Goal: Task Accomplishment & Management: Complete application form

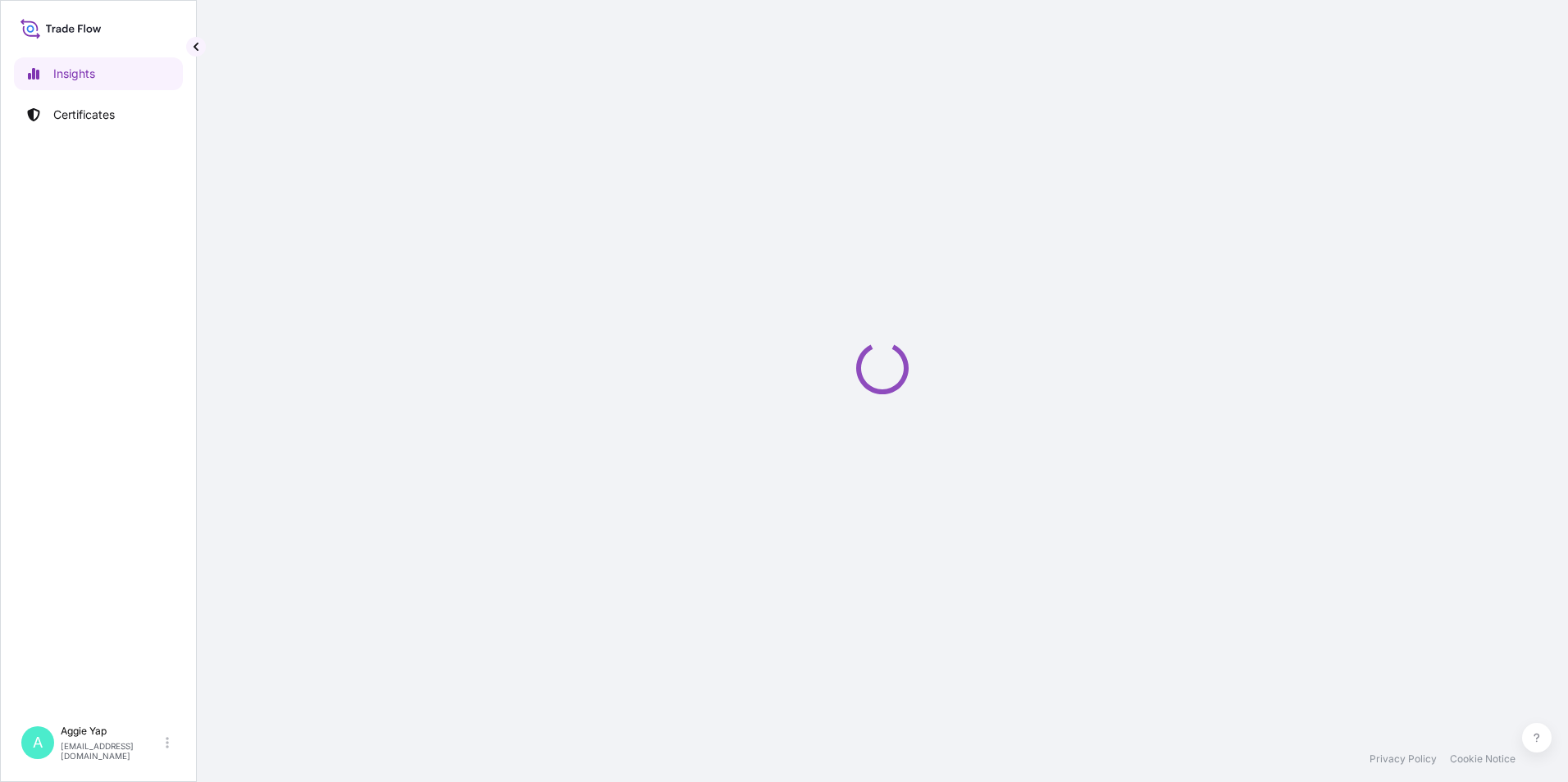
select select "2025"
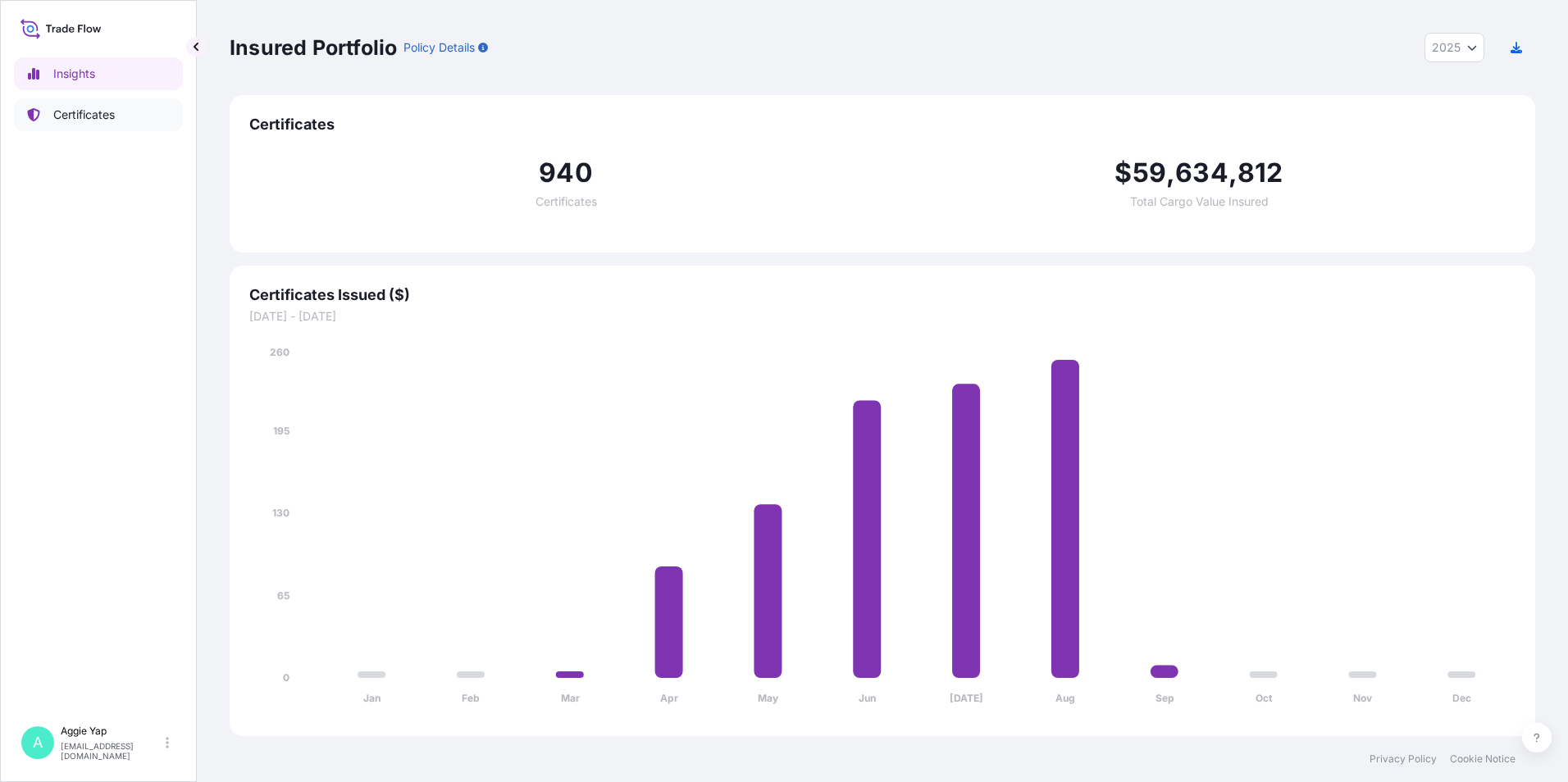
click at [95, 118] on p "Certificates" at bounding box center [84, 114] width 62 height 16
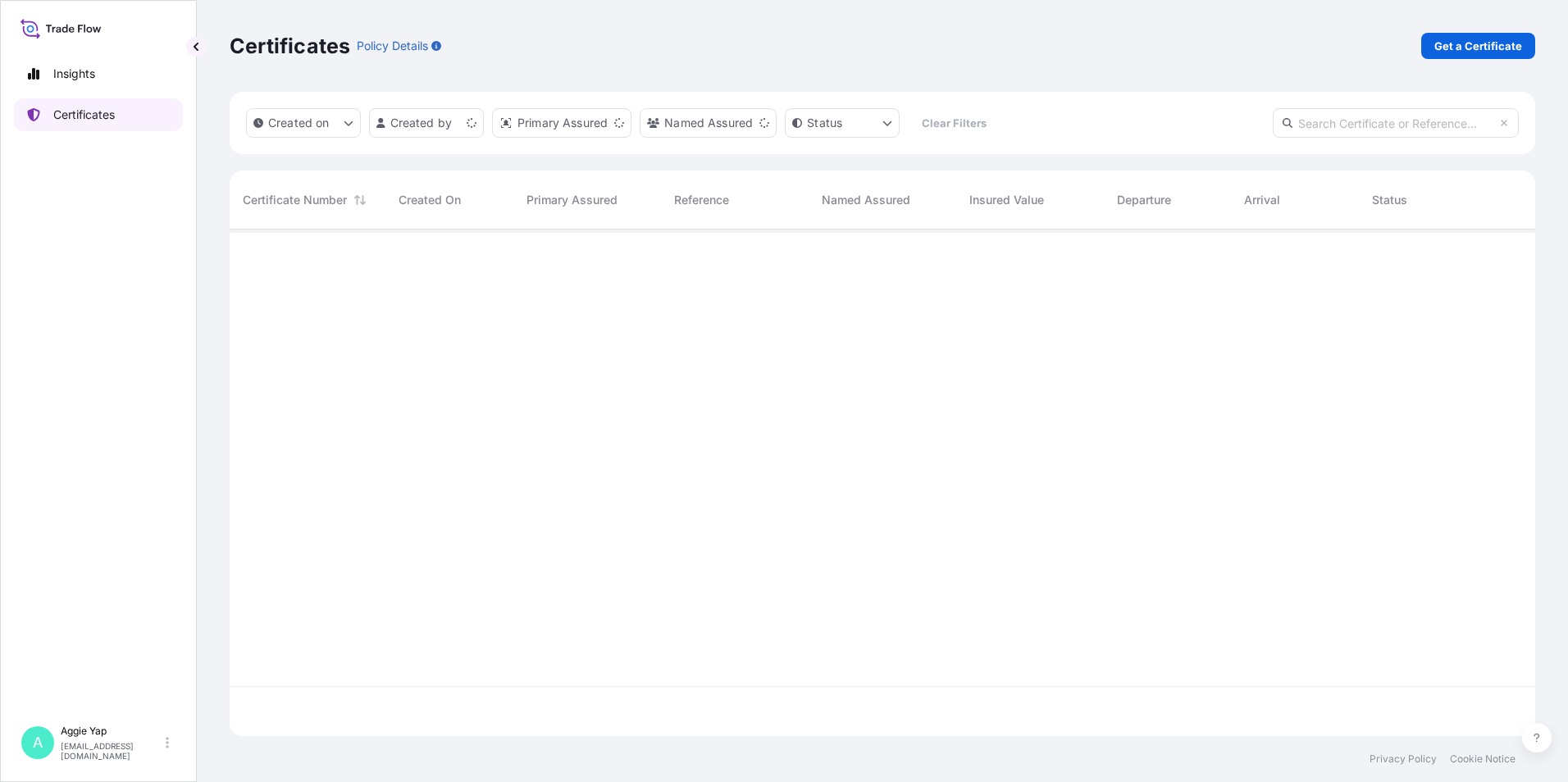
scroll to position [503, 1293]
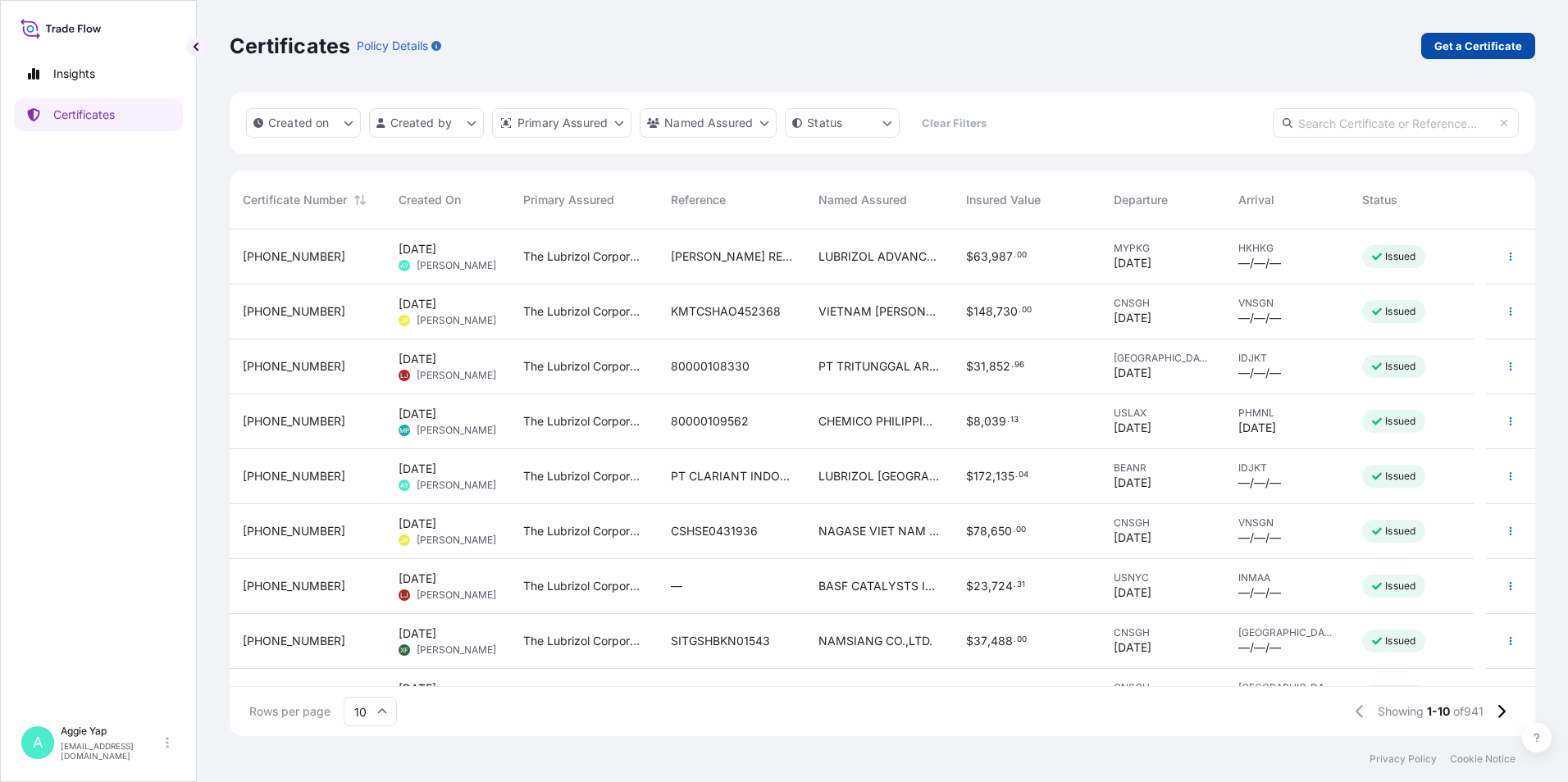
click at [1464, 45] on p "Get a Certificate" at bounding box center [1478, 45] width 88 height 16
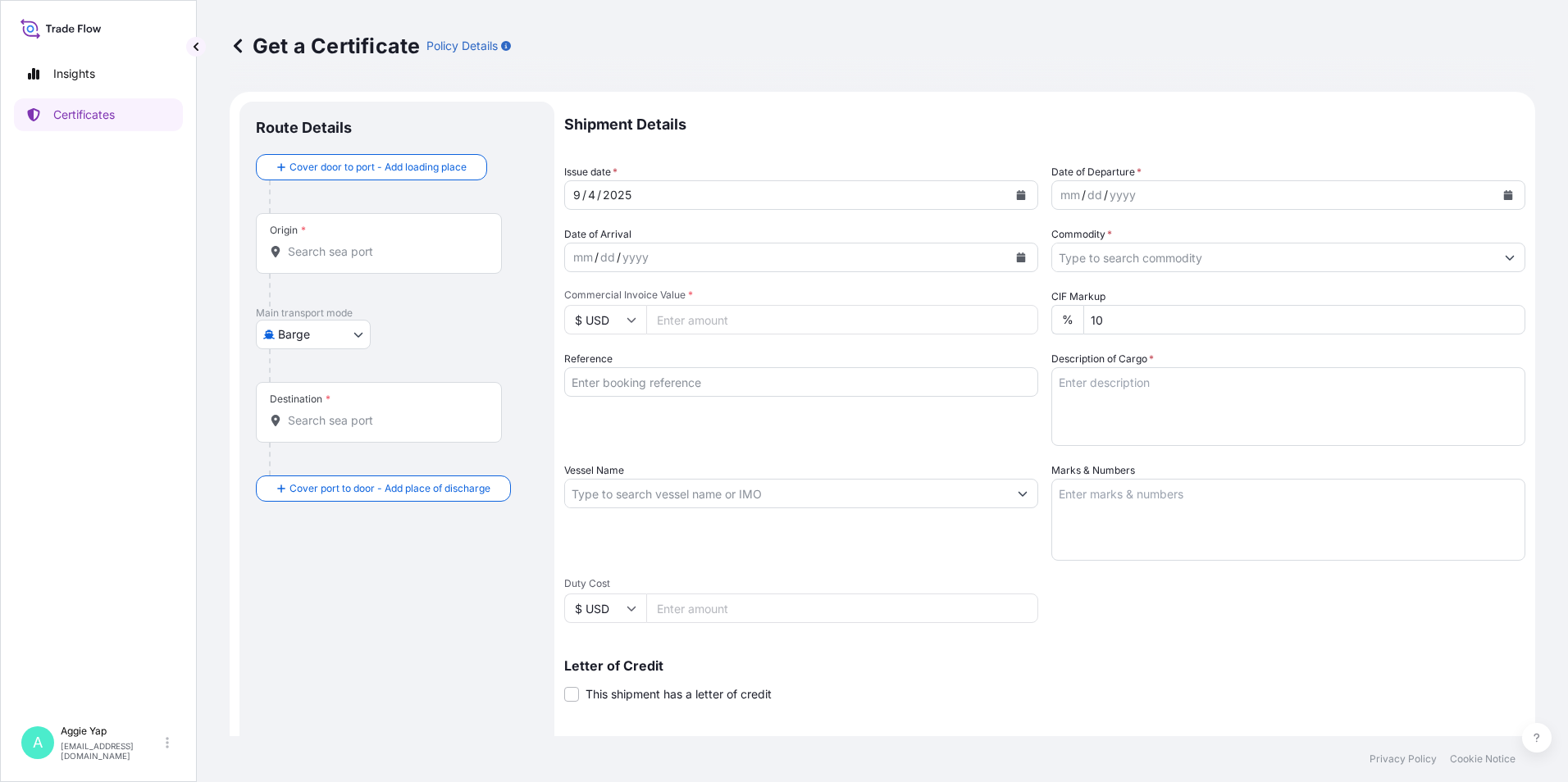
click at [313, 333] on body "Insights Certificates A [PERSON_NAME] [EMAIL_ADDRESS][DOMAIN_NAME] Get a Certif…" at bounding box center [784, 391] width 1568 height 782
click at [329, 471] on span "Ocean Vessel" at bounding box center [323, 466] width 73 height 16
select select "Ocean Vessel"
click at [329, 264] on input "Origin *" at bounding box center [384, 257] width 194 height 16
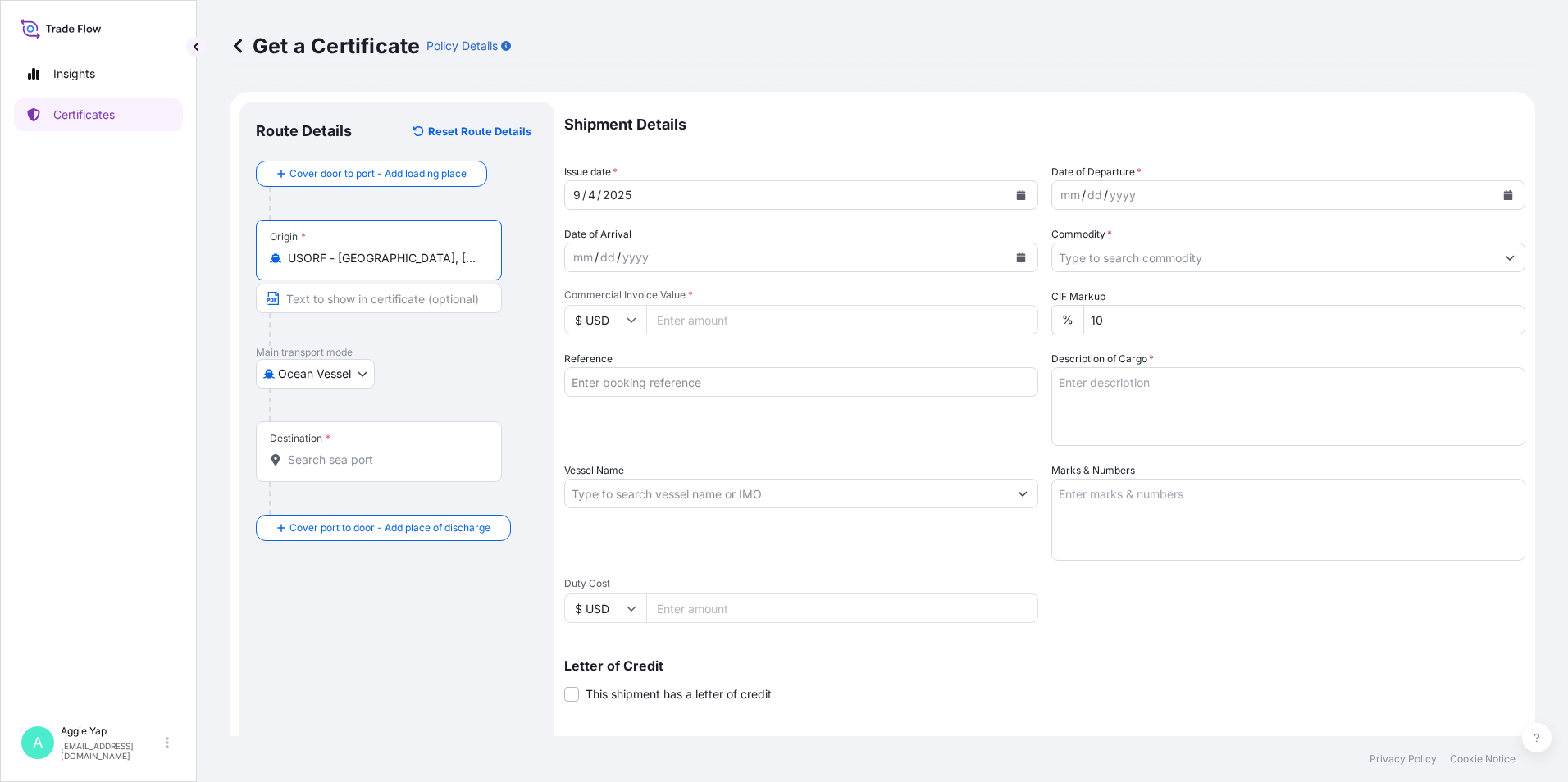
type input "USORF - [GEOGRAPHIC_DATA], [GEOGRAPHIC_DATA]"
click at [351, 462] on input "Destination *" at bounding box center [384, 460] width 194 height 16
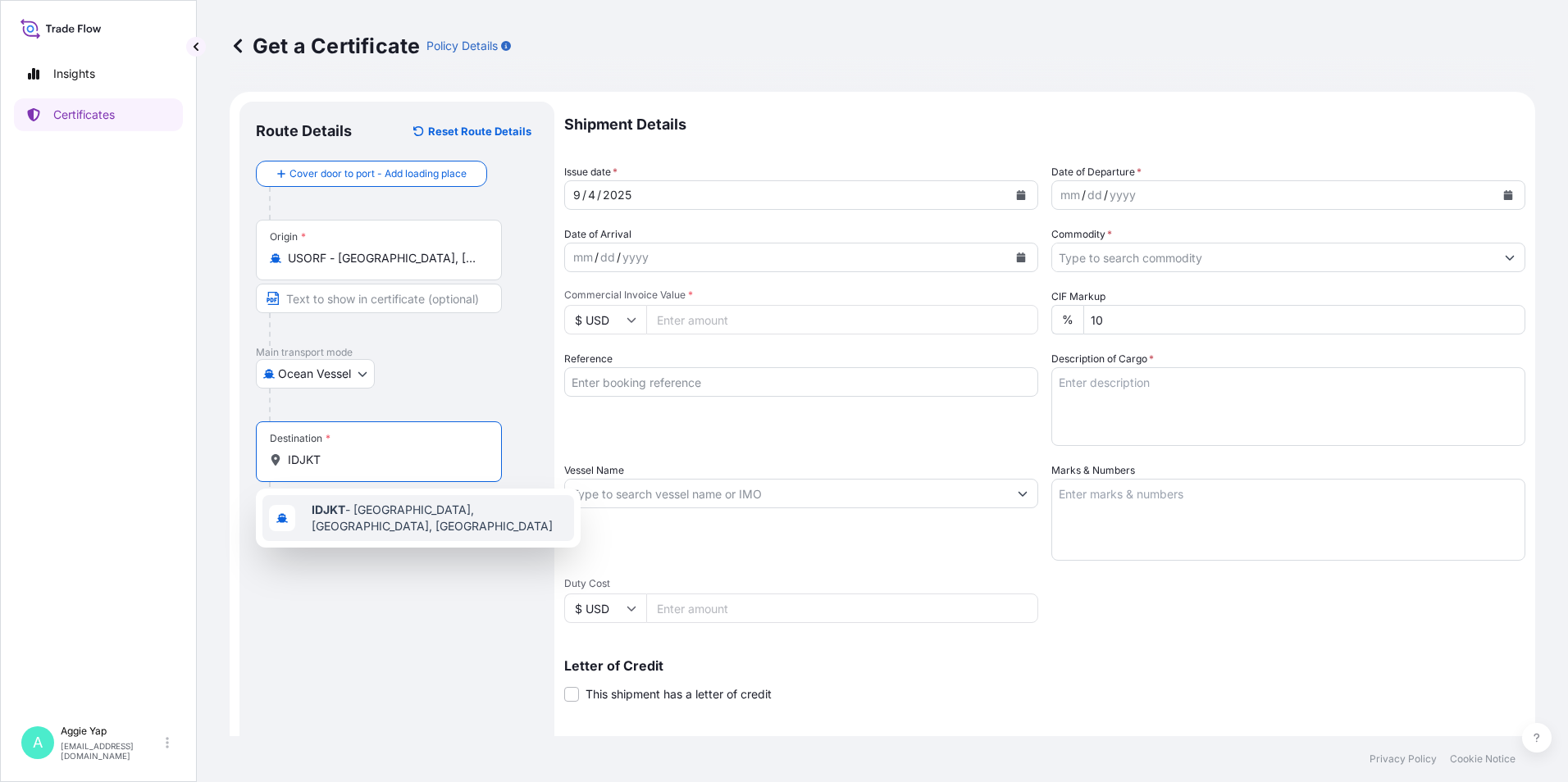
click at [351, 503] on div "IDJKT - [GEOGRAPHIC_DATA], [GEOGRAPHIC_DATA], [GEOGRAPHIC_DATA]" at bounding box center [418, 518] width 312 height 45
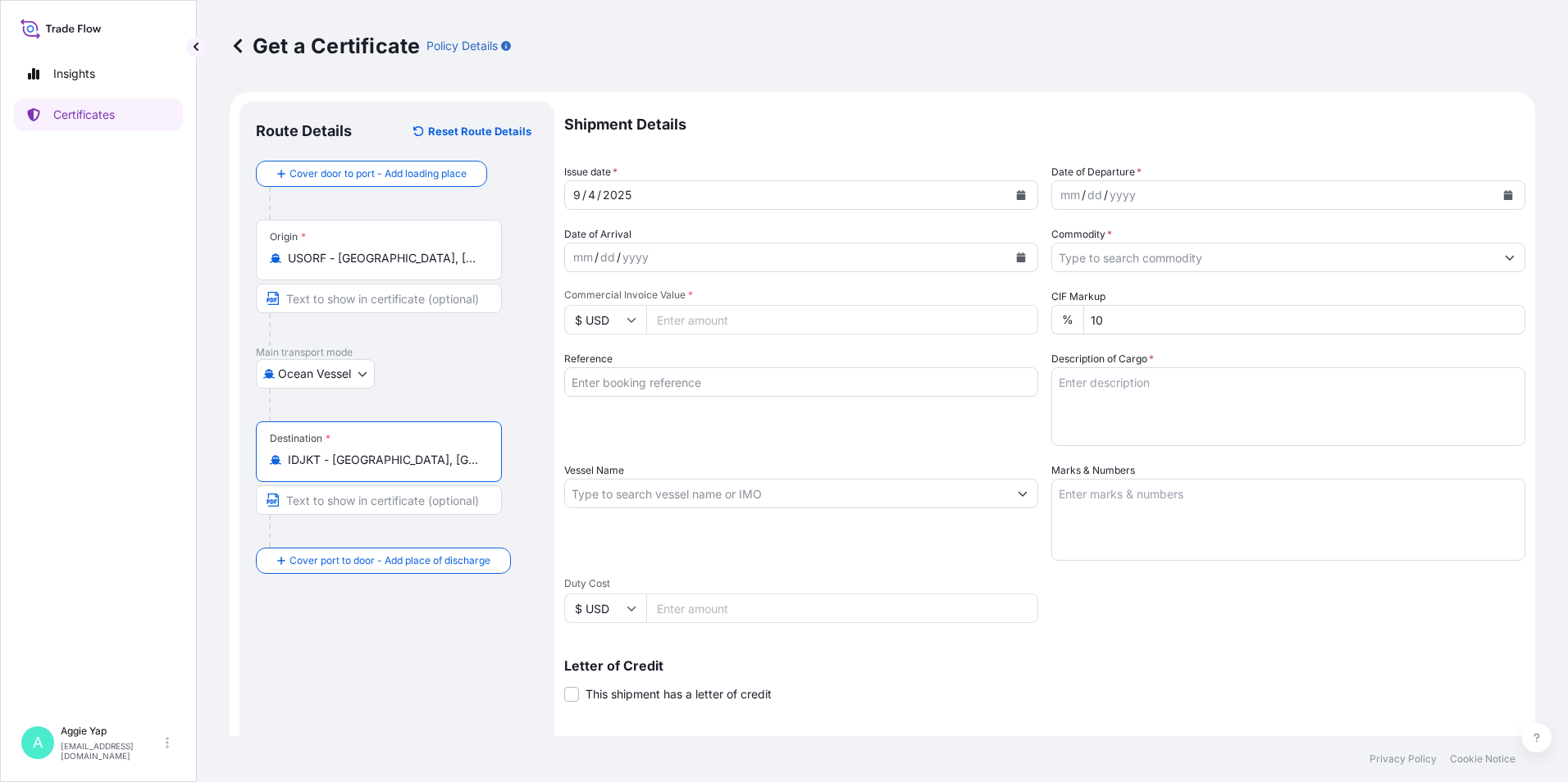
type input "IDJKT - [GEOGRAPHIC_DATA], [GEOGRAPHIC_DATA], [GEOGRAPHIC_DATA]"
click at [789, 195] on div "[DATE]" at bounding box center [787, 195] width 443 height 30
click at [1009, 199] on button "Calendar" at bounding box center [1020, 195] width 26 height 26
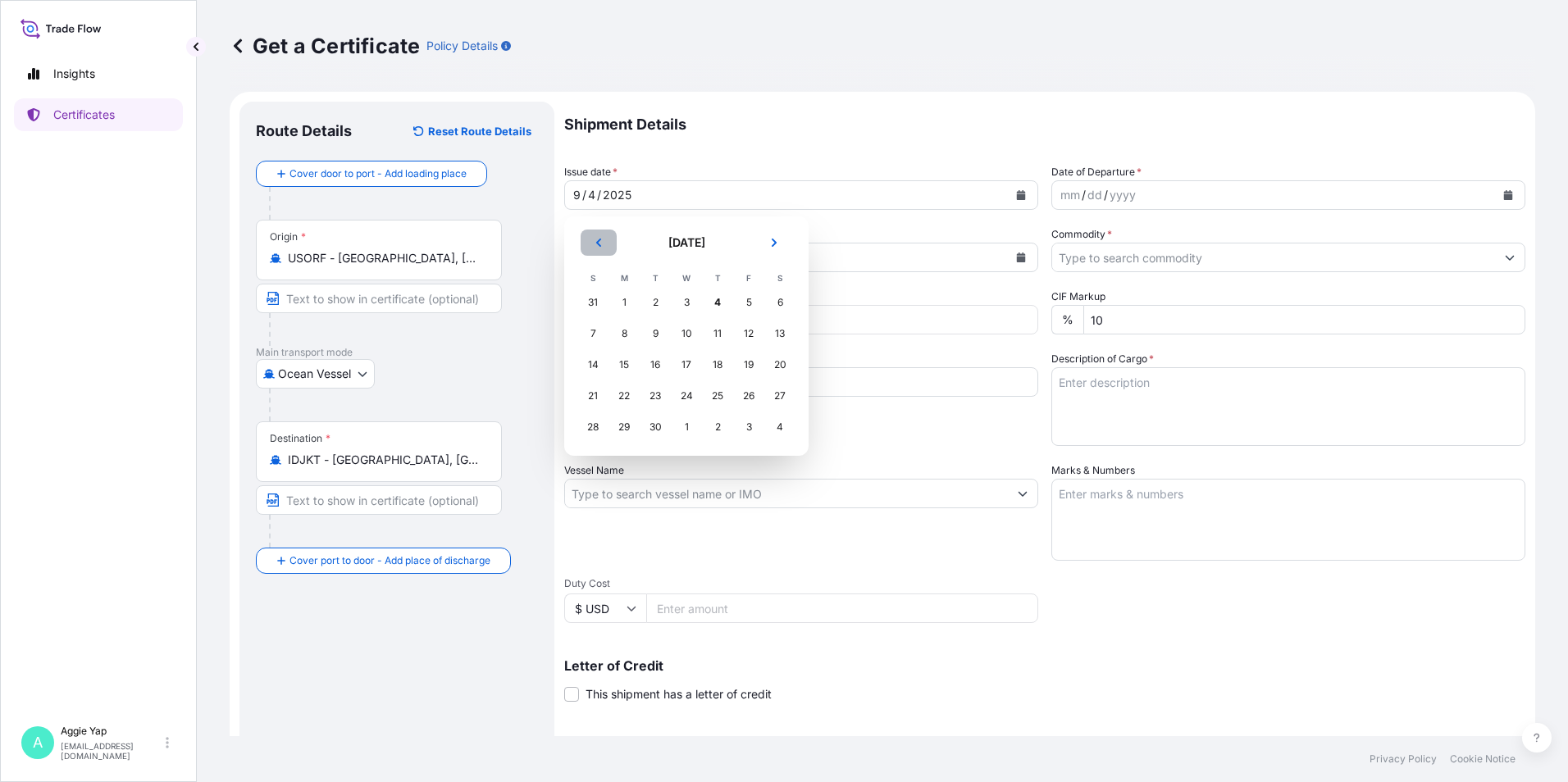
click at [598, 246] on icon "Previous" at bounding box center [598, 243] width 10 height 10
click at [682, 426] on div "27" at bounding box center [686, 427] width 30 height 30
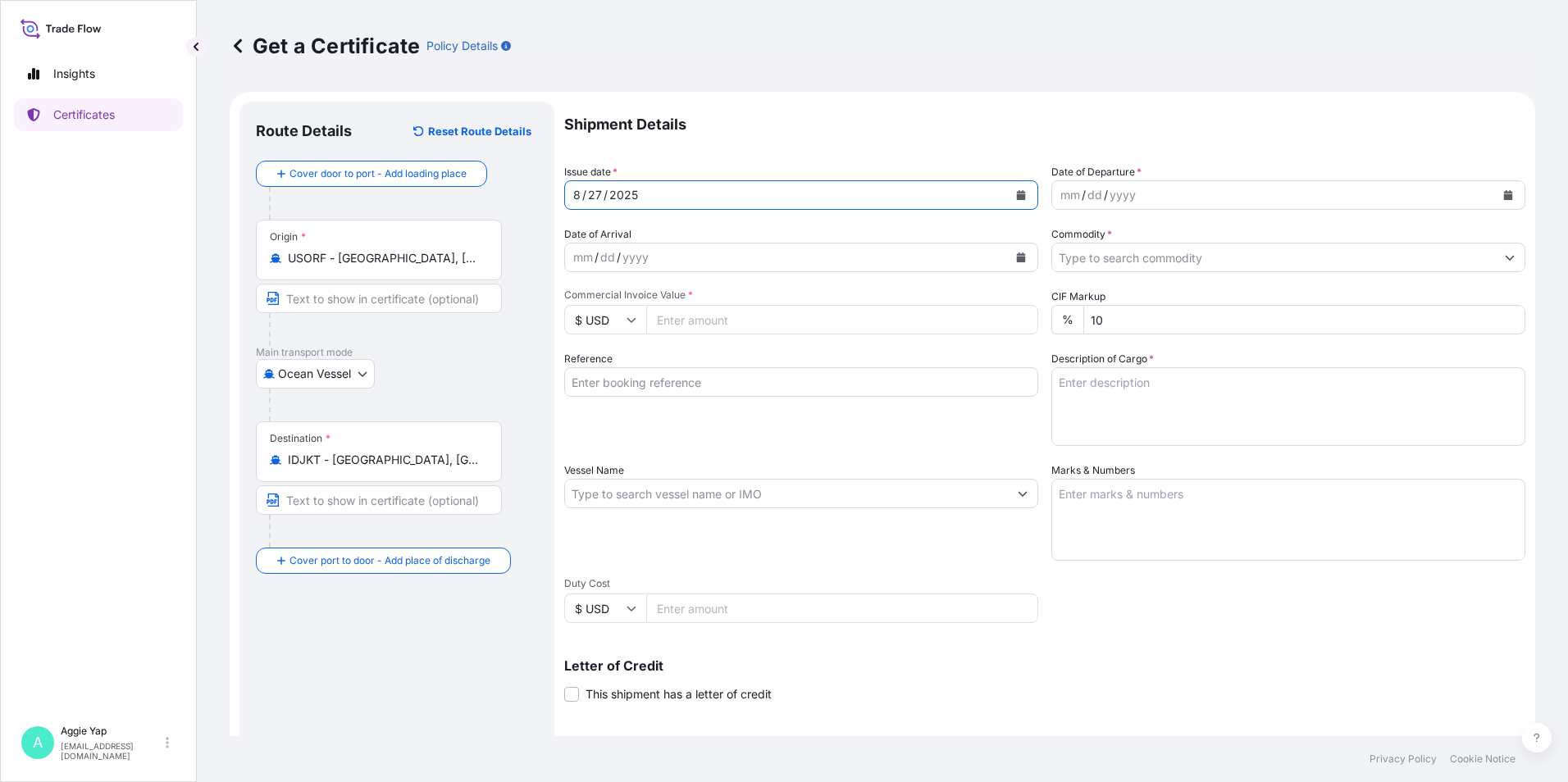
click at [1504, 196] on icon "Calendar" at bounding box center [1508, 196] width 9 height 10
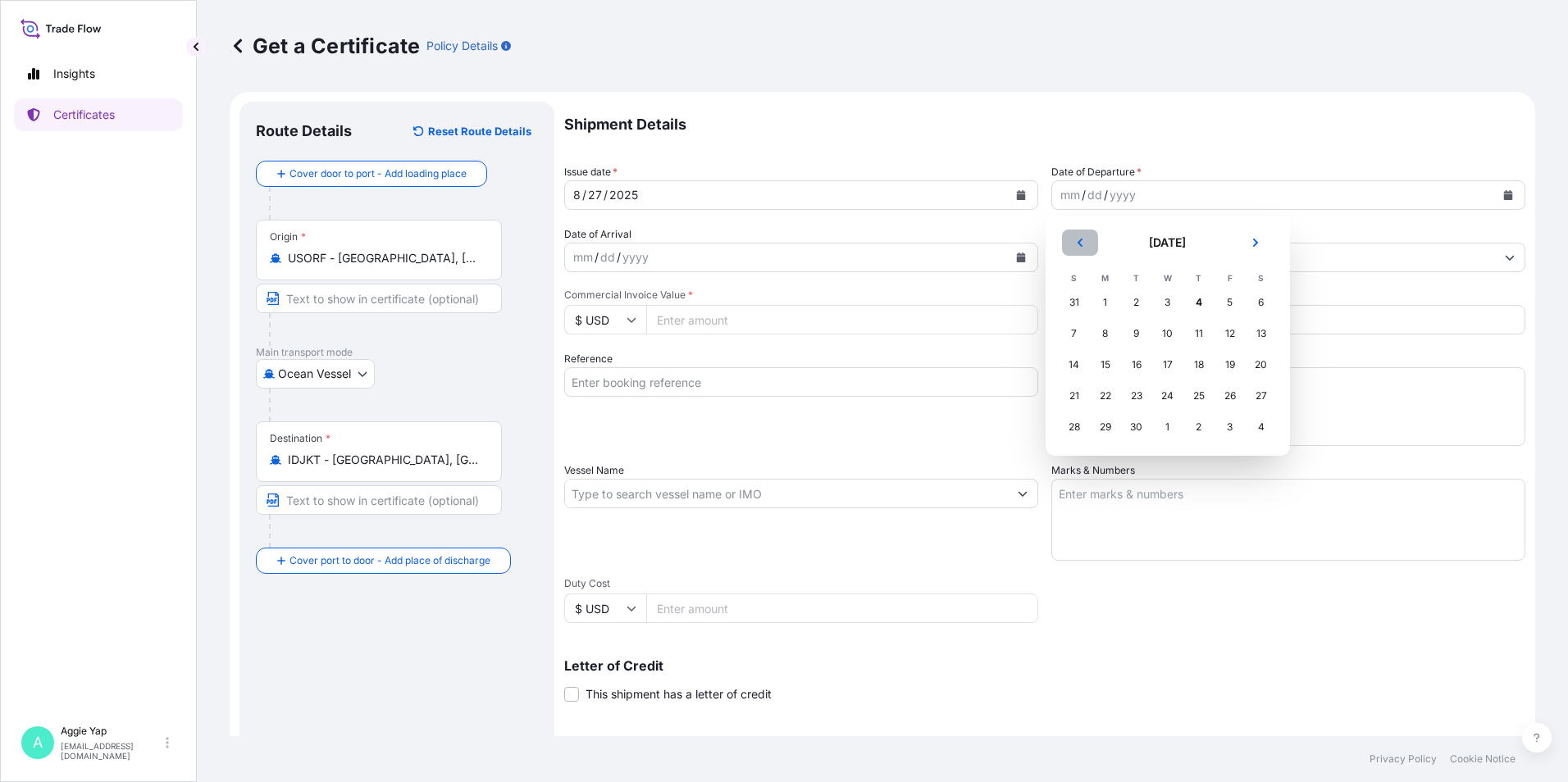
click at [1077, 245] on icon "Previous" at bounding box center [1080, 243] width 10 height 10
click at [1163, 432] on div "27" at bounding box center [1167, 427] width 30 height 30
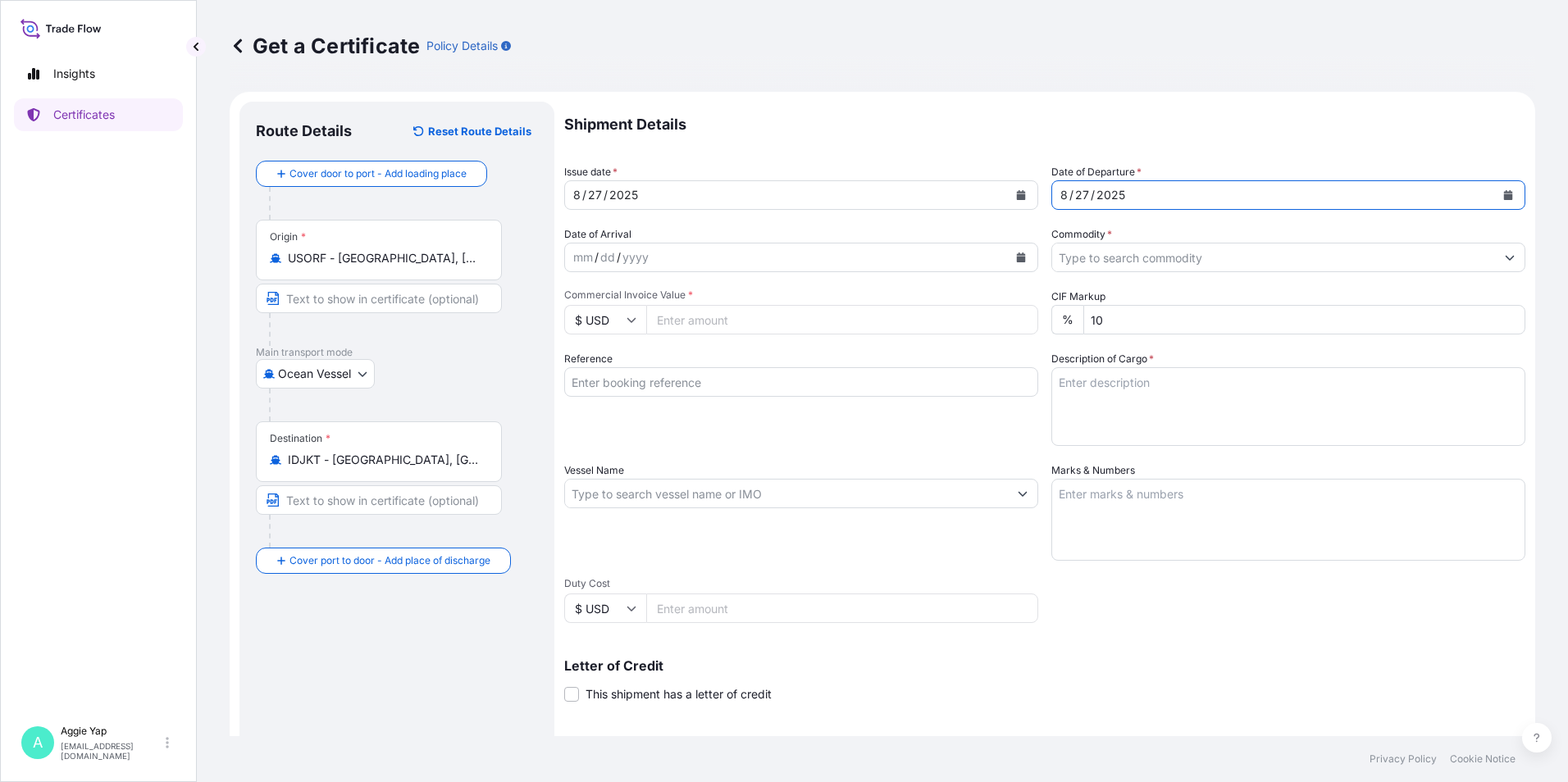
click at [1093, 245] on input "Commodity *" at bounding box center [1274, 257] width 443 height 30
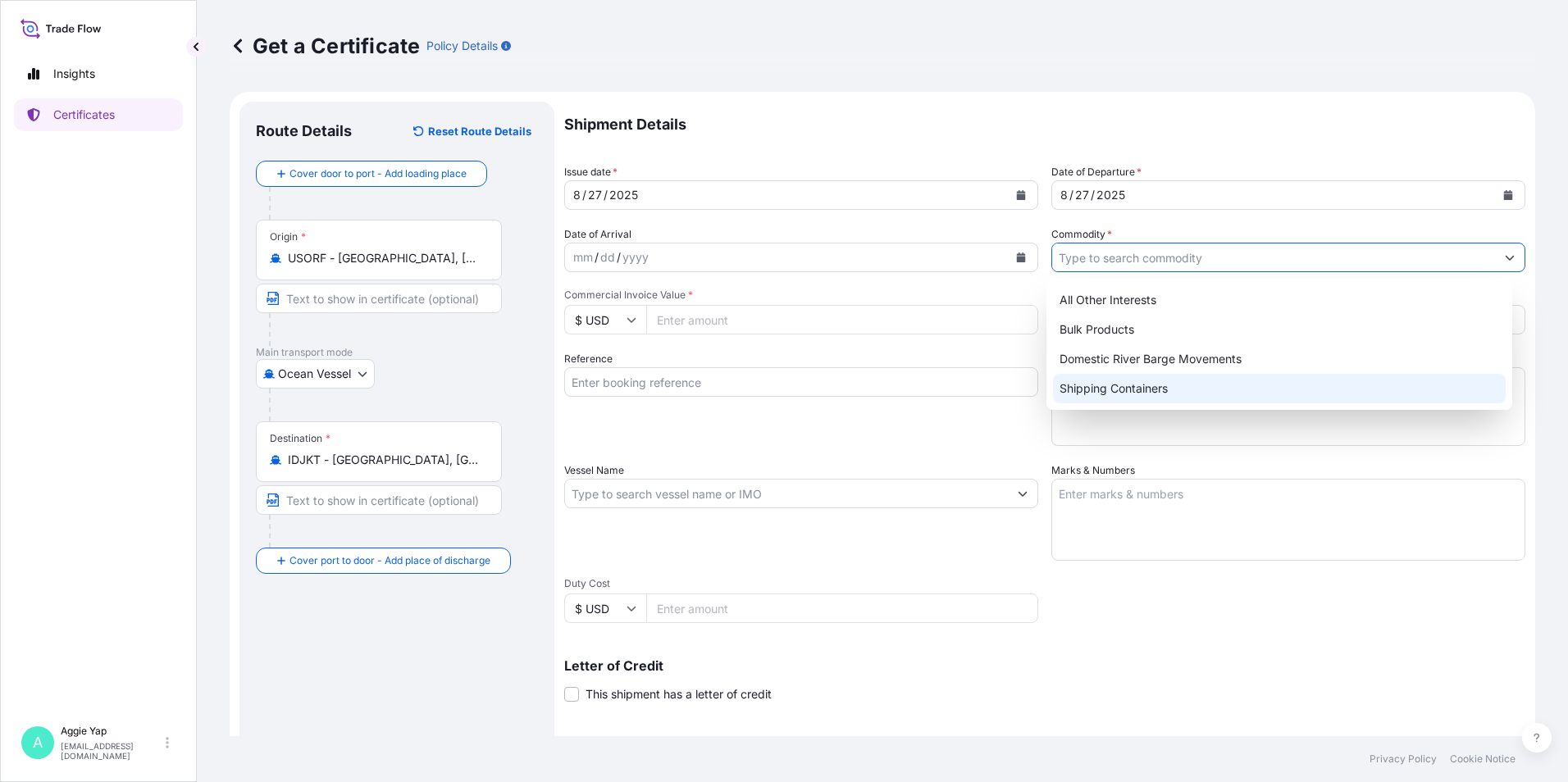
click at [1147, 399] on div "Shipping Containers" at bounding box center [1280, 388] width 454 height 30
type input "Shipping Containers"
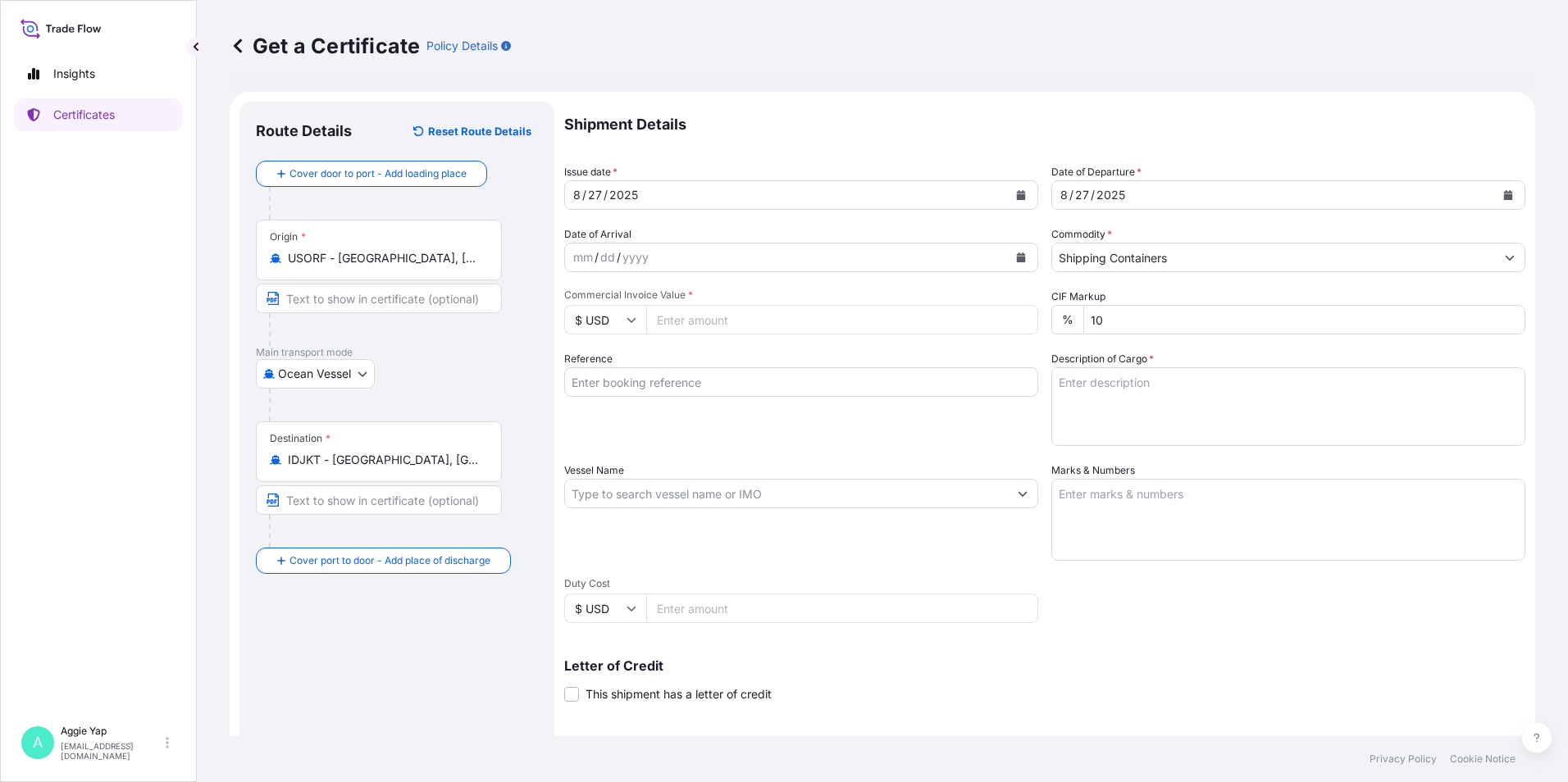
click at [890, 285] on div "Shipment Details Issue date * [DATE] Date of Departure * [DATE] Date of Arrival…" at bounding box center [1044, 492] width 961 height 781
click at [814, 315] on input "Commercial Invoice Value *" at bounding box center [842, 319] width 392 height 30
type input "70380.80"
click at [729, 386] on input "Reference" at bounding box center [801, 382] width 474 height 30
type input "PT TRITUNGGAL ARTHAMAKMUR"
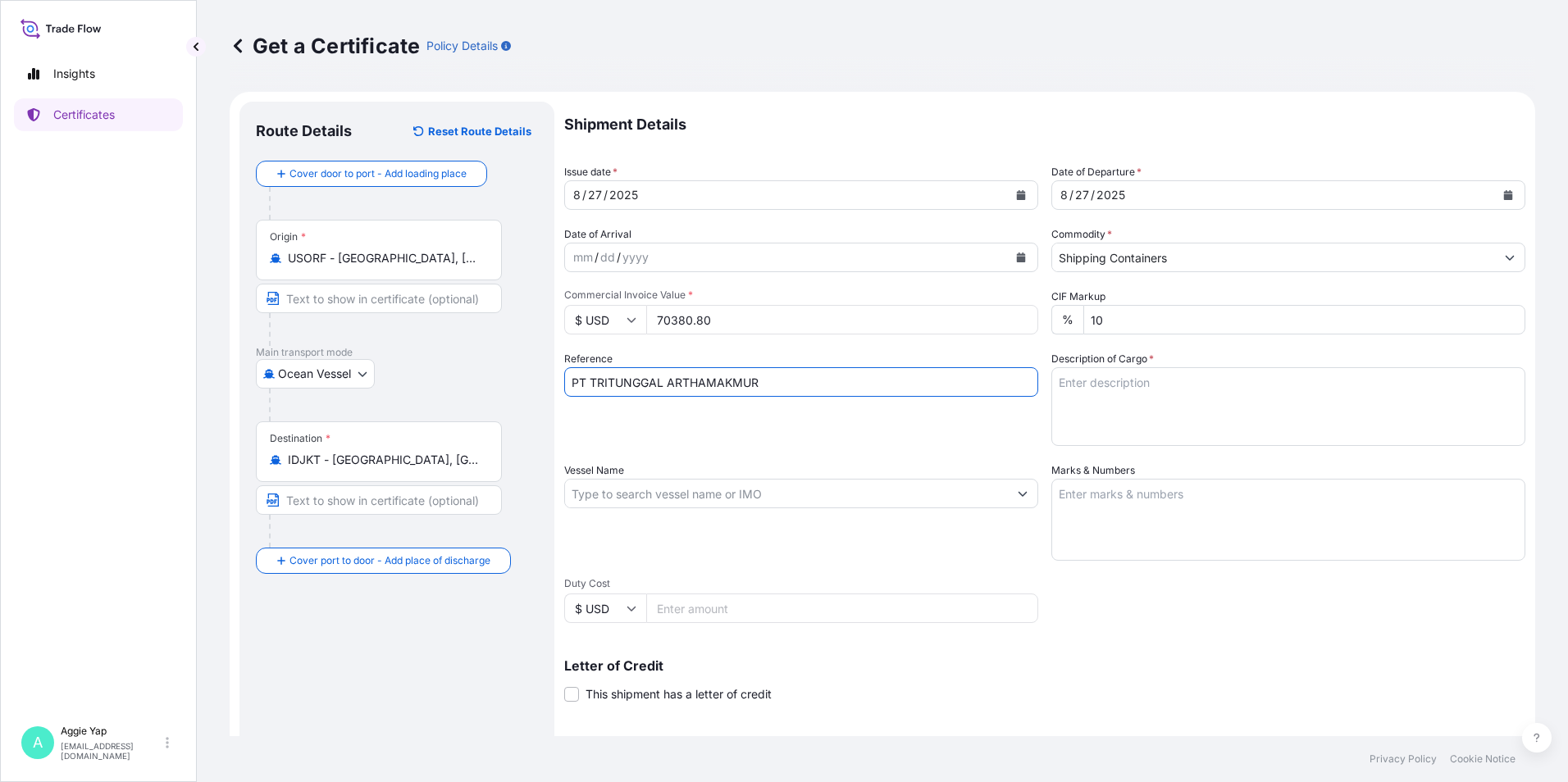
click at [751, 443] on div "Reference PT TRITUNGGAL ARTHAMAKMUR" at bounding box center [801, 399] width 474 height 95
click at [679, 503] on input "Vessel Name" at bounding box center [787, 494] width 443 height 30
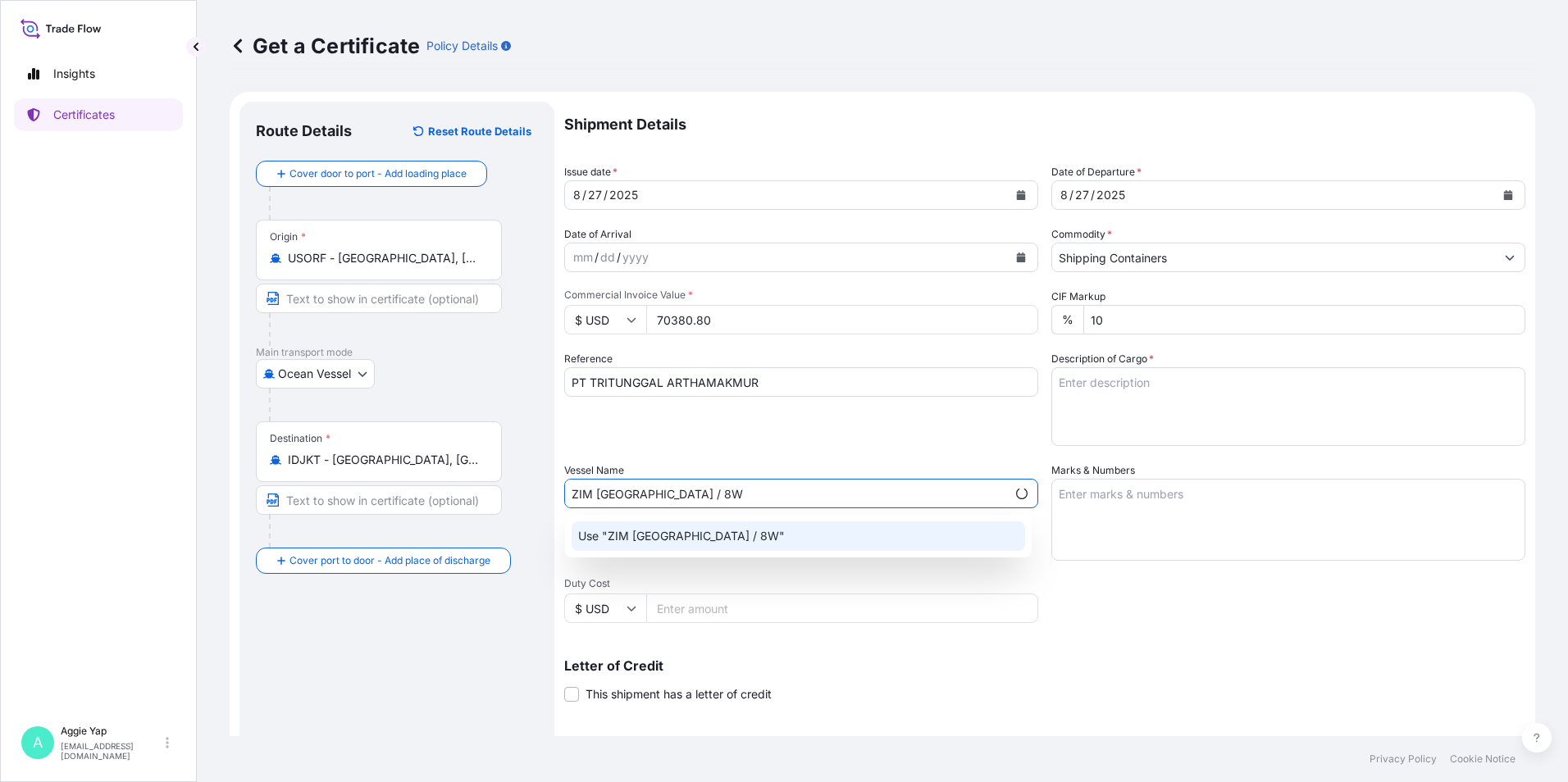
click at [869, 537] on div "Use "ZIM [GEOGRAPHIC_DATA] / 8W"" at bounding box center [799, 536] width 454 height 30
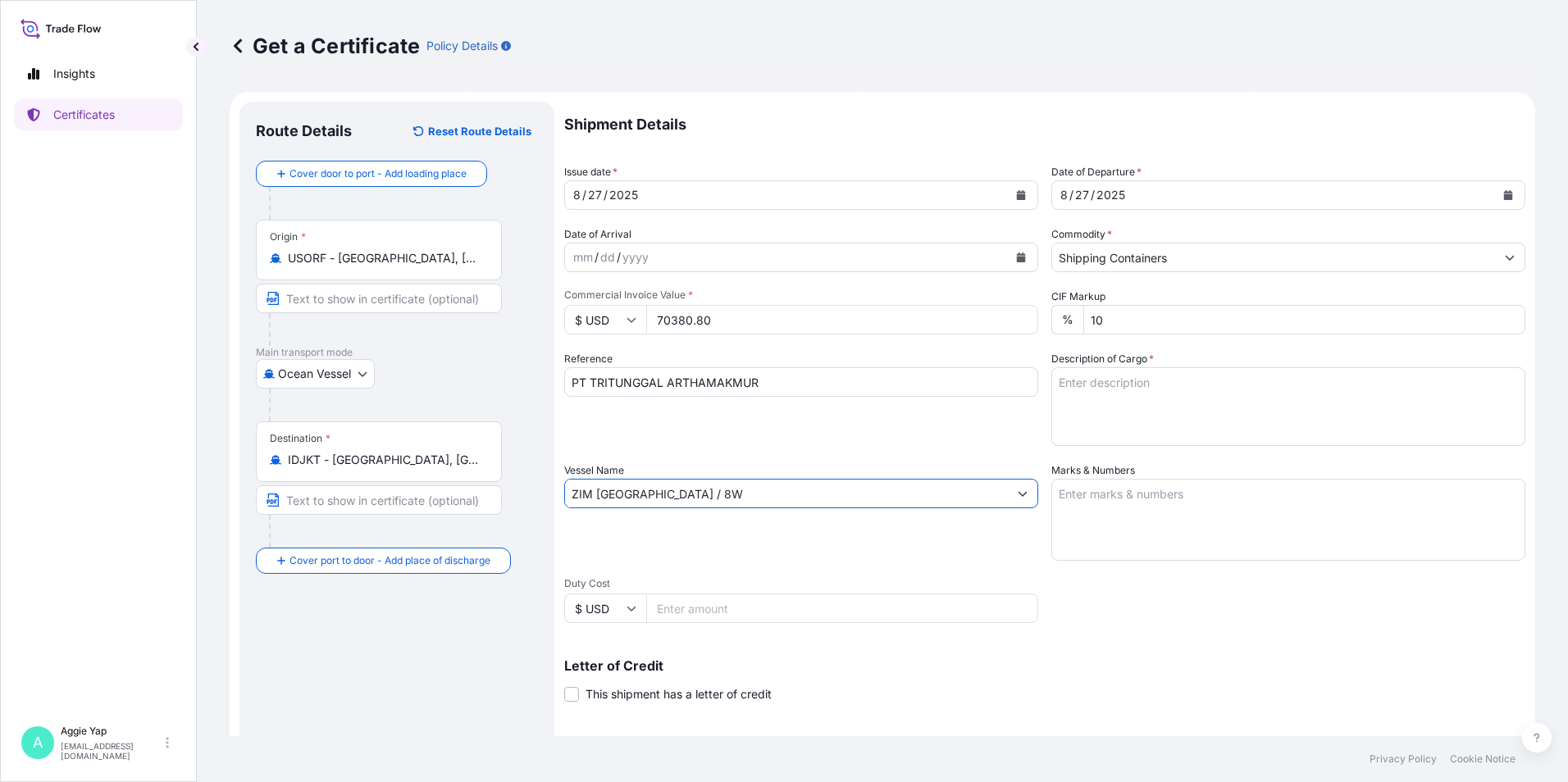
type input "ZIM [GEOGRAPHIC_DATA] / 8W"
click at [1057, 507] on textarea "Marks & Numbers" at bounding box center [1288, 520] width 474 height 82
type textarea "AS PER BILL OF LADING"
click at [1136, 389] on textarea "Description of Cargo *" at bounding box center [1288, 406] width 474 height 78
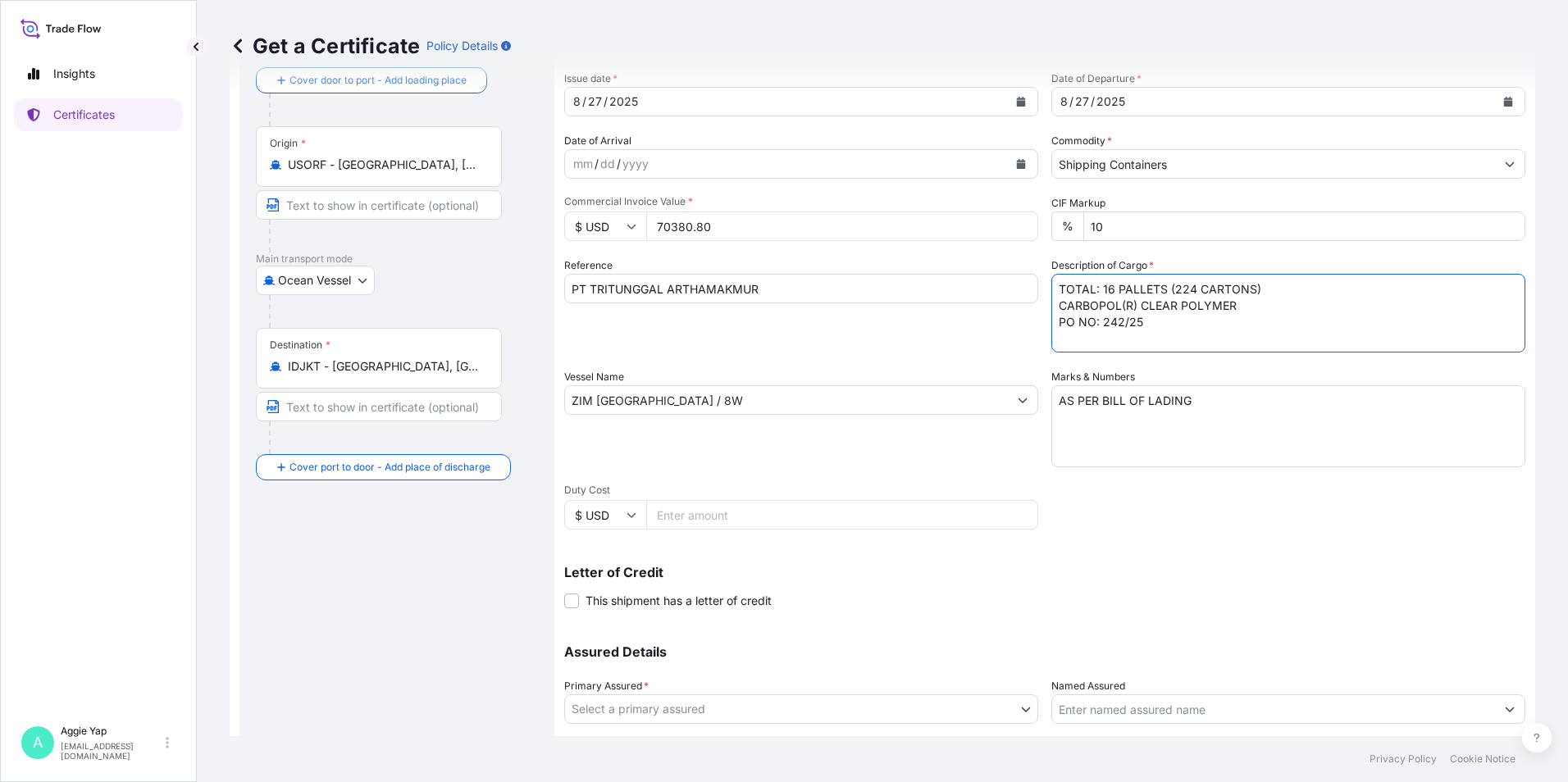
scroll to position [202, 0]
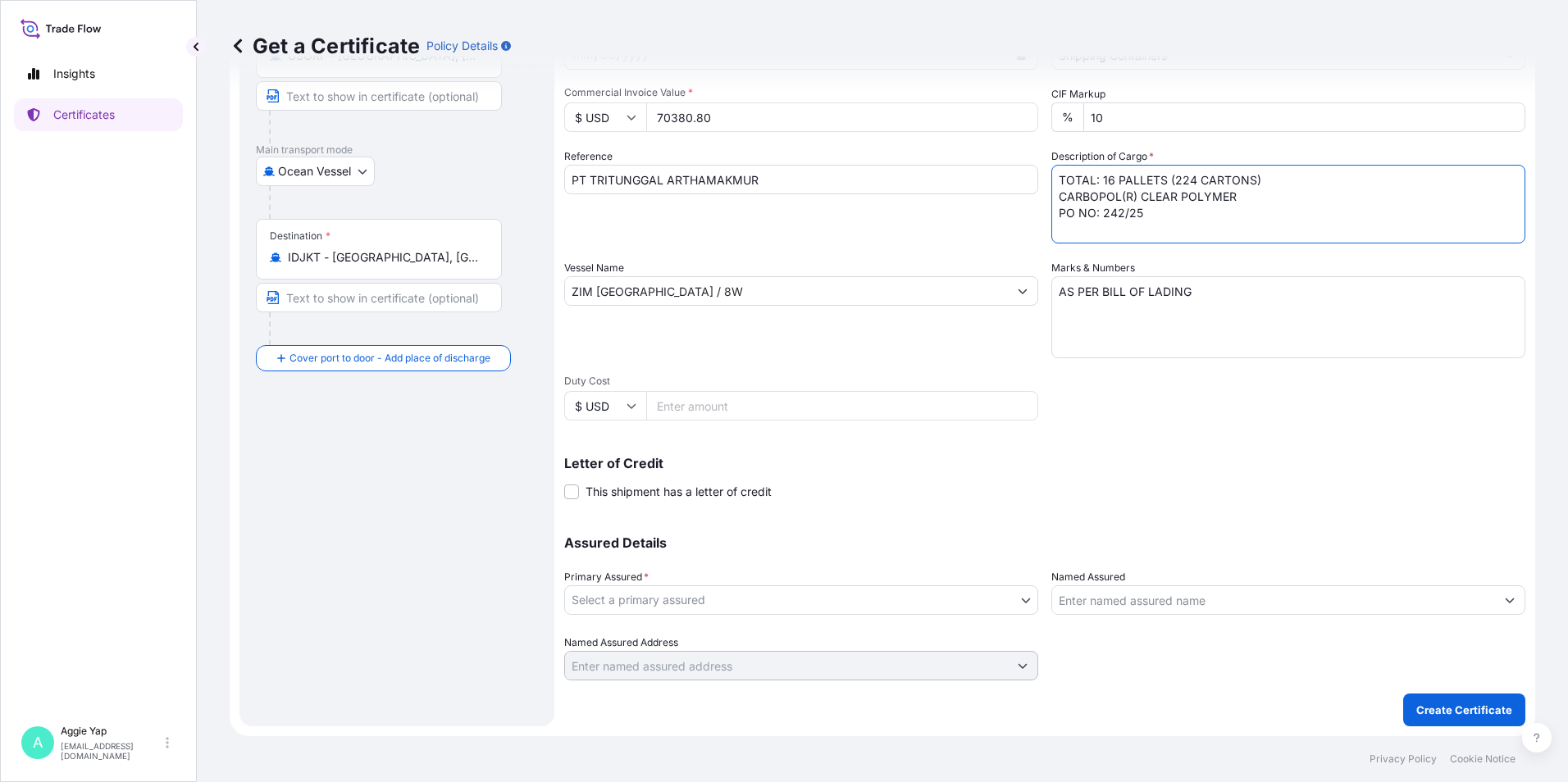
type textarea "TOTAL: 16 PALLETS (224 CARTONS) CARBOPOL(R) CLEAR POLYMER PO NO: 242/25"
click at [663, 590] on body "Insights Certificates A [PERSON_NAME] [EMAIL_ADDRESS][DOMAIN_NAME] Get a Certif…" at bounding box center [784, 391] width 1568 height 782
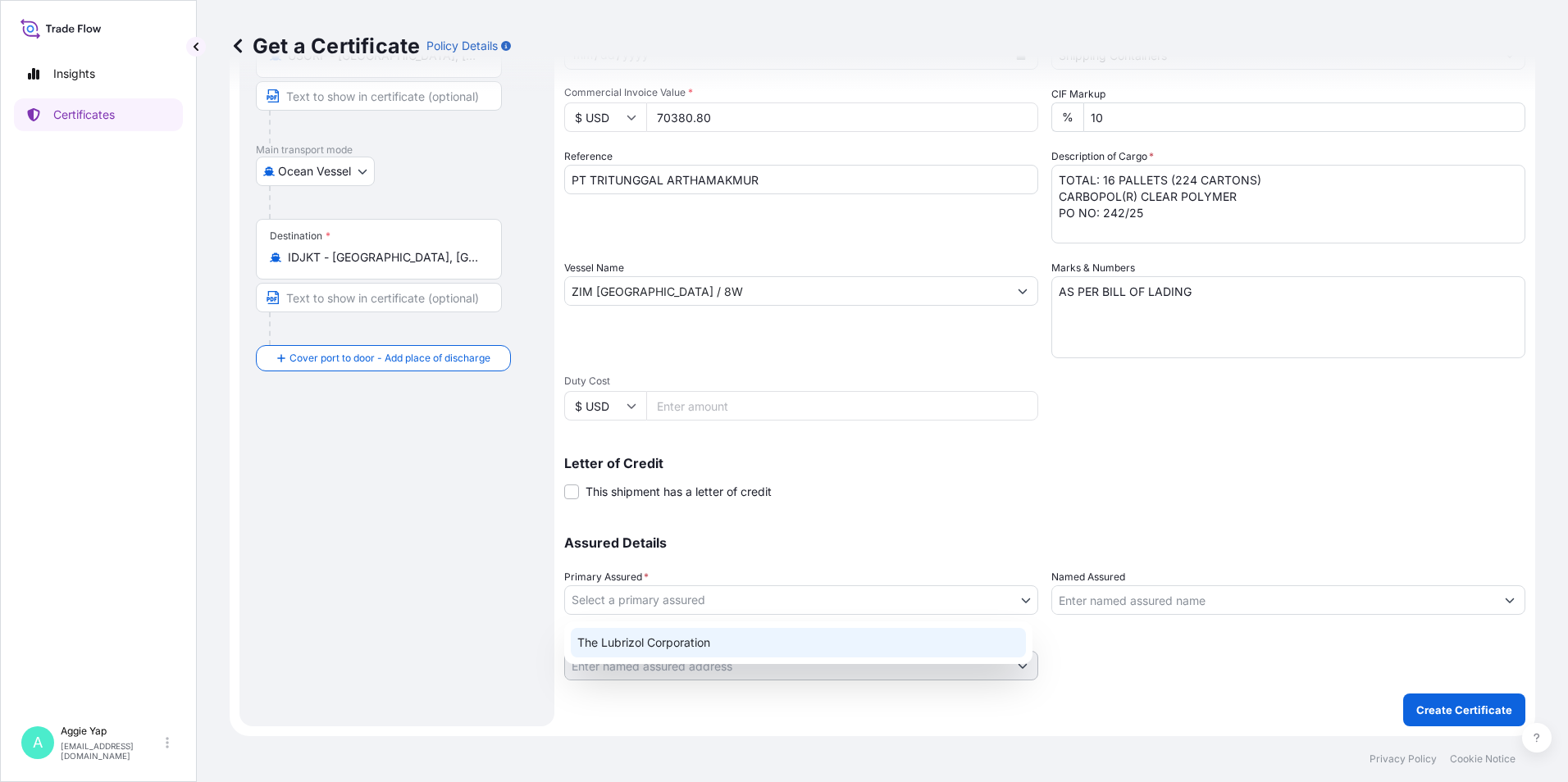
click at [671, 649] on div "The Lubrizol Corporation" at bounding box center [799, 643] width 455 height 30
select select "31566"
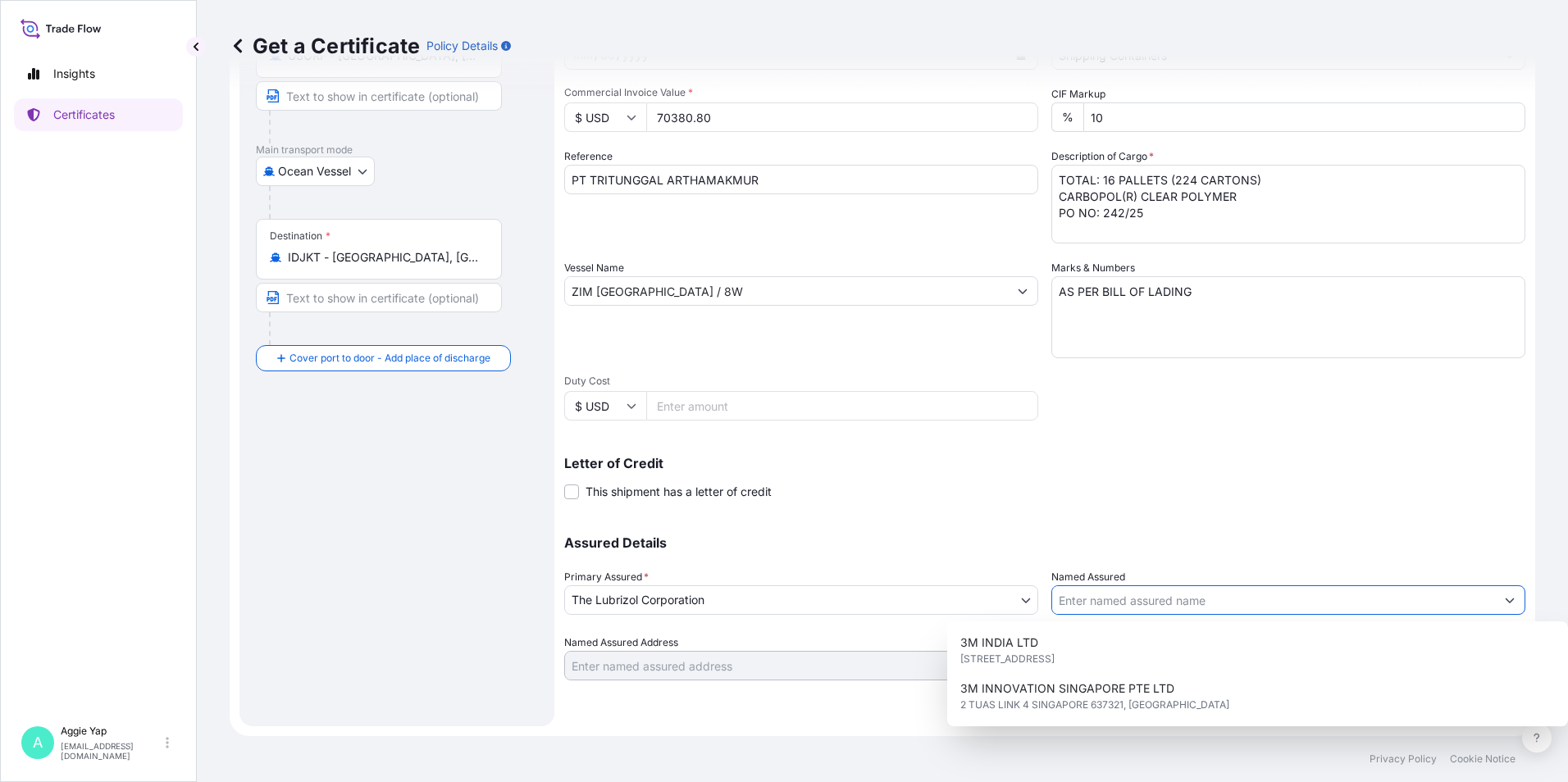
click at [1240, 599] on input "Named Assured" at bounding box center [1274, 600] width 443 height 30
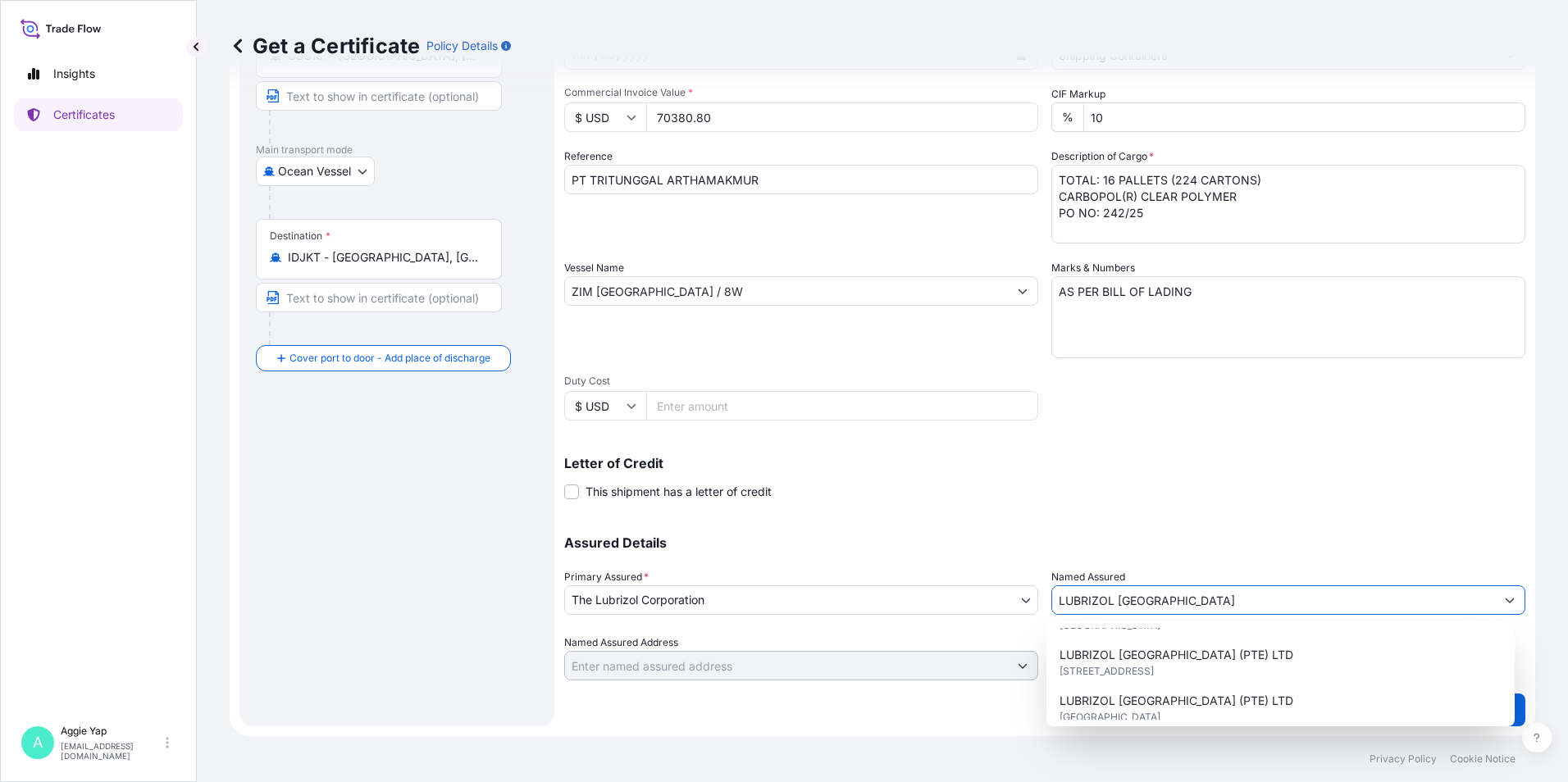
scroll to position [164, 0]
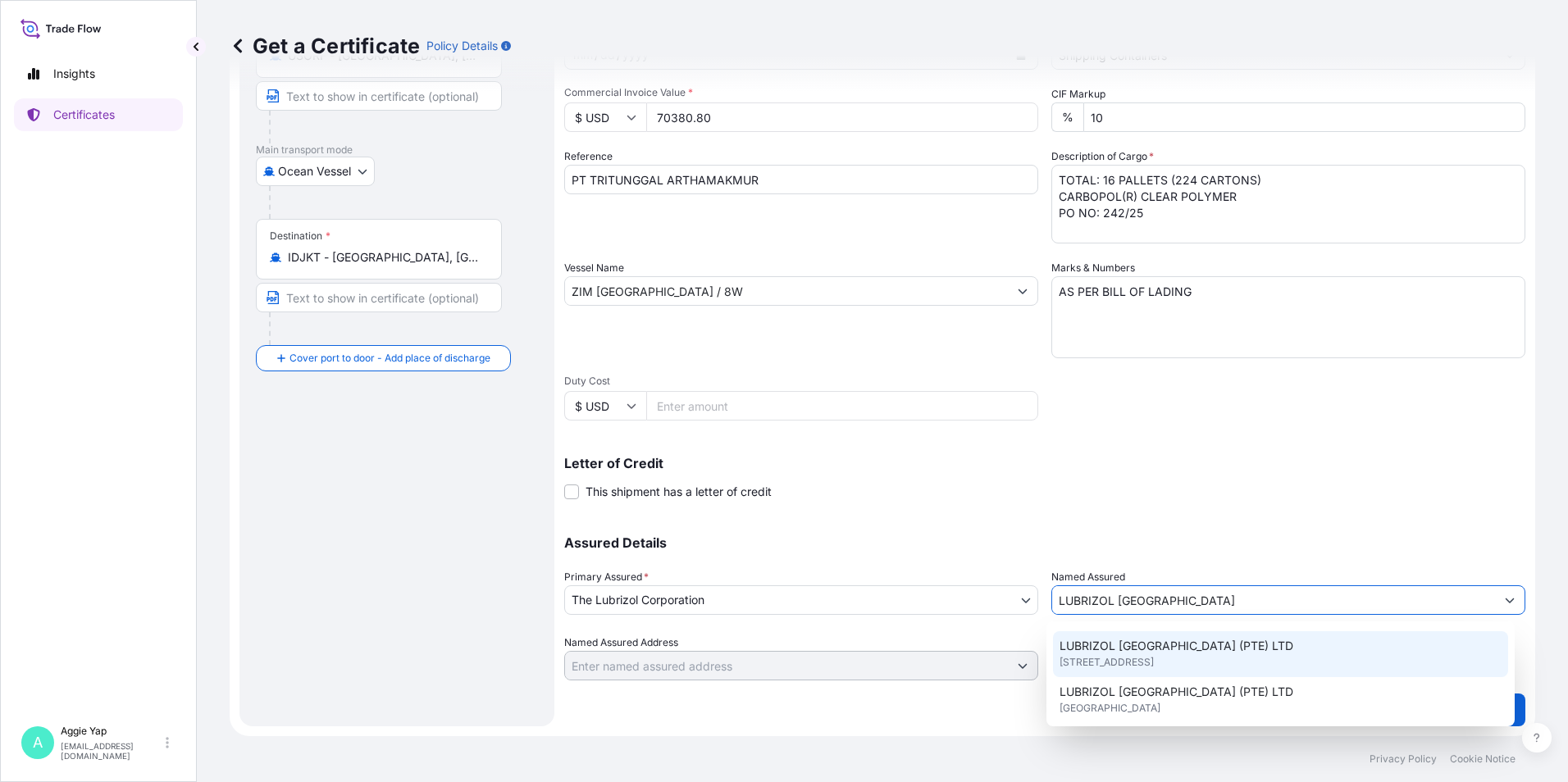
click at [1154, 668] on span "[STREET_ADDRESS]" at bounding box center [1106, 662] width 94 height 16
type input "LUBRIZOL [GEOGRAPHIC_DATA] (PTE) LTD"
type input "44 TANJONG PENJURU"
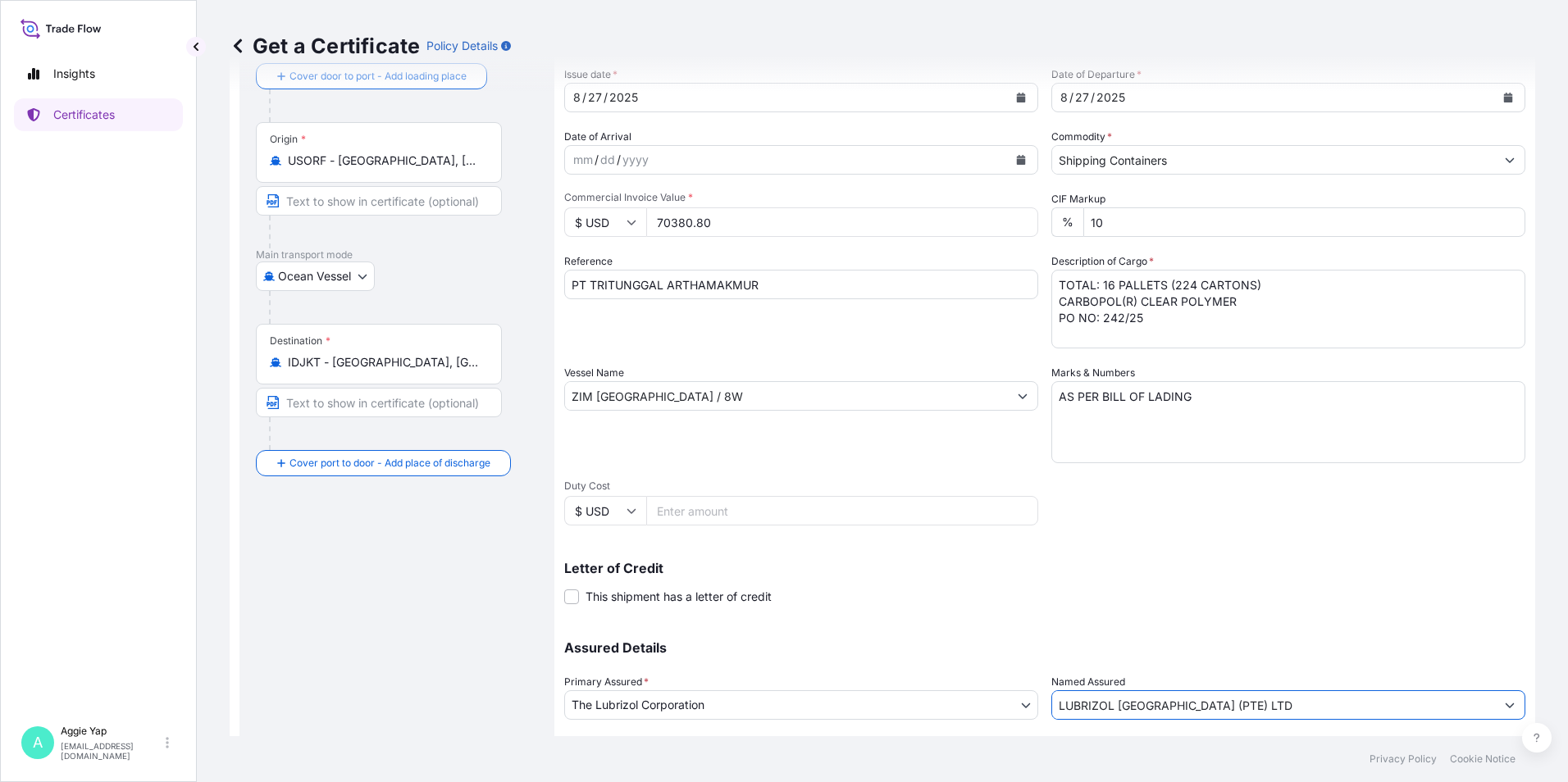
scroll to position [202, 0]
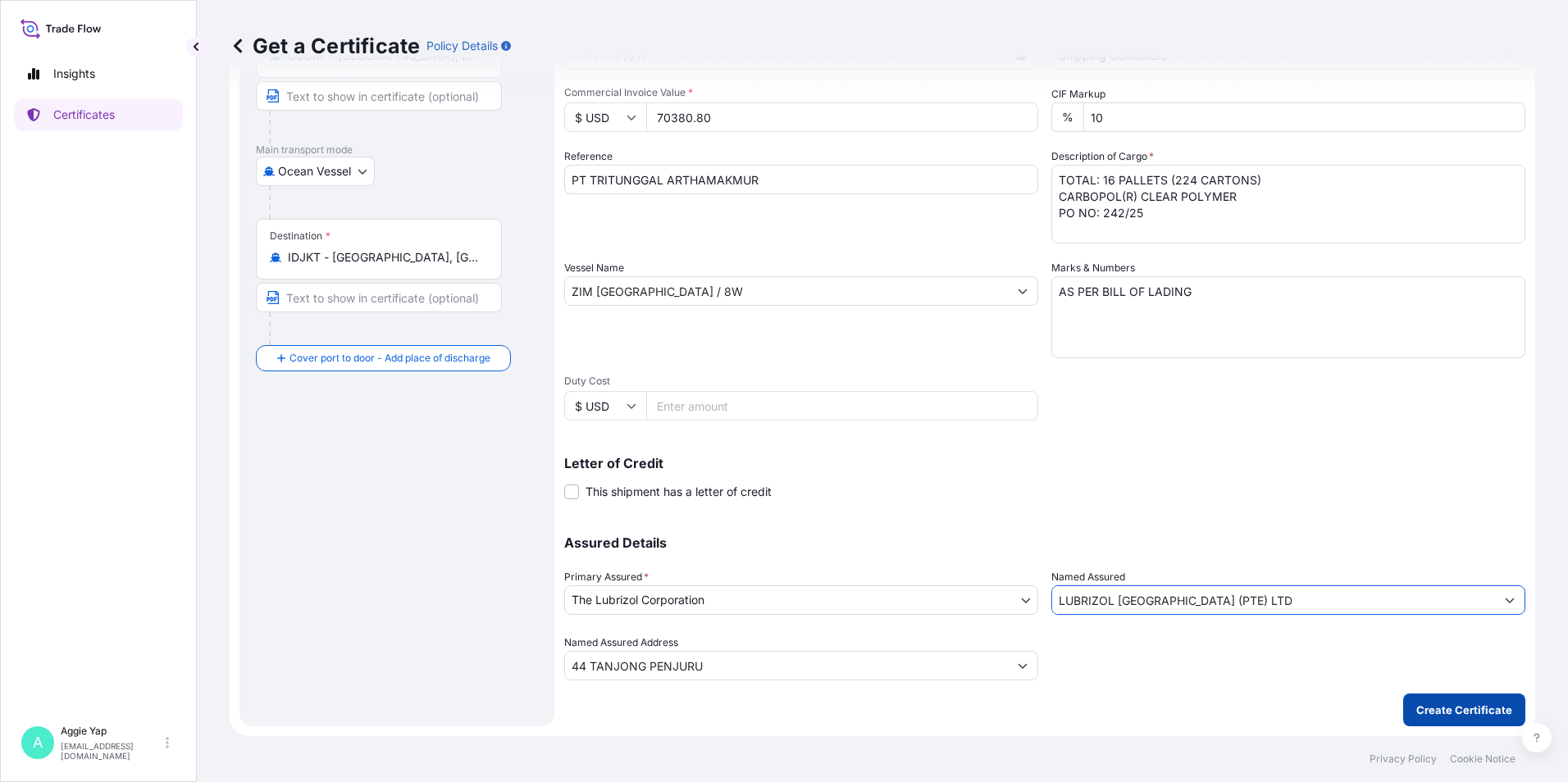
type input "LUBRIZOL [GEOGRAPHIC_DATA] (PTE) LTD"
click at [1456, 707] on p "Create Certificate" at bounding box center [1463, 709] width 96 height 16
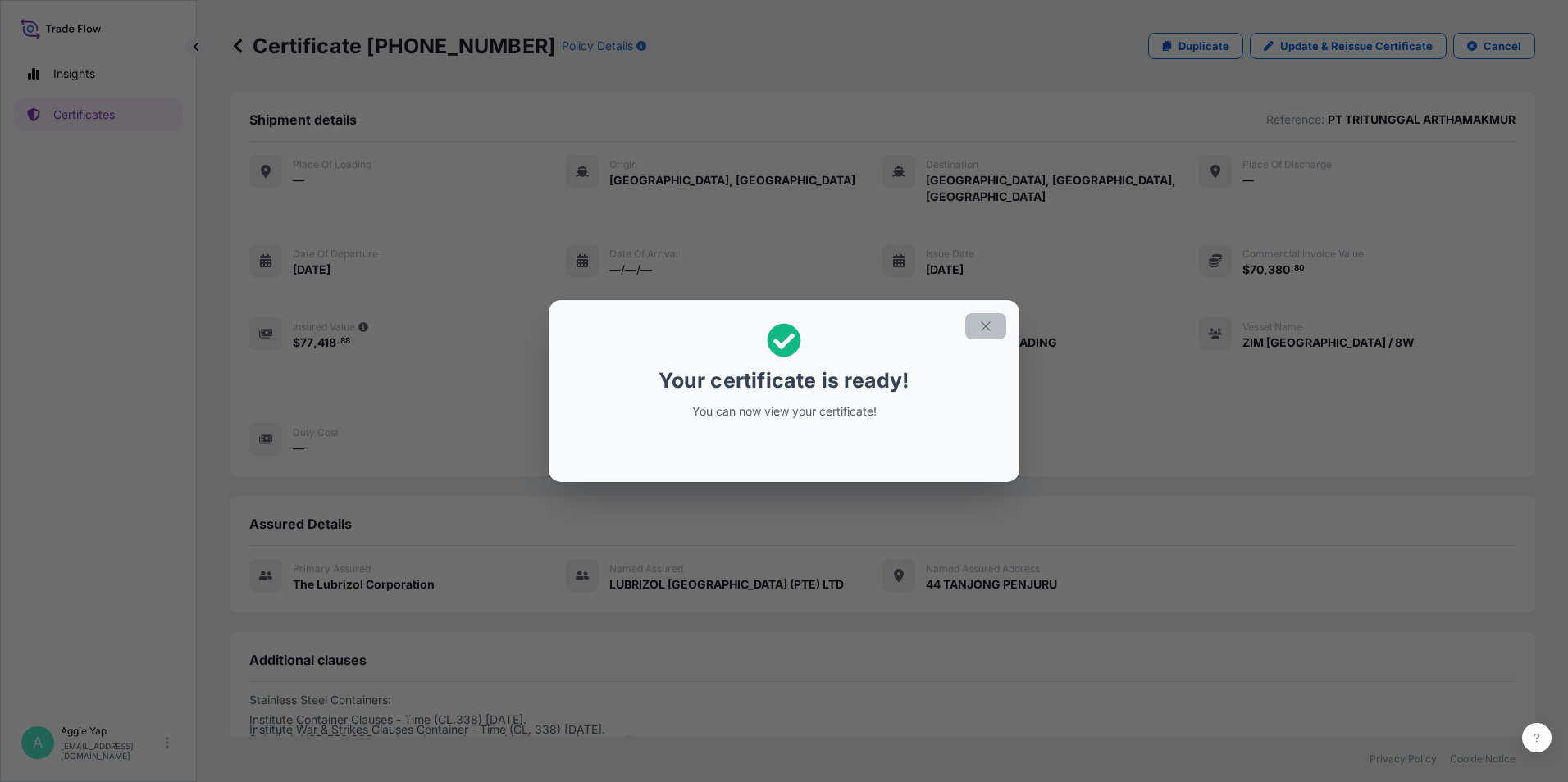
click at [978, 328] on button "button" at bounding box center [985, 326] width 41 height 26
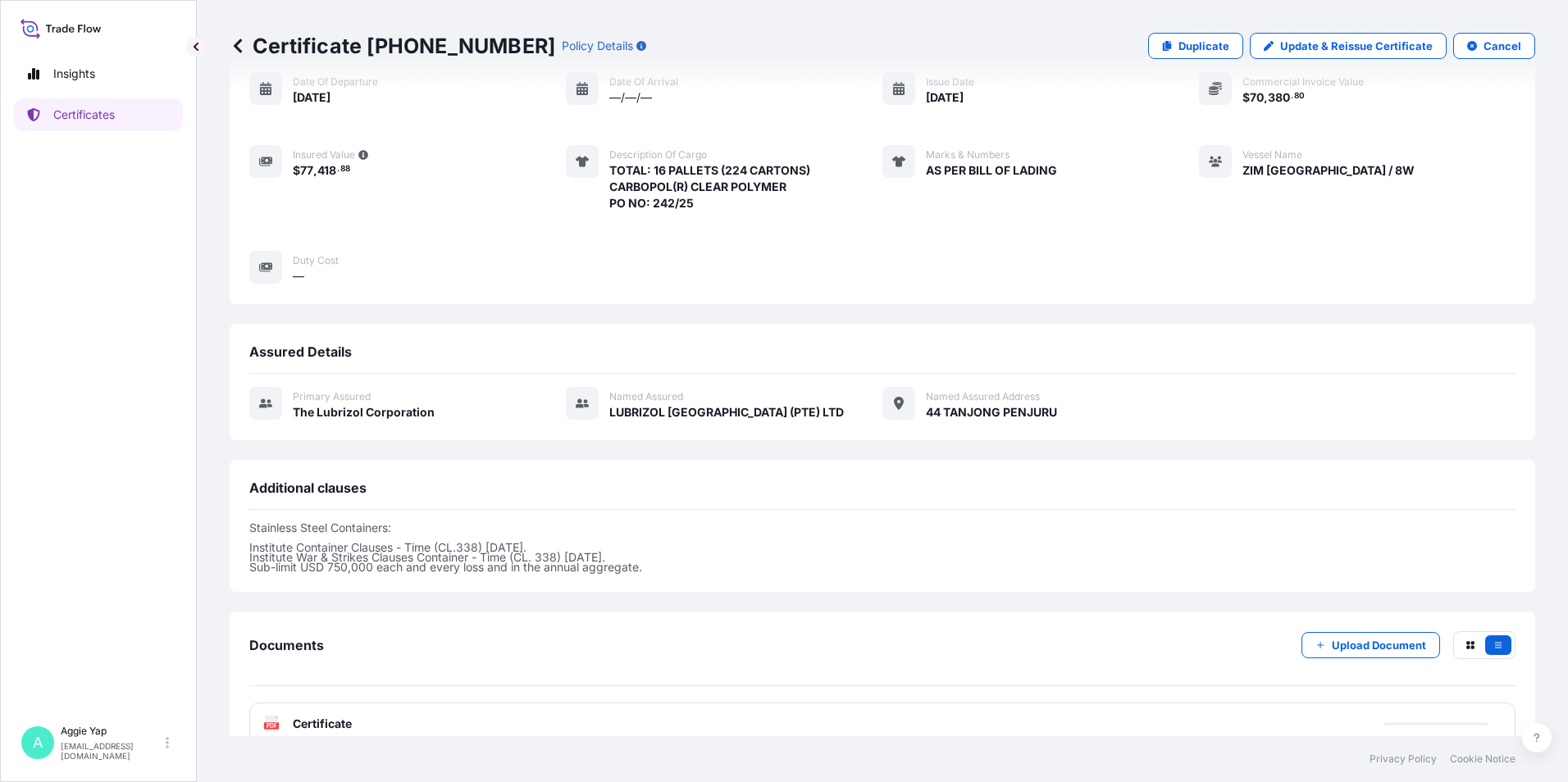
scroll to position [185, 0]
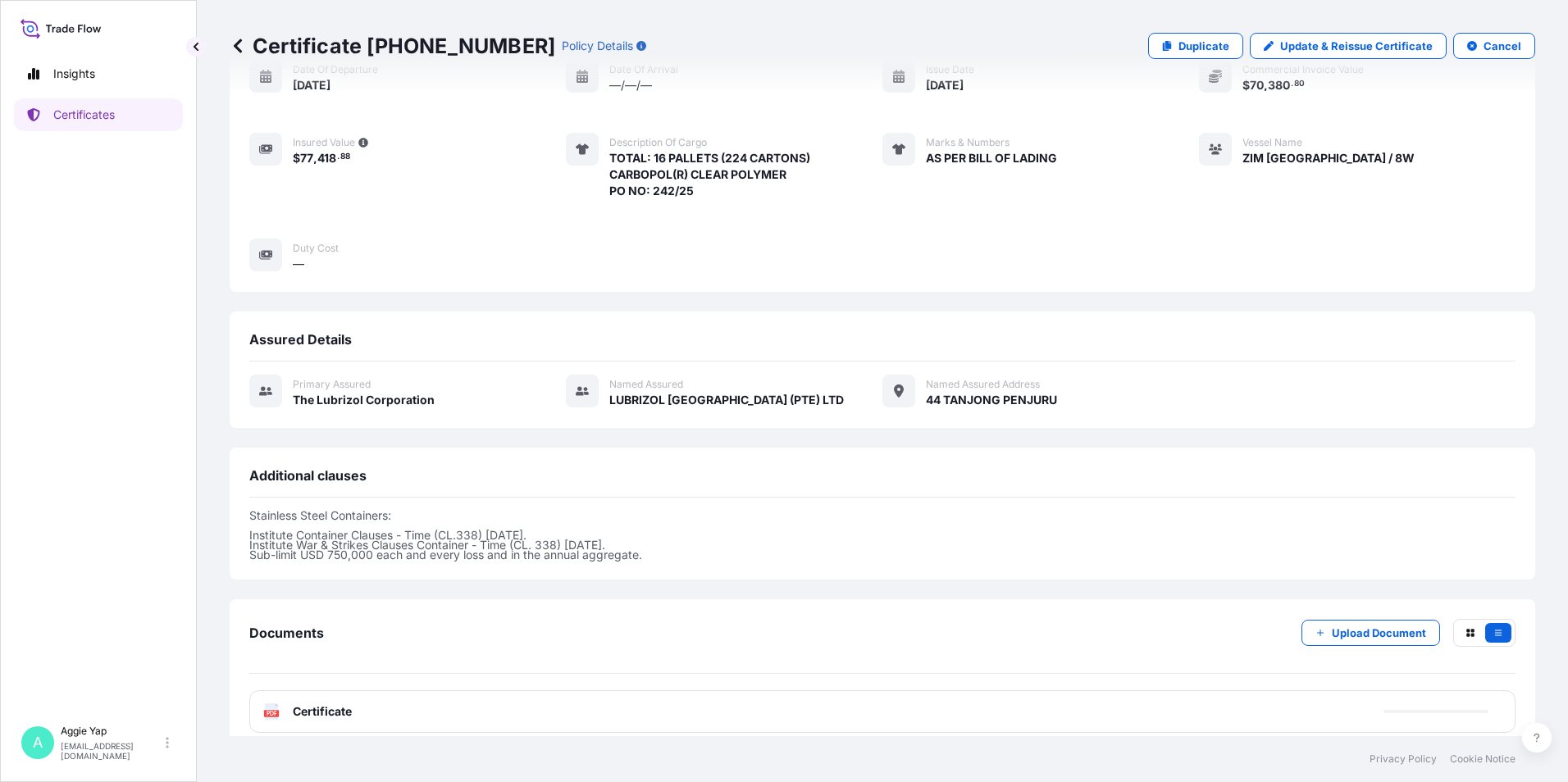
click at [303, 704] on span "Certificate" at bounding box center [321, 711] width 59 height 16
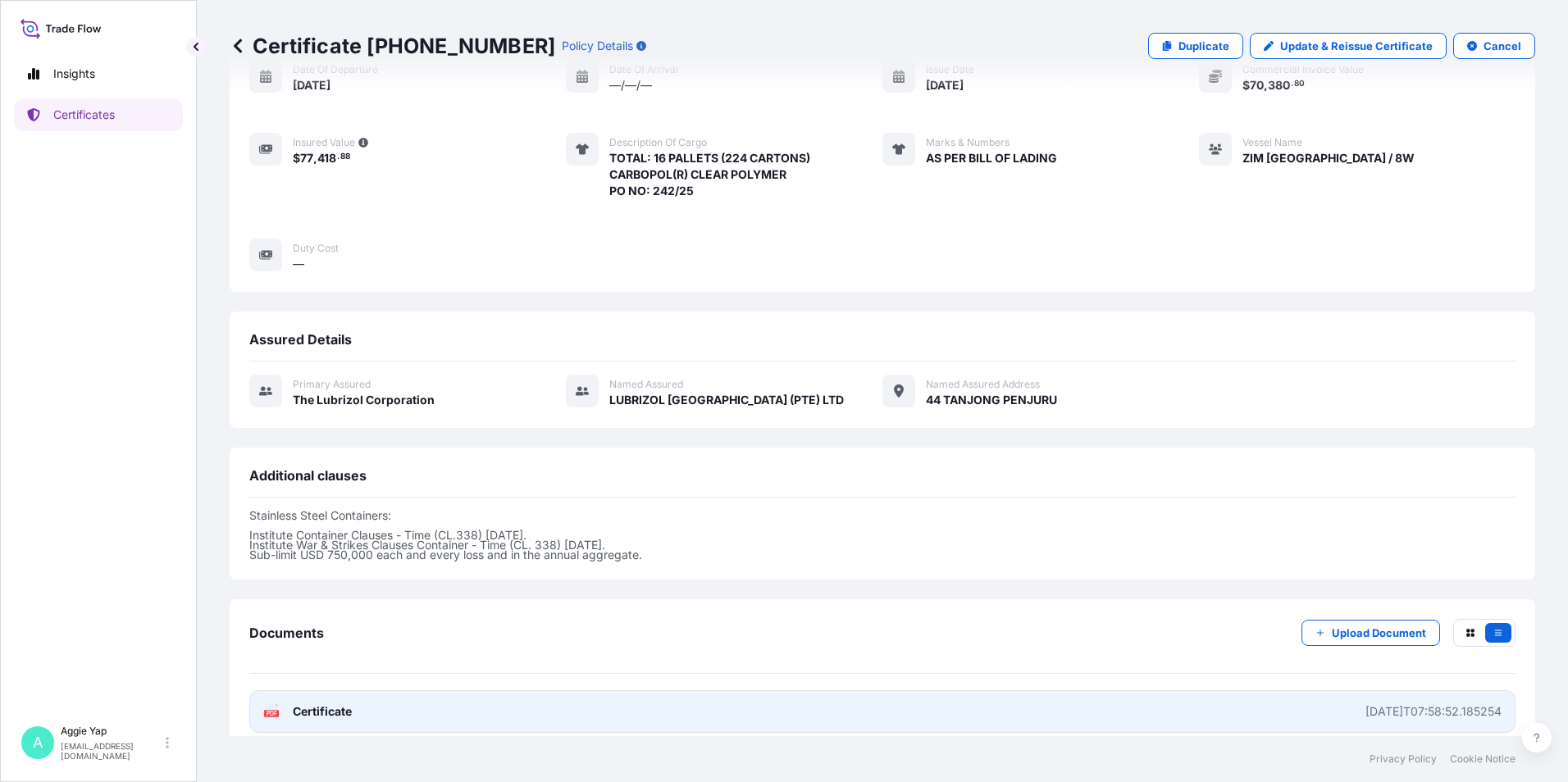
click at [347, 704] on span "Certificate" at bounding box center [321, 711] width 59 height 16
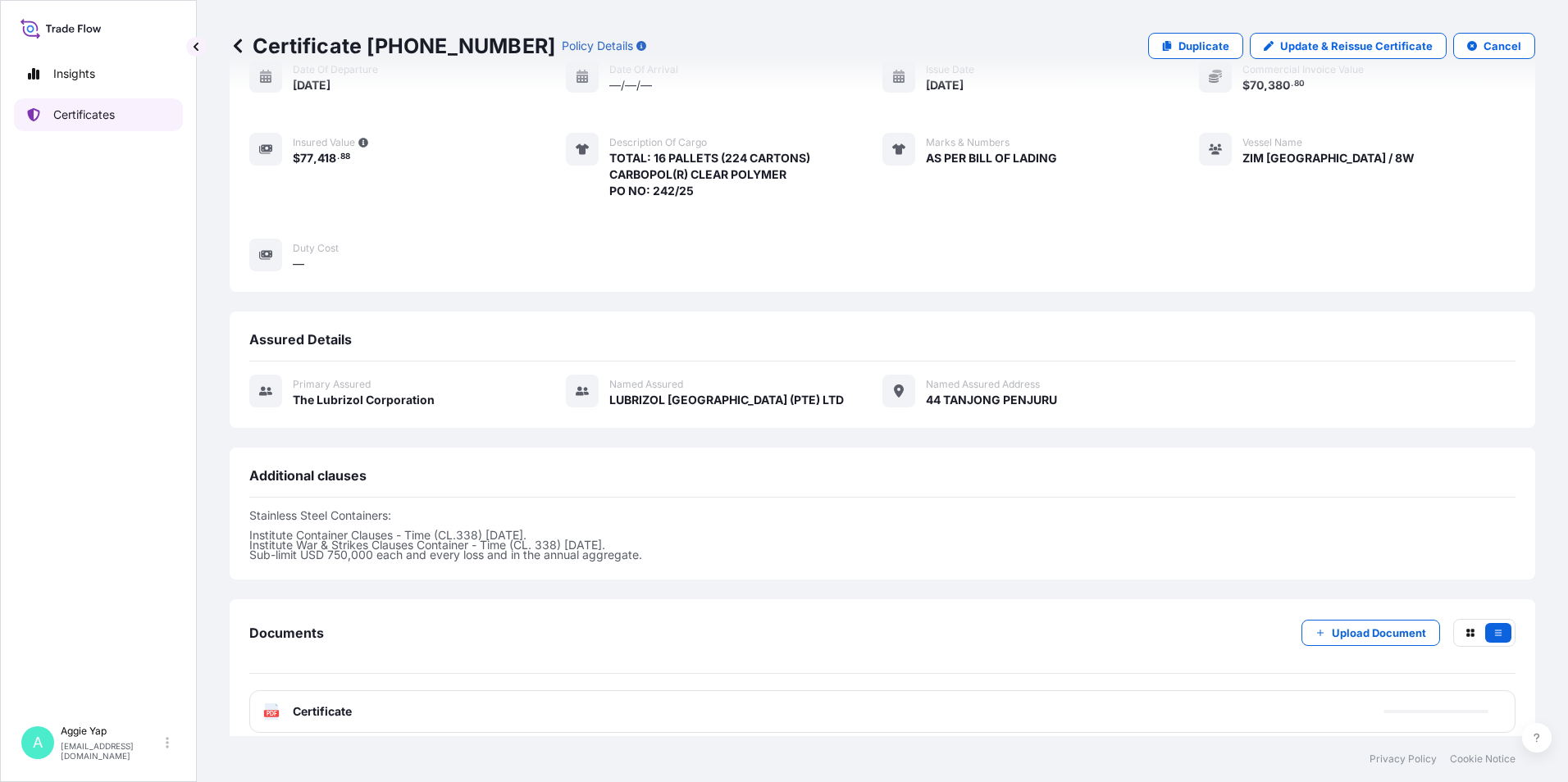
click at [66, 115] on p "Certificates" at bounding box center [84, 114] width 62 height 16
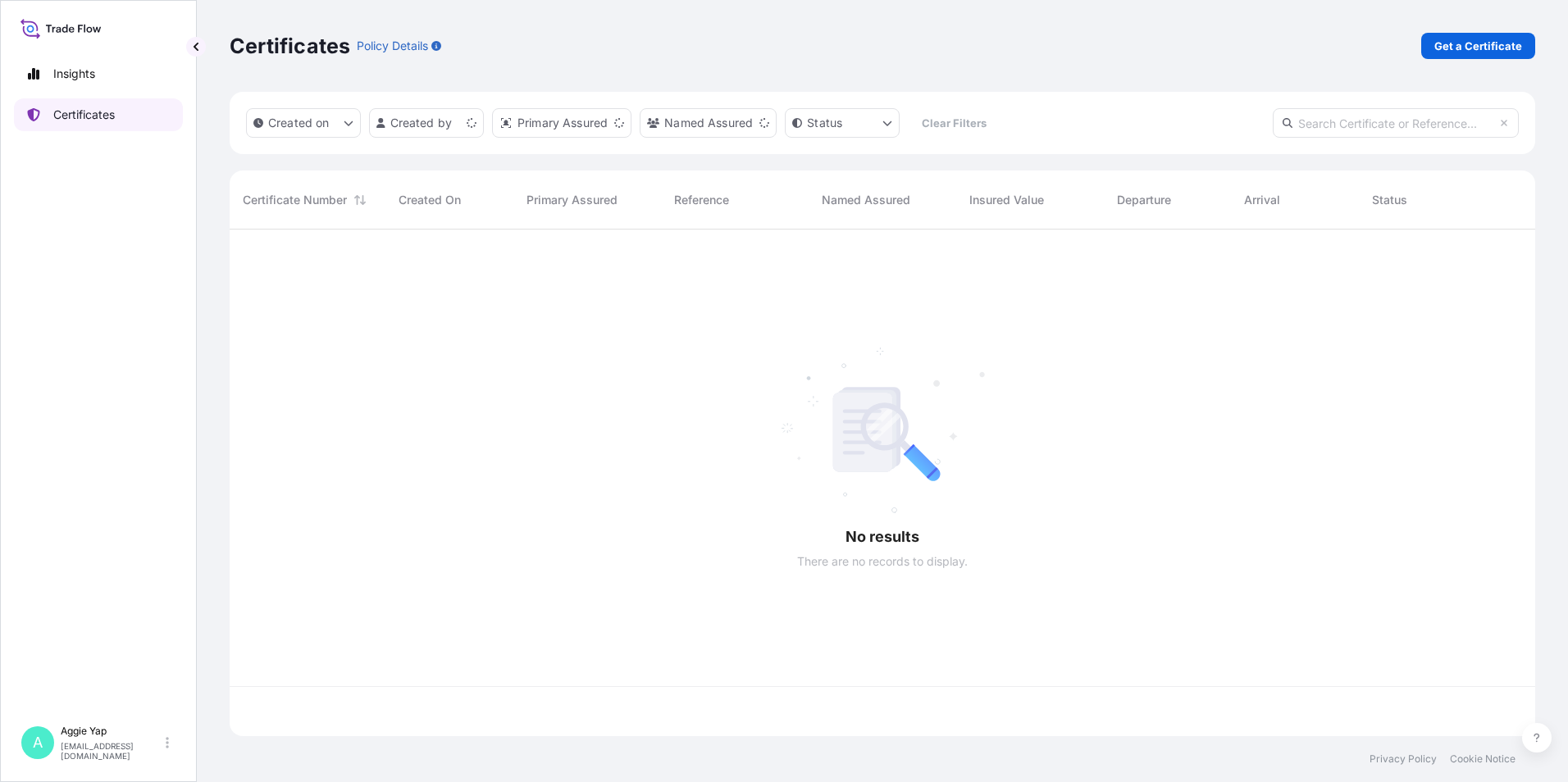
scroll to position [503, 1293]
click at [1459, 48] on p "Get a Certificate" at bounding box center [1478, 45] width 88 height 16
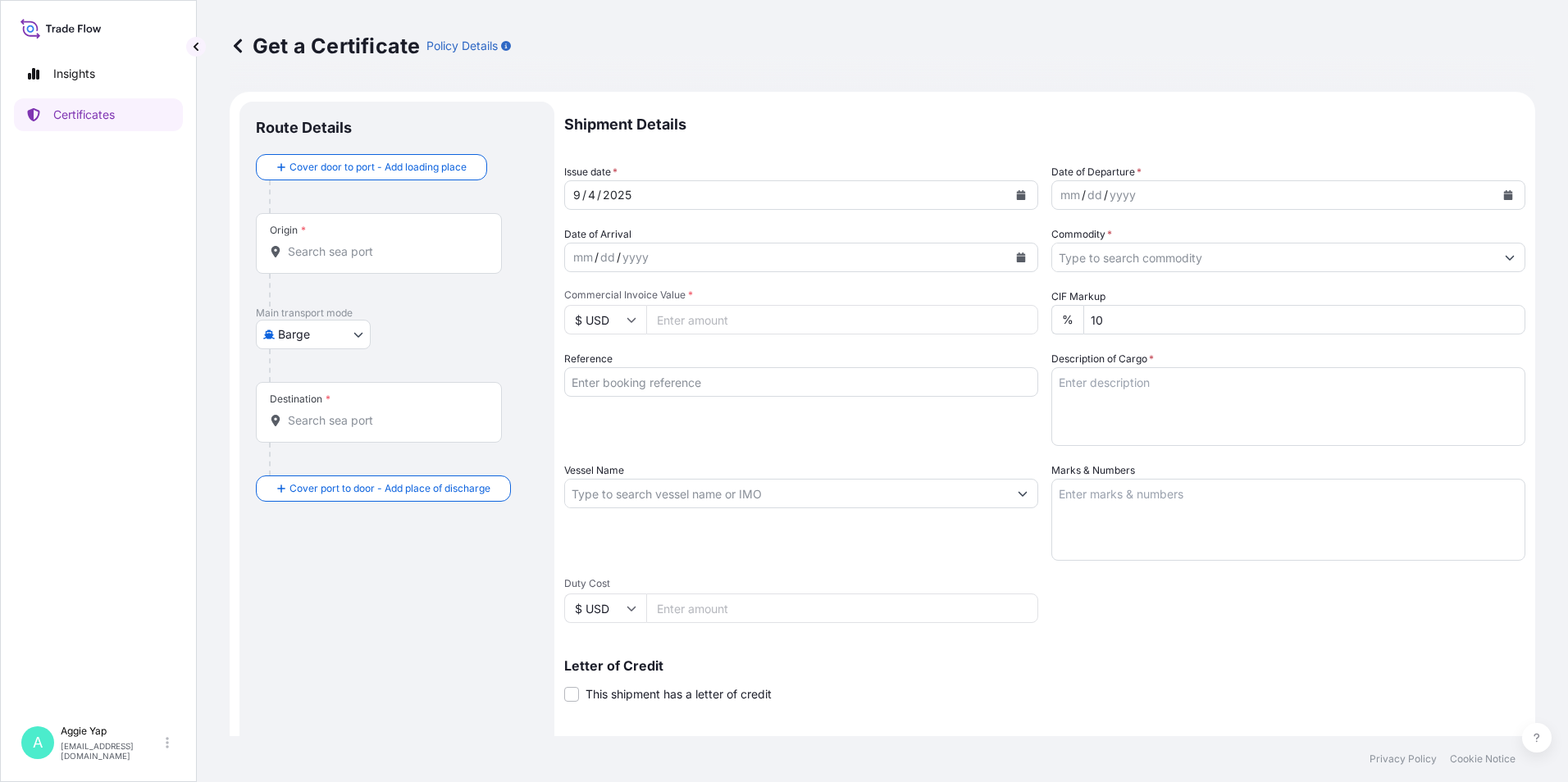
click at [282, 330] on body "Insights Certificates A [PERSON_NAME] [EMAIL_ADDRESS][DOMAIN_NAME] Get a Certif…" at bounding box center [784, 391] width 1568 height 782
click at [341, 474] on div "Ocean Vessel" at bounding box center [315, 466] width 105 height 30
select select "Ocean Vessel"
click at [374, 267] on div "Origin *" at bounding box center [378, 250] width 246 height 61
click at [374, 266] on input "Origin *" at bounding box center [384, 257] width 194 height 16
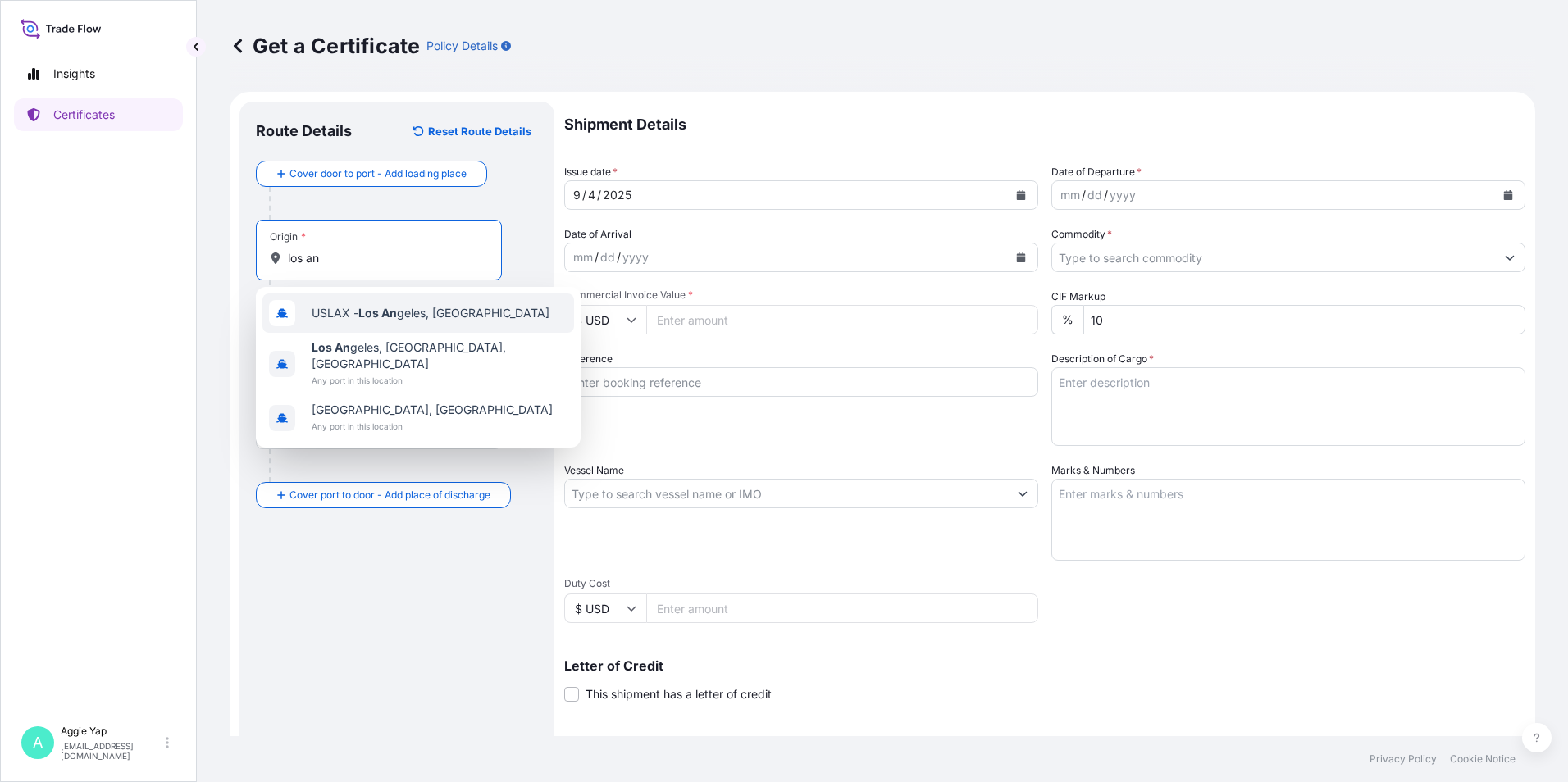
click at [349, 313] on span "USLAX - Los An geles, [GEOGRAPHIC_DATA]" at bounding box center [431, 313] width 238 height 16
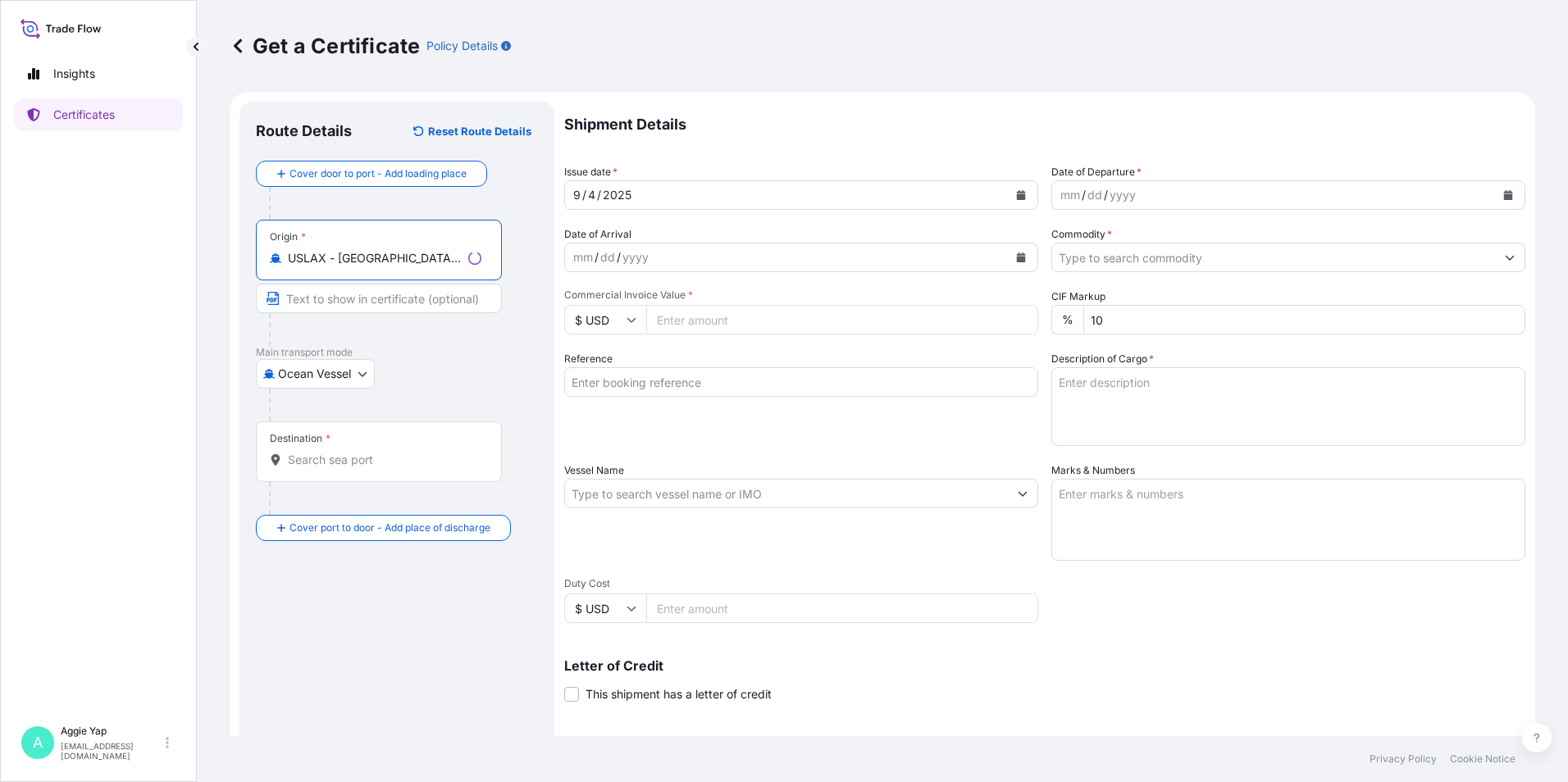
type input "USLAX - [GEOGRAPHIC_DATA], [GEOGRAPHIC_DATA]"
click at [390, 451] on div "Destination *" at bounding box center [378, 452] width 246 height 61
click at [390, 452] on input "Destination *" at bounding box center [384, 460] width 194 height 16
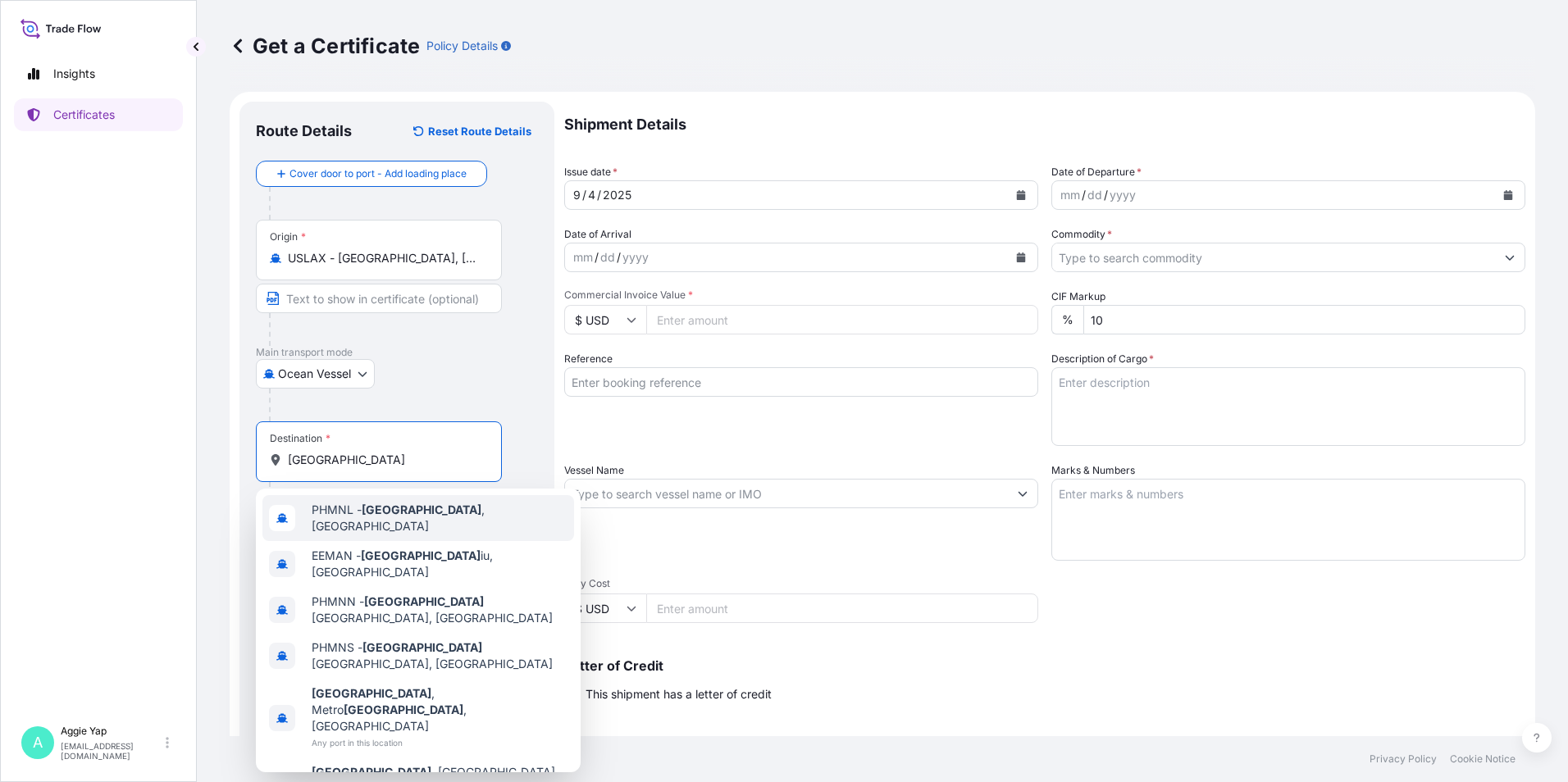
click at [375, 503] on div "PHMNL - [GEOGRAPHIC_DATA] , [GEOGRAPHIC_DATA]" at bounding box center [418, 518] width 312 height 45
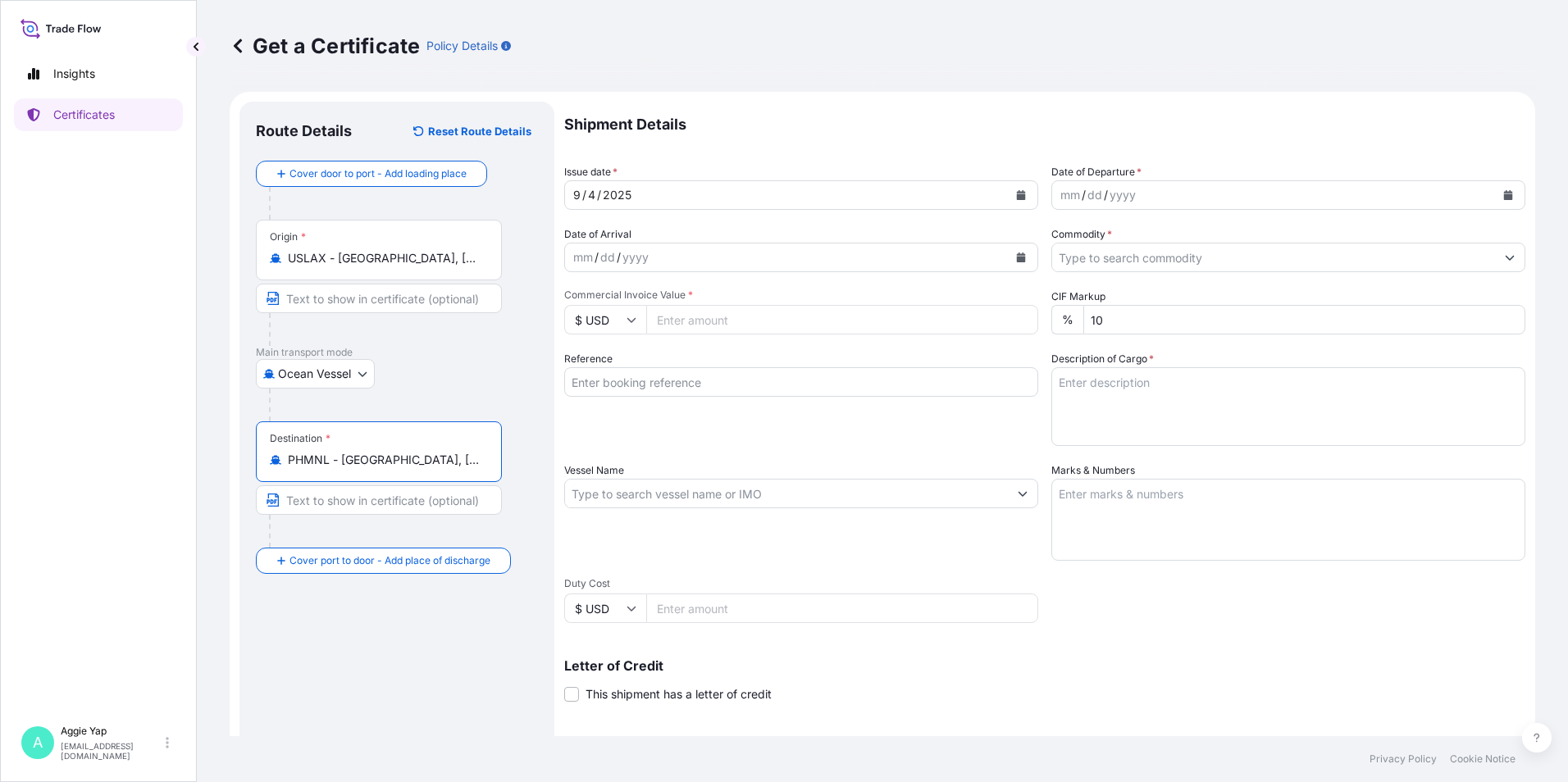
type input "PHMNL - [GEOGRAPHIC_DATA], [GEOGRAPHIC_DATA]"
click at [1022, 202] on button "Calendar" at bounding box center [1020, 195] width 26 height 26
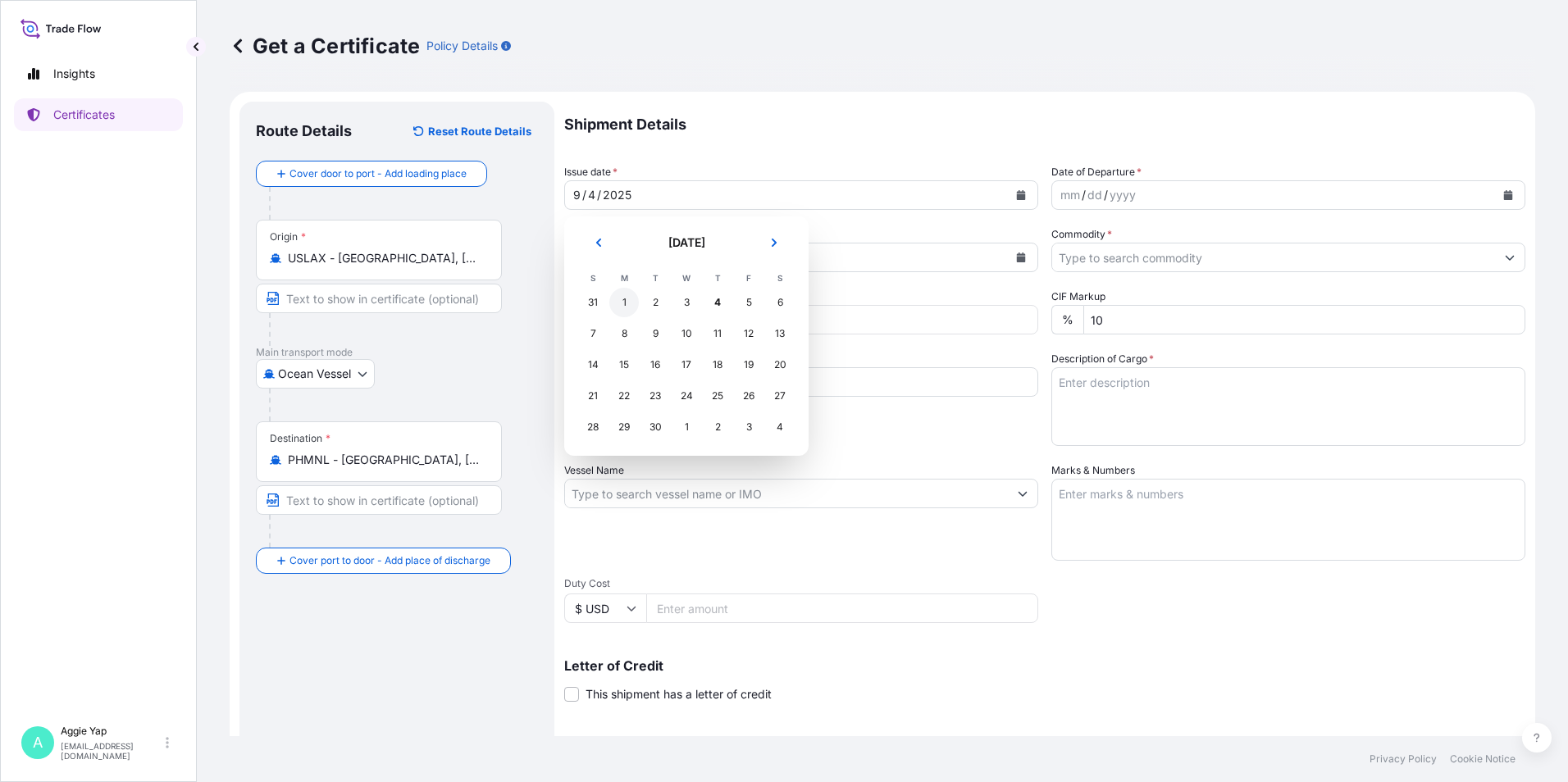
click at [627, 313] on div "1" at bounding box center [624, 302] width 30 height 30
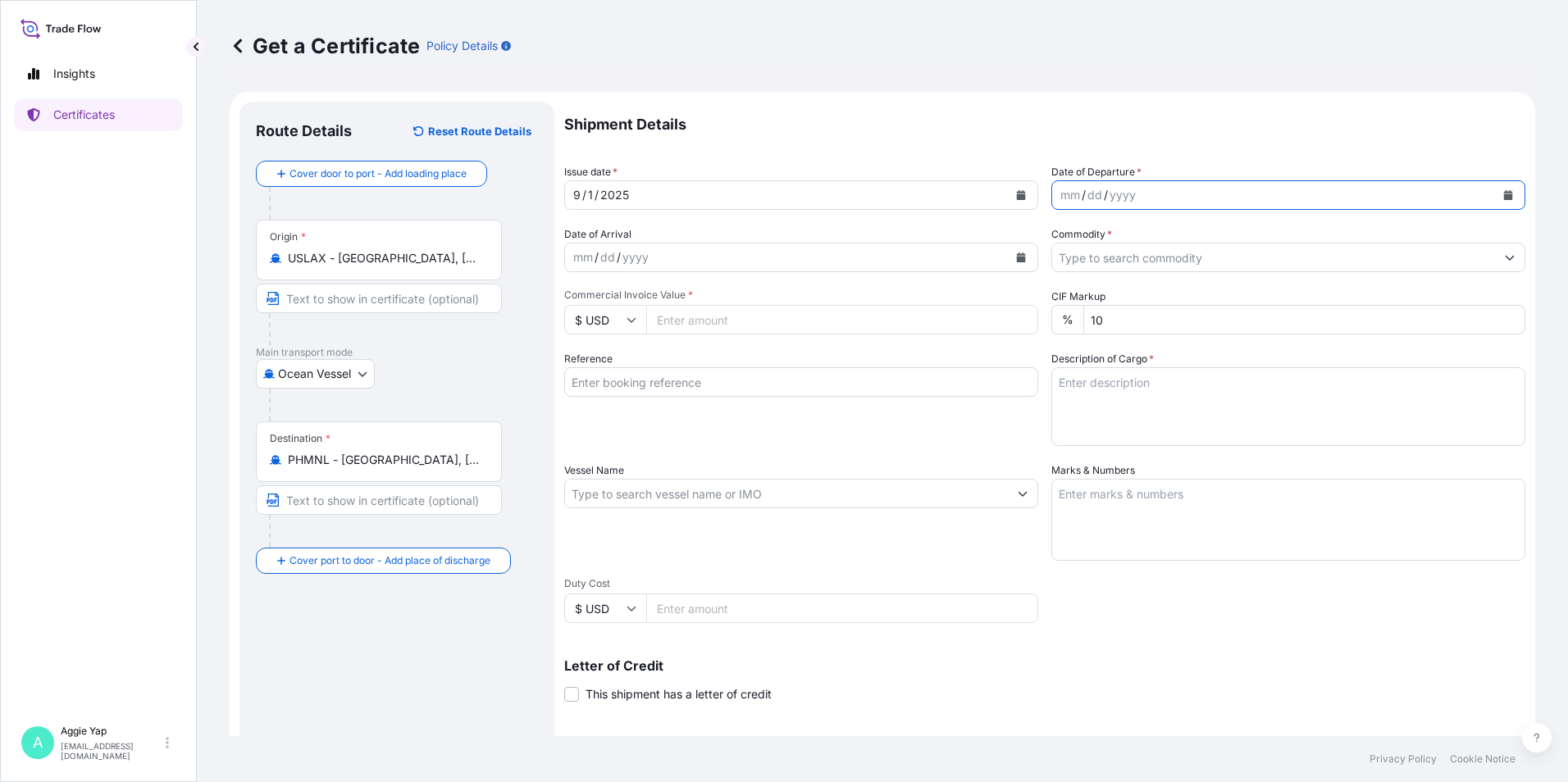
click at [1501, 191] on button "Calendar" at bounding box center [1508, 195] width 26 height 26
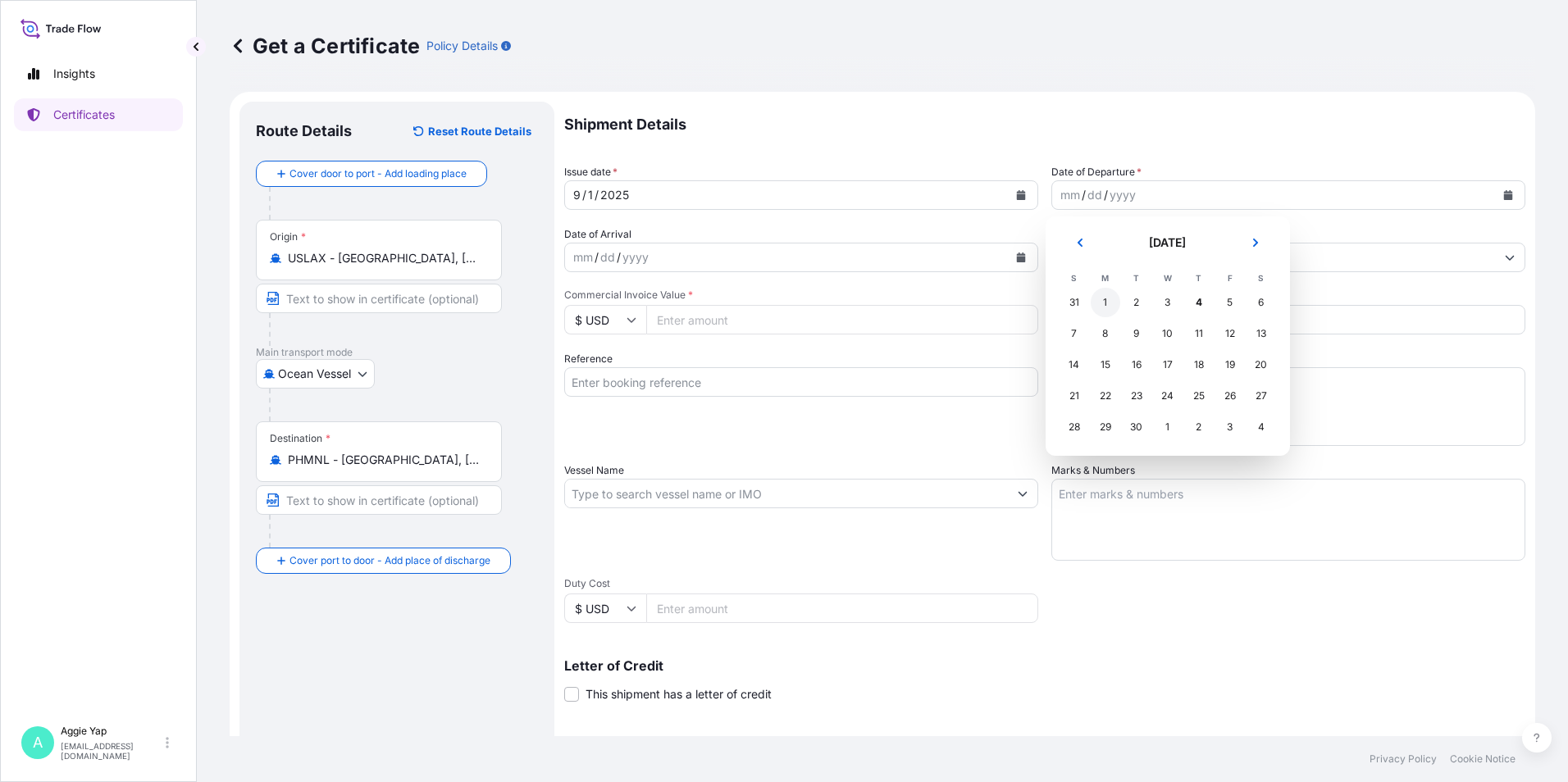
click at [1110, 303] on div "1" at bounding box center [1105, 302] width 30 height 30
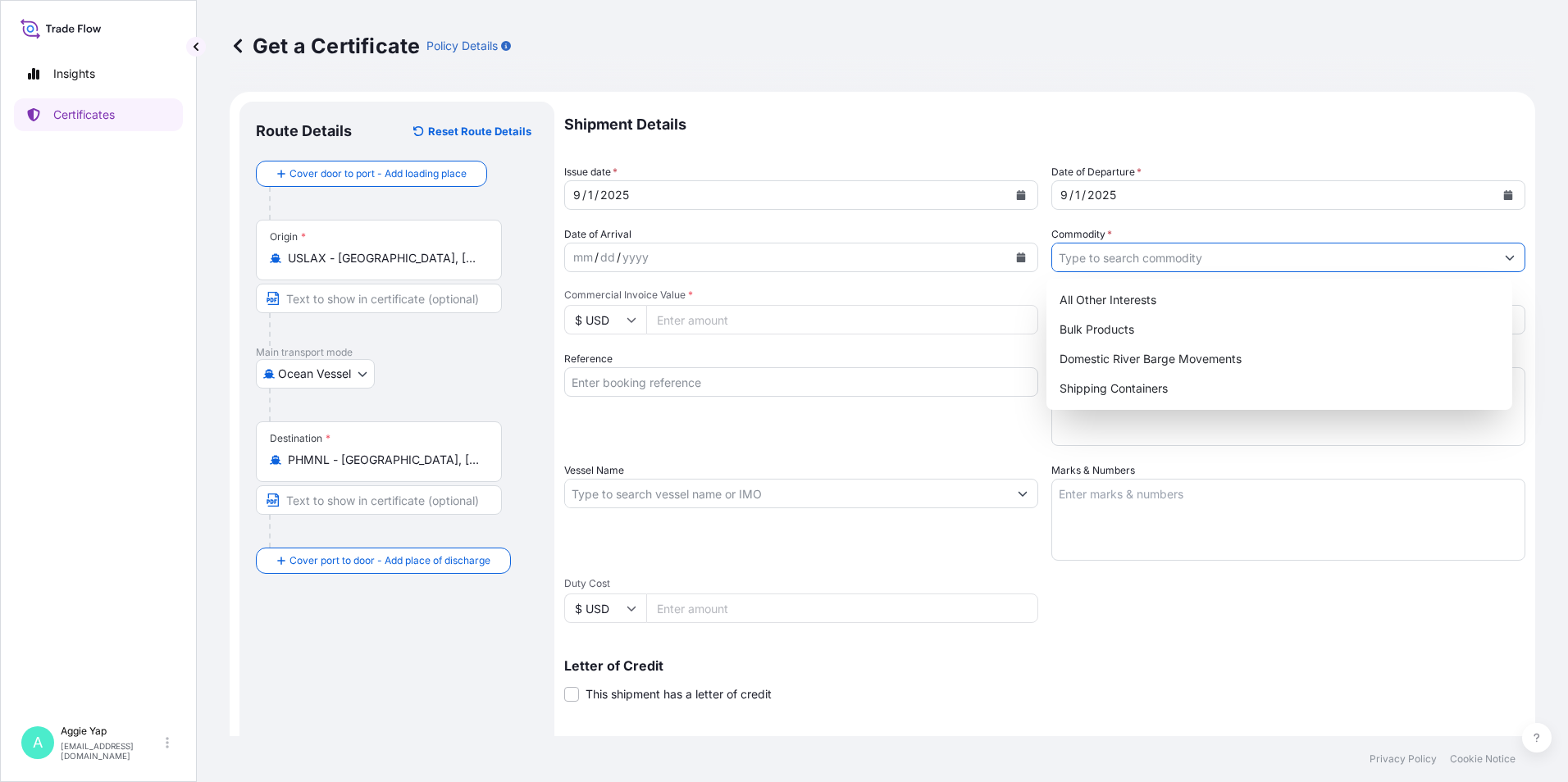
click at [1121, 259] on input "Commodity *" at bounding box center [1274, 257] width 443 height 30
click at [1084, 312] on div "All Other Interests" at bounding box center [1280, 300] width 454 height 30
type input "All Other Interests"
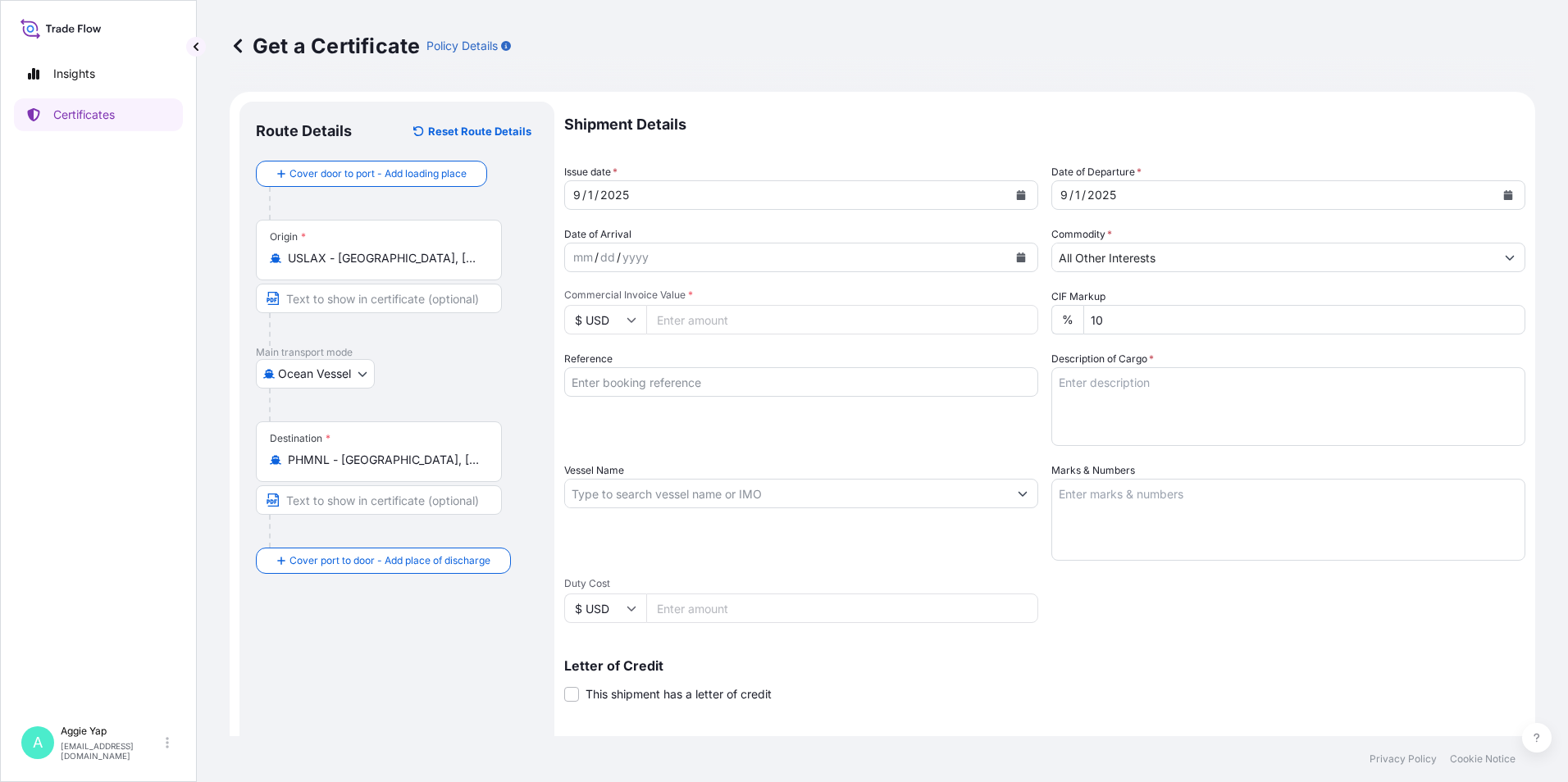
click at [846, 325] on input "Commercial Invoice Value *" at bounding box center [842, 319] width 392 height 30
type input "15860"
click at [845, 389] on input "Reference" at bounding box center [801, 382] width 474 height 30
type input "CHEMICO PHILIPPINES INC"
click at [697, 496] on input "Vessel Name" at bounding box center [787, 494] width 443 height 30
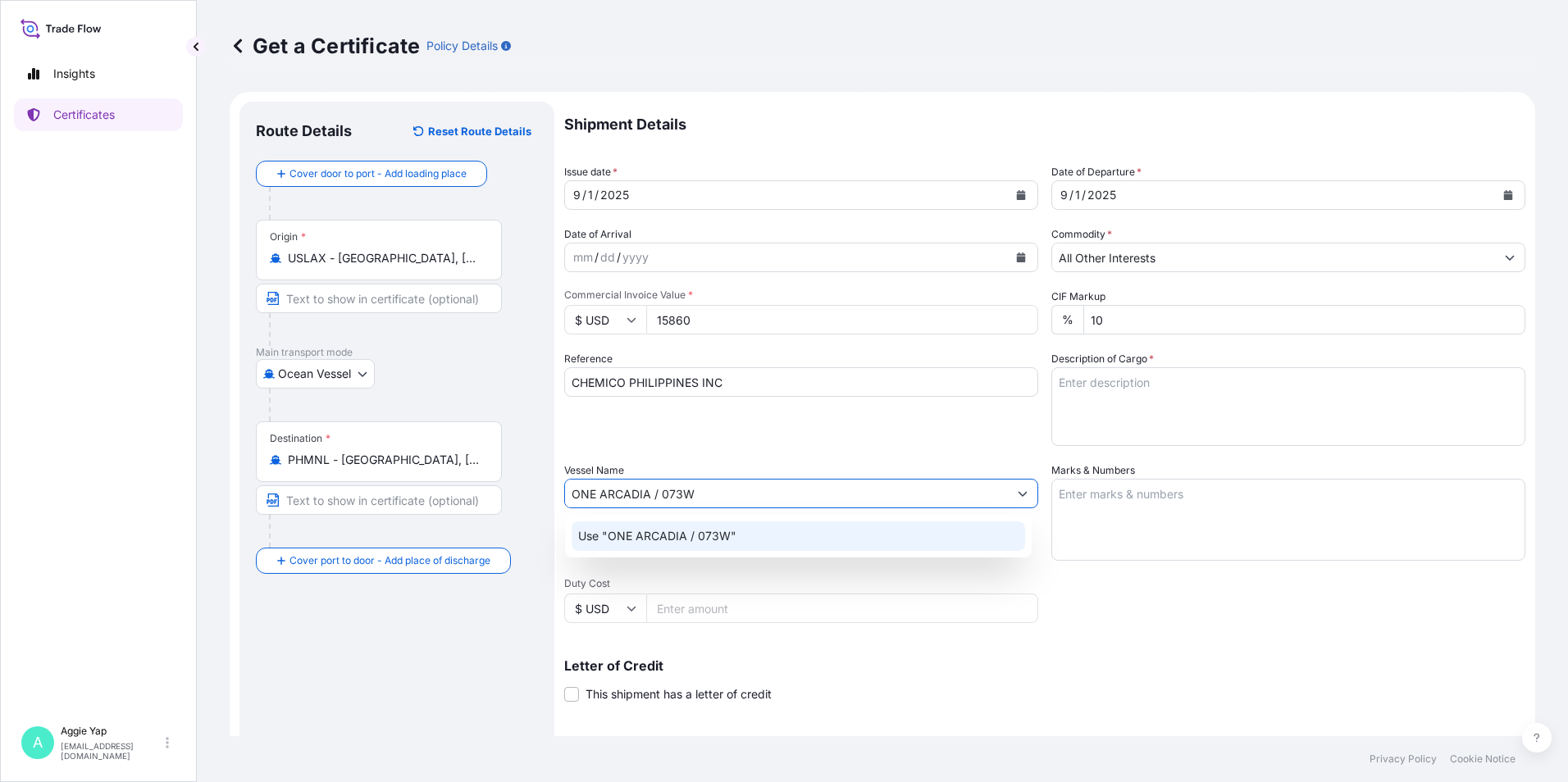
click at [904, 535] on div "Use "ONE ARCADIA / 073W"" at bounding box center [799, 536] width 454 height 30
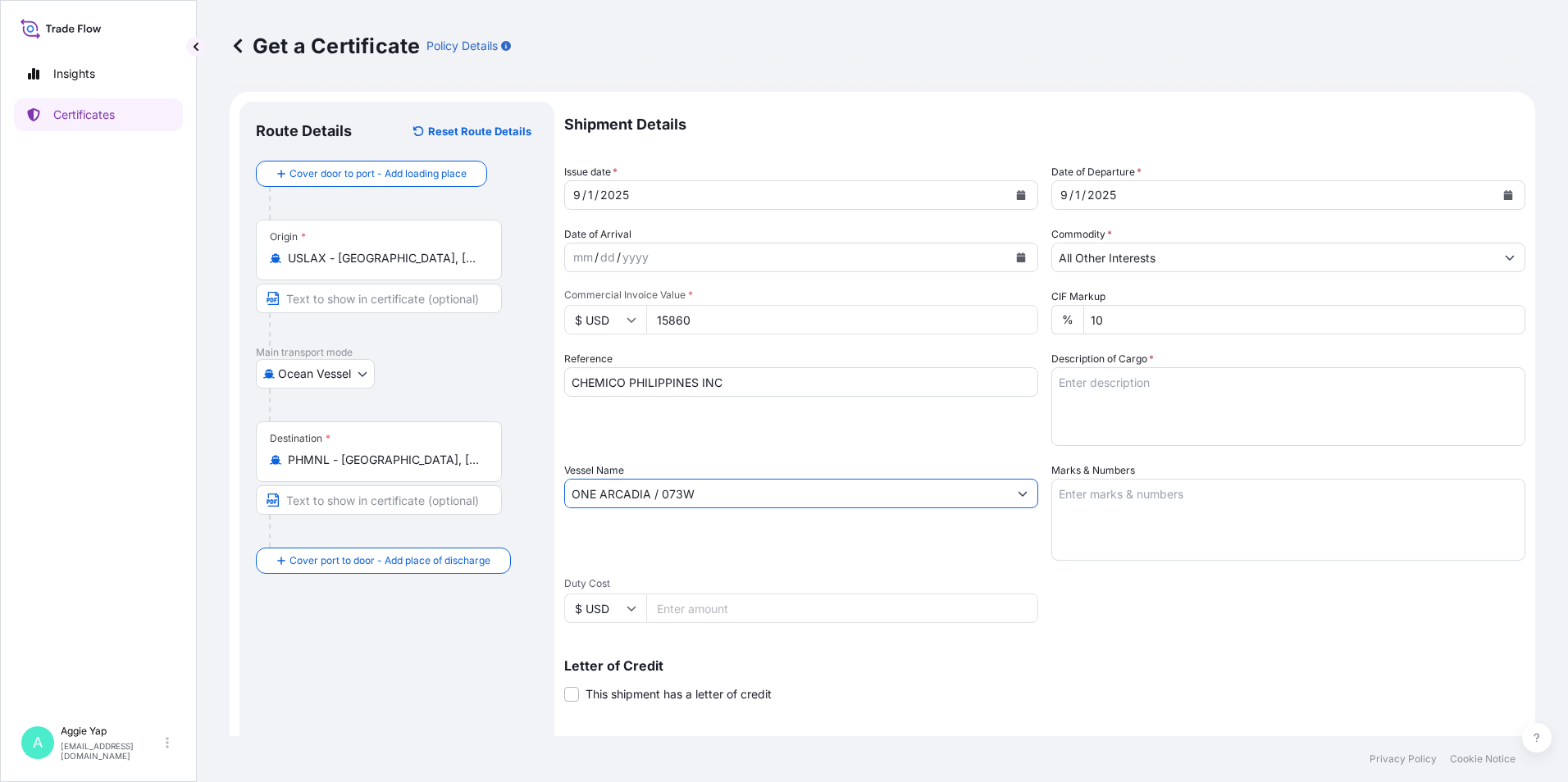
type input "ONE ARCADIA / 073W"
click at [1125, 523] on textarea "Marks & Numbers" at bounding box center [1288, 520] width 474 height 82
type textarea "AS PER BILL OF LADING"
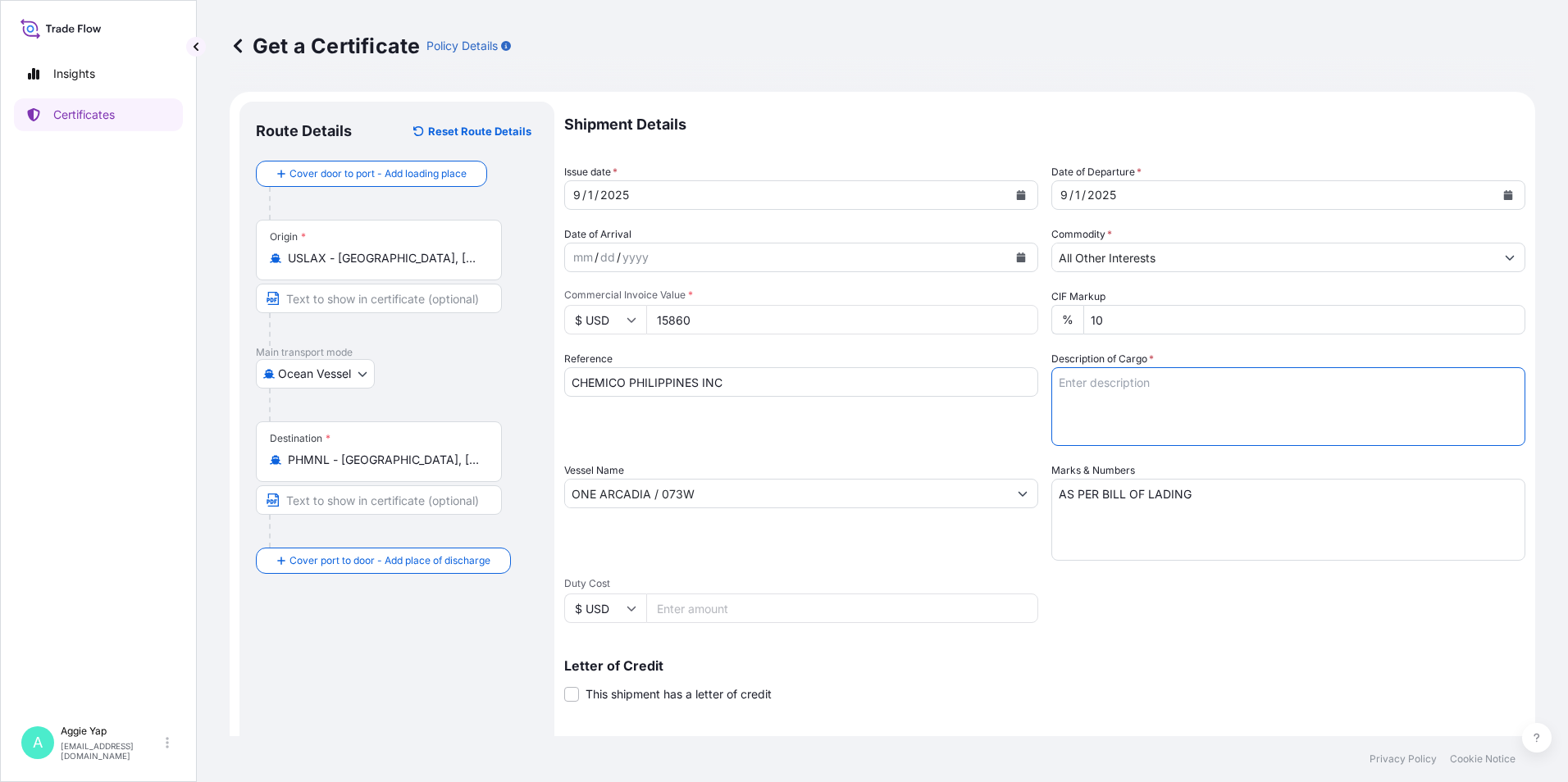
click at [1217, 403] on textarea "Description of Cargo *" at bounding box center [1288, 406] width 474 height 78
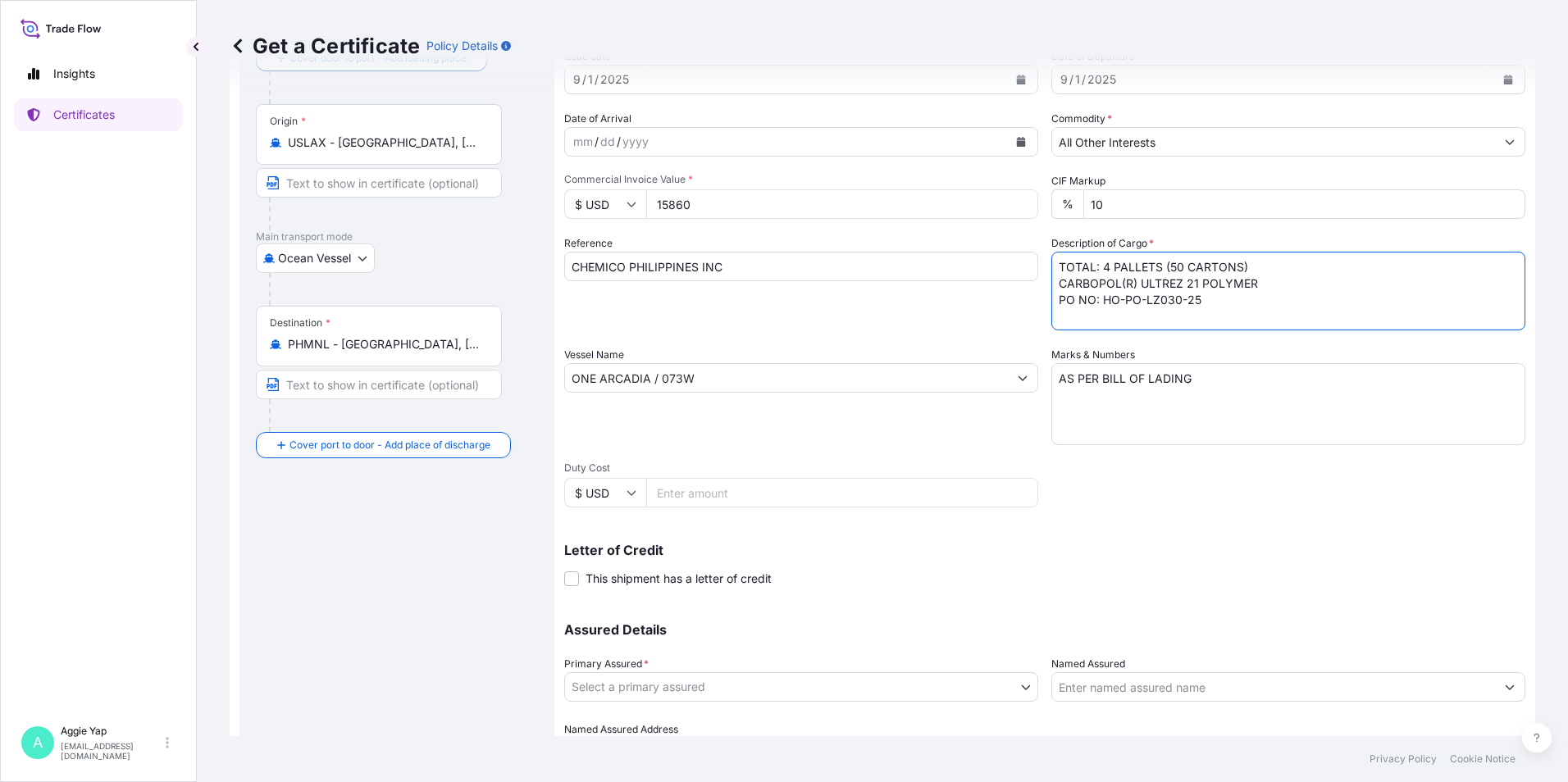
scroll to position [202, 0]
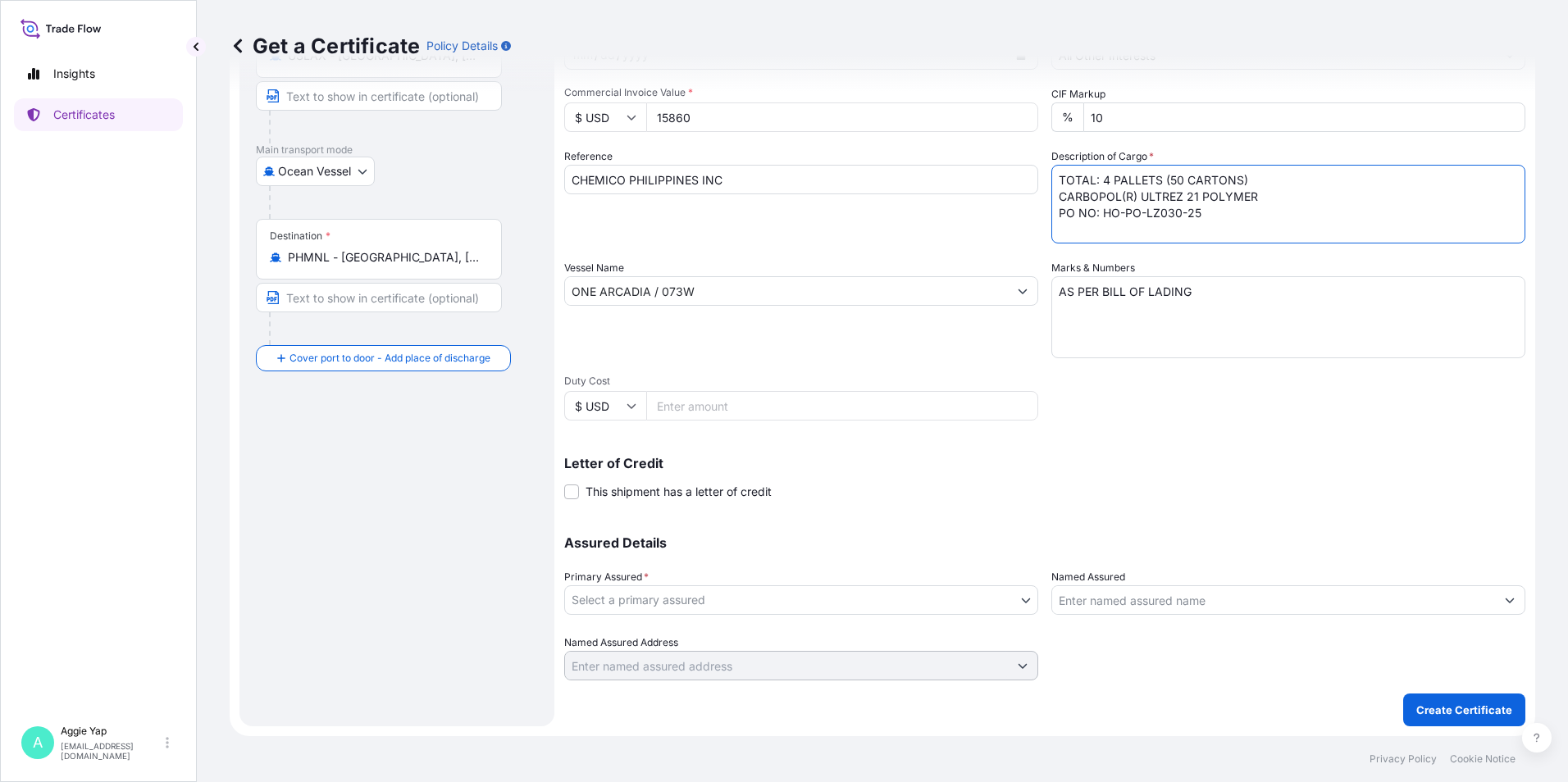
type textarea "TOTAL: 4 PALLETS (50 CARTONS) CARBOPOL(R) ULTREZ 21 POLYMER PO NO: HO-PO-LZ030-…"
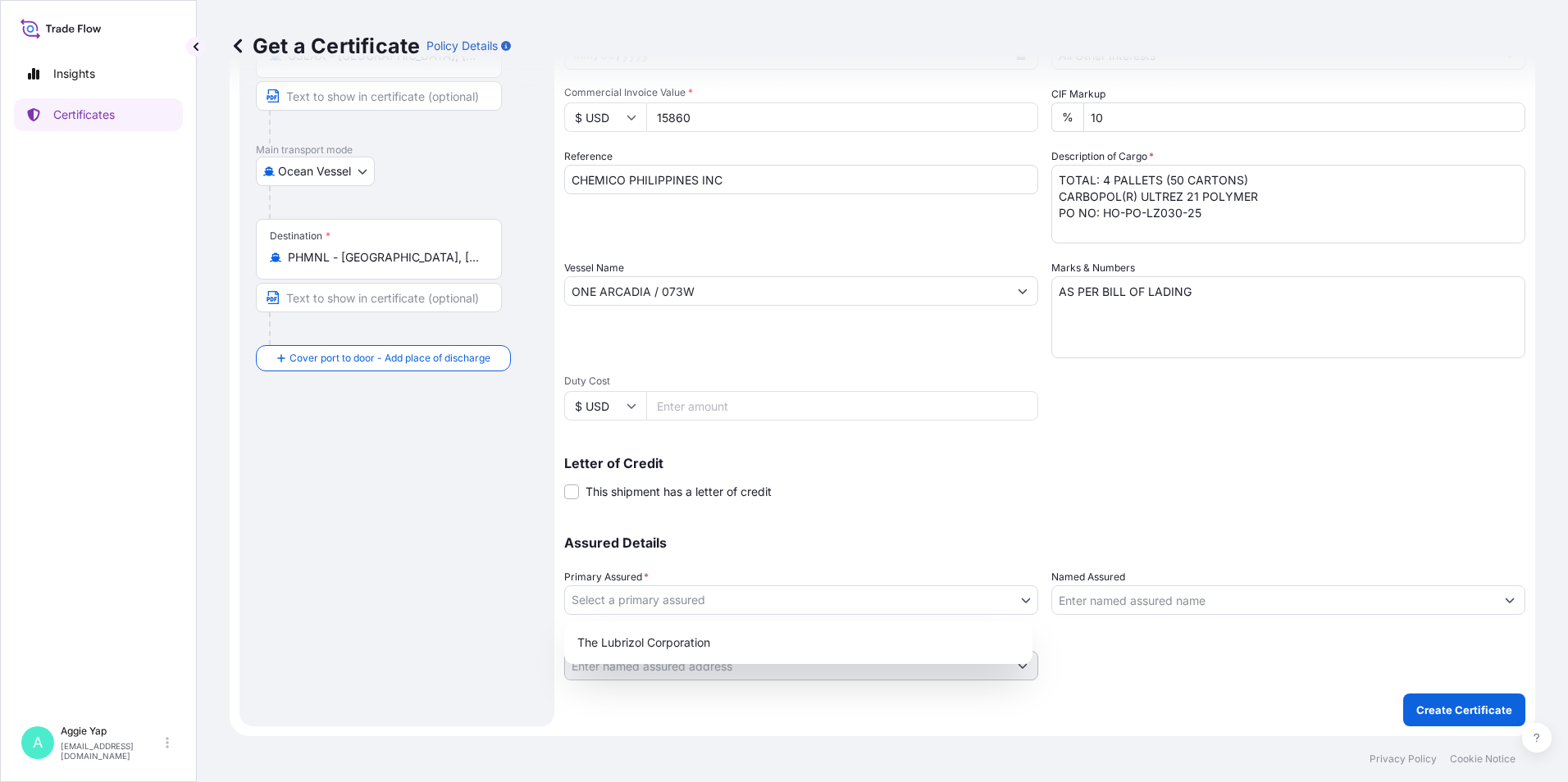
click at [704, 610] on body "Insights Certificates A [PERSON_NAME] [EMAIL_ADDRESS][DOMAIN_NAME] Get a Certif…" at bounding box center [784, 391] width 1568 height 782
click at [690, 647] on div "The Lubrizol Corporation" at bounding box center [799, 643] width 455 height 30
select select "31566"
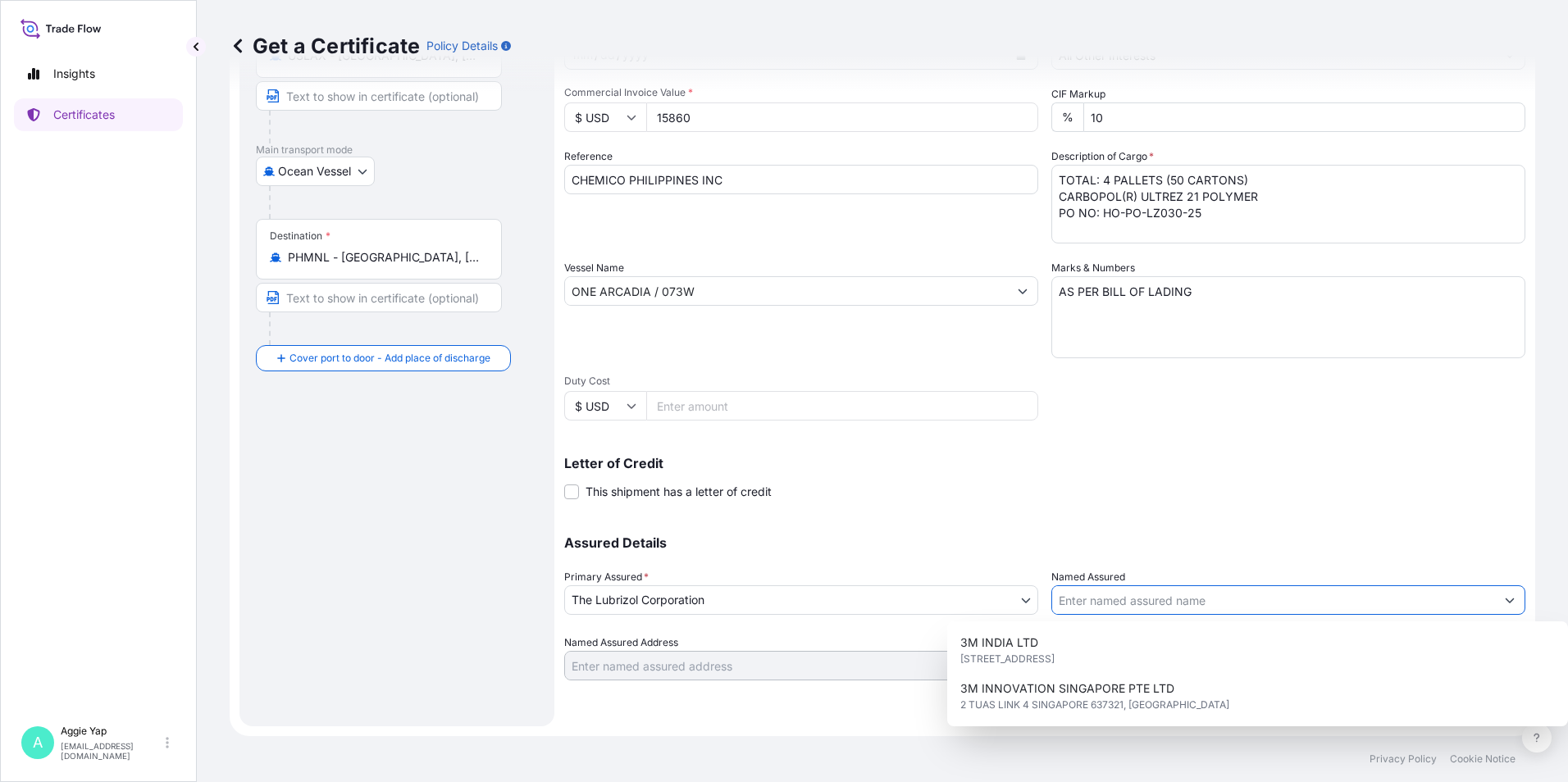
click at [1119, 608] on input "Named Assured" at bounding box center [1274, 600] width 443 height 30
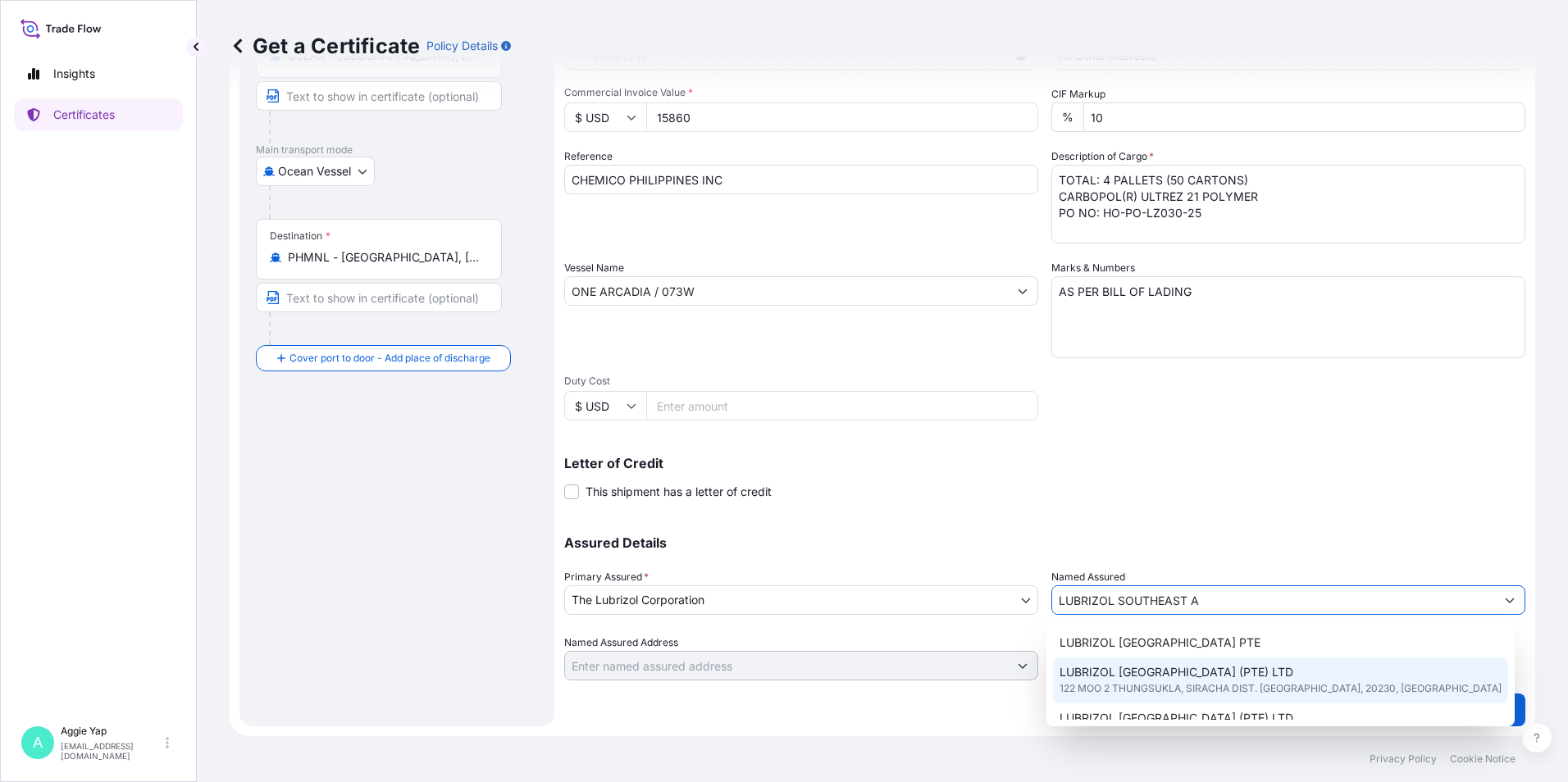
scroll to position [82, 0]
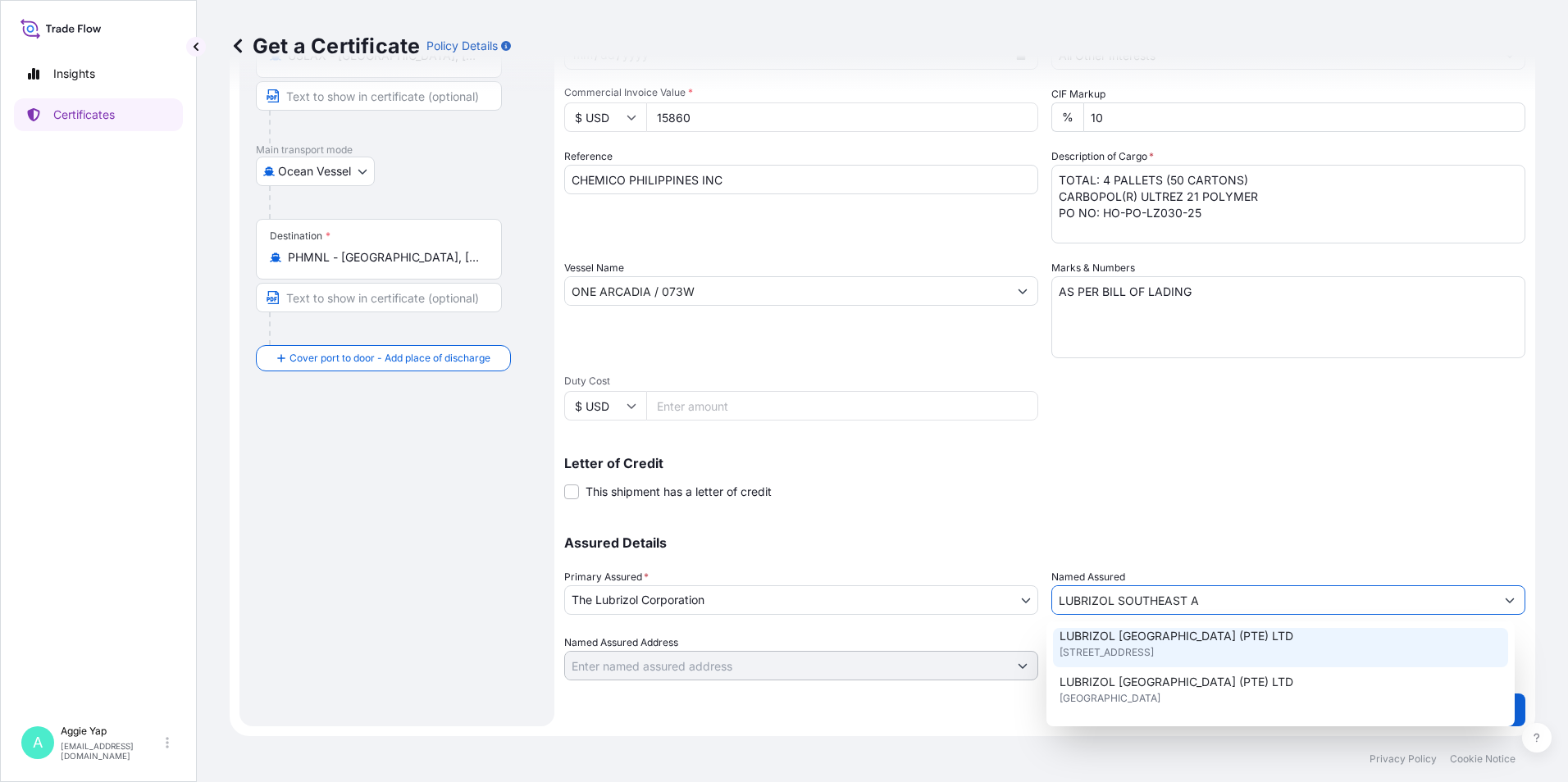
click at [1154, 650] on span "[STREET_ADDRESS]" at bounding box center [1106, 652] width 94 height 16
type input "LUBRIZOL [GEOGRAPHIC_DATA] (PTE) LTD"
type input "[STREET_ADDRESS]"
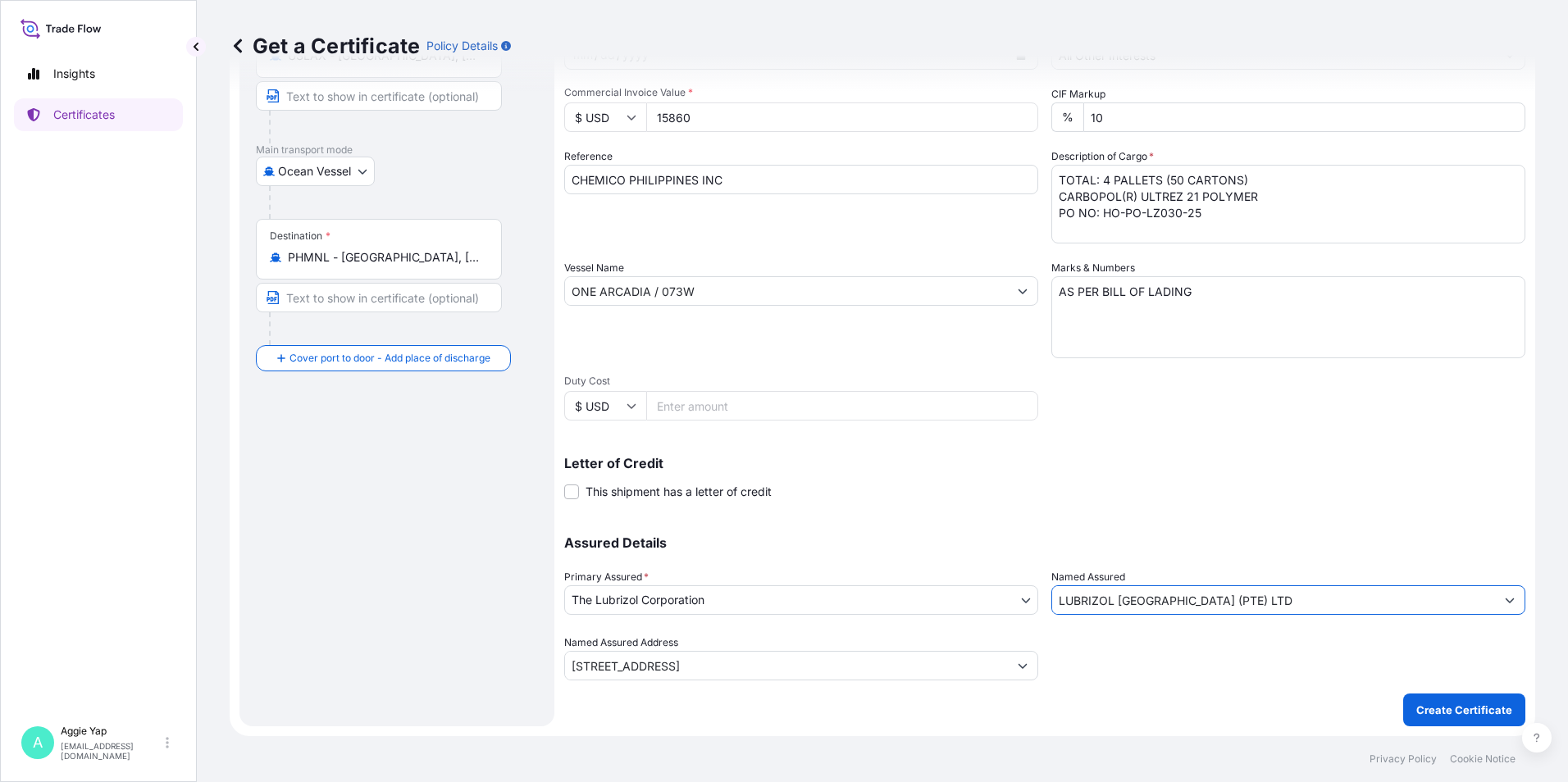
type input "LUBRIZOL [GEOGRAPHIC_DATA] (PTE) LTD"
click at [1161, 486] on div "Letter of Credit This shipment has a letter of credit Letter of credit * Letter…" at bounding box center [1044, 478] width 961 height 44
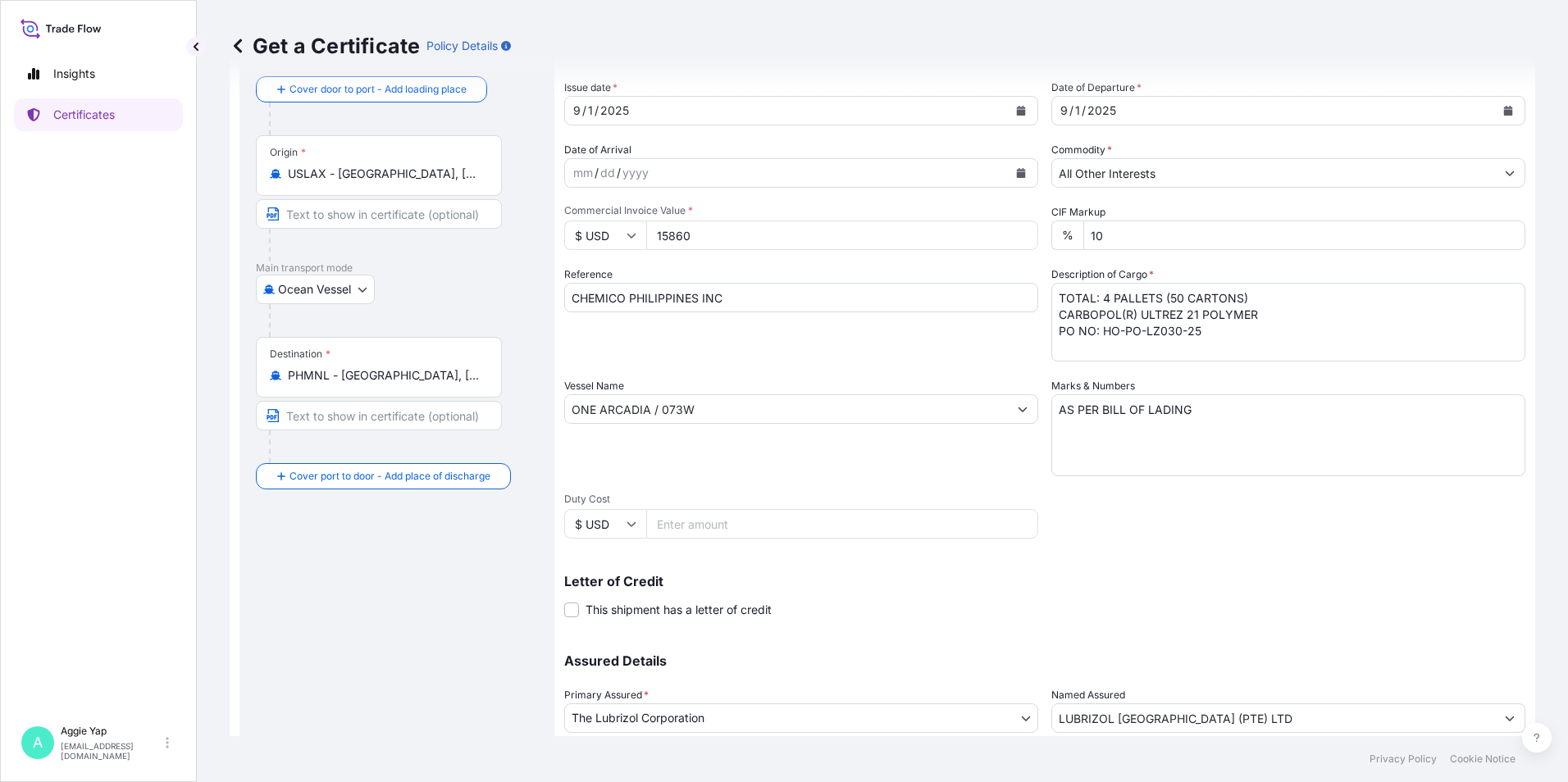
scroll to position [202, 0]
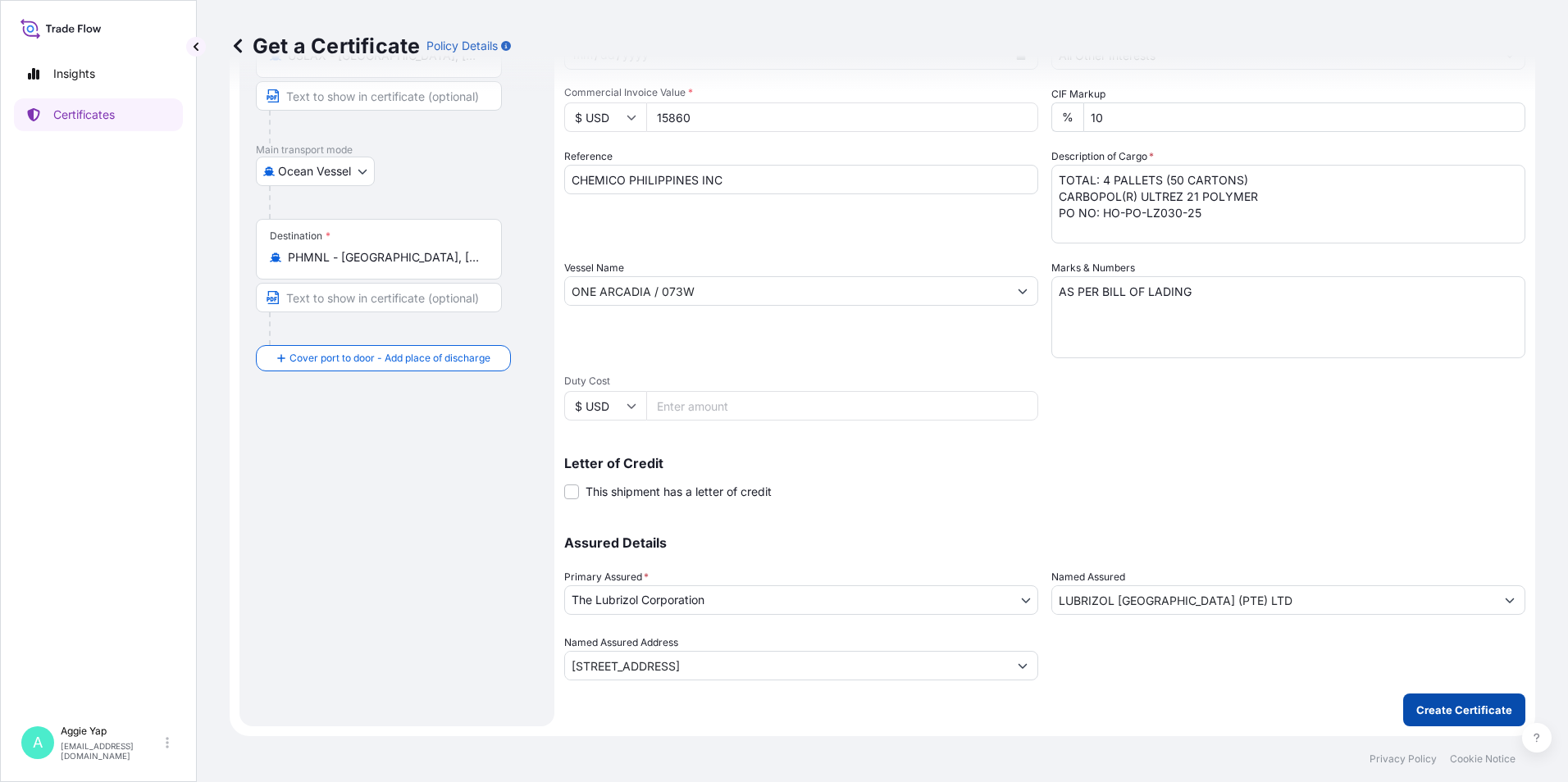
click at [1476, 707] on p "Create Certificate" at bounding box center [1463, 709] width 96 height 16
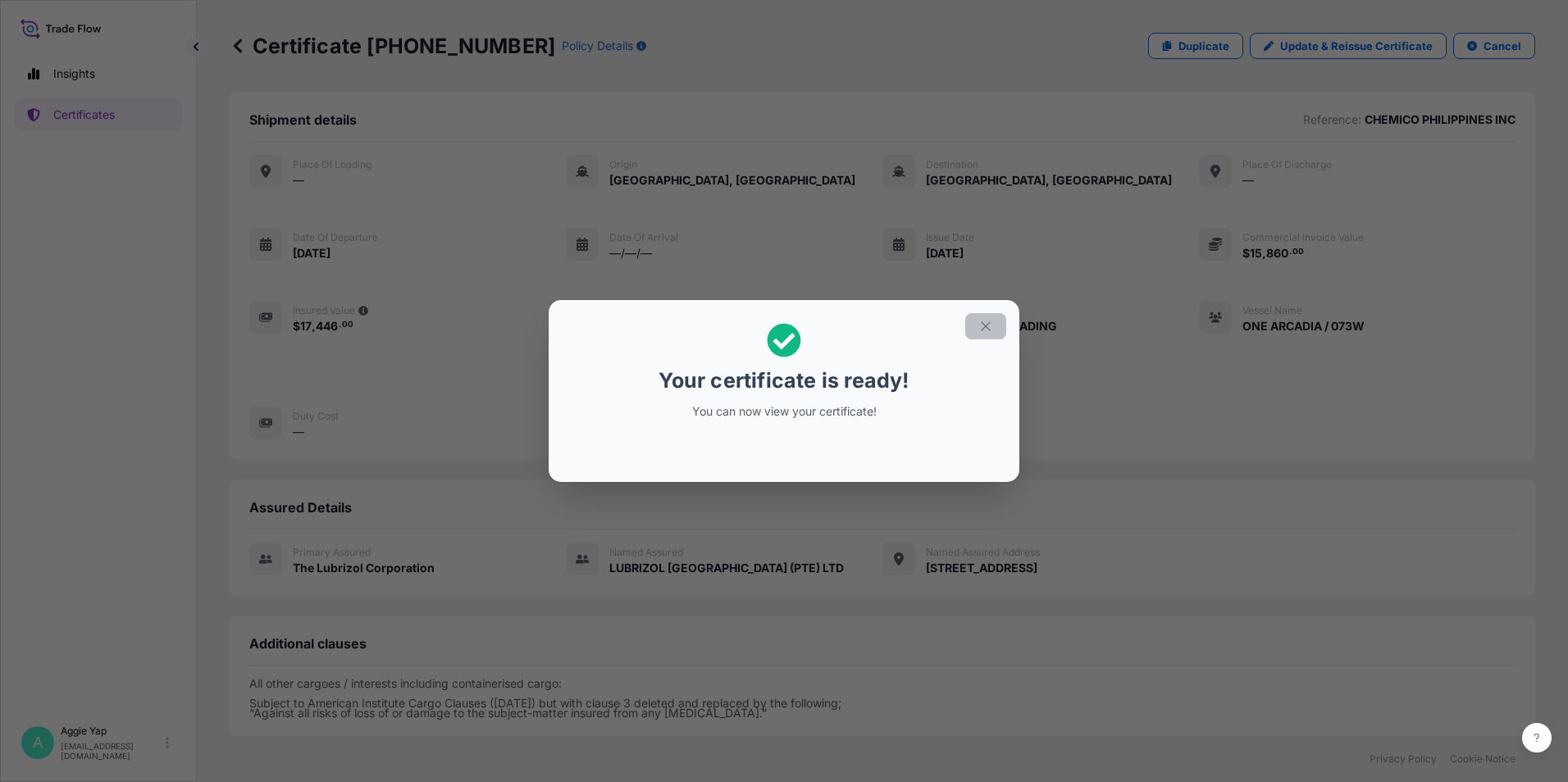
click at [979, 327] on icon "button" at bounding box center [985, 326] width 15 height 15
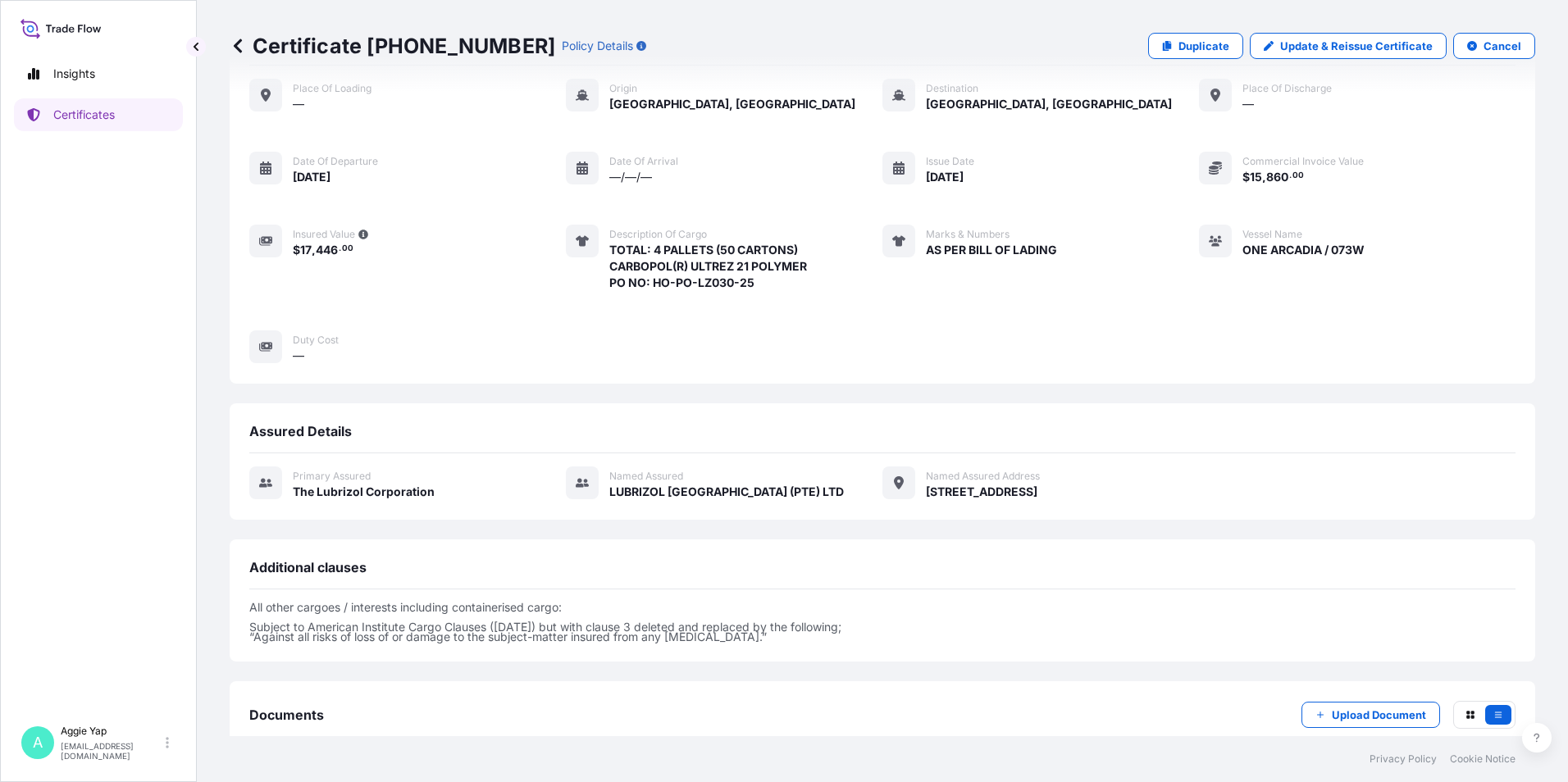
scroll to position [174, 0]
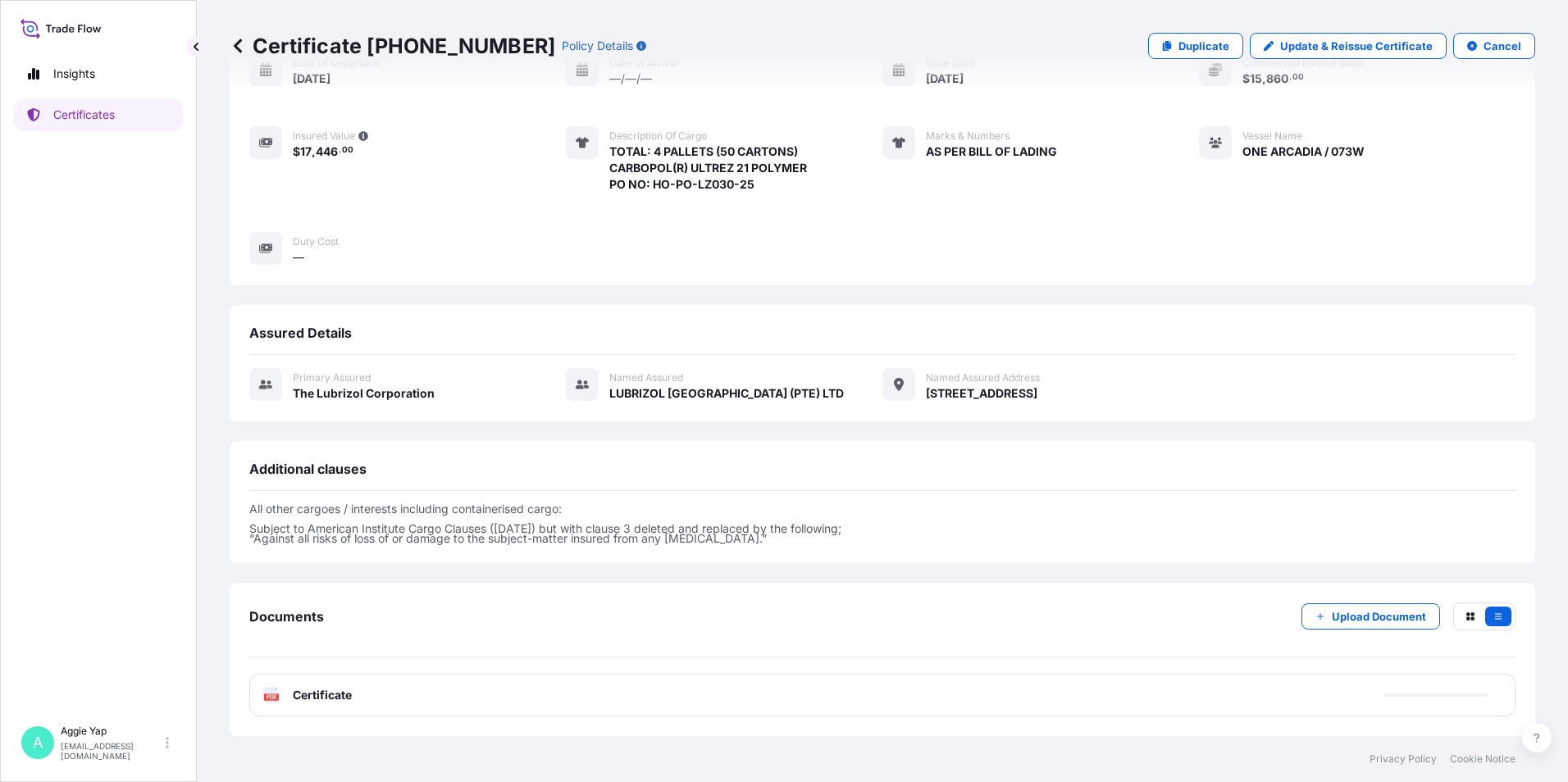
click at [434, 690] on div "PDF Certificate" at bounding box center [883, 695] width 1266 height 43
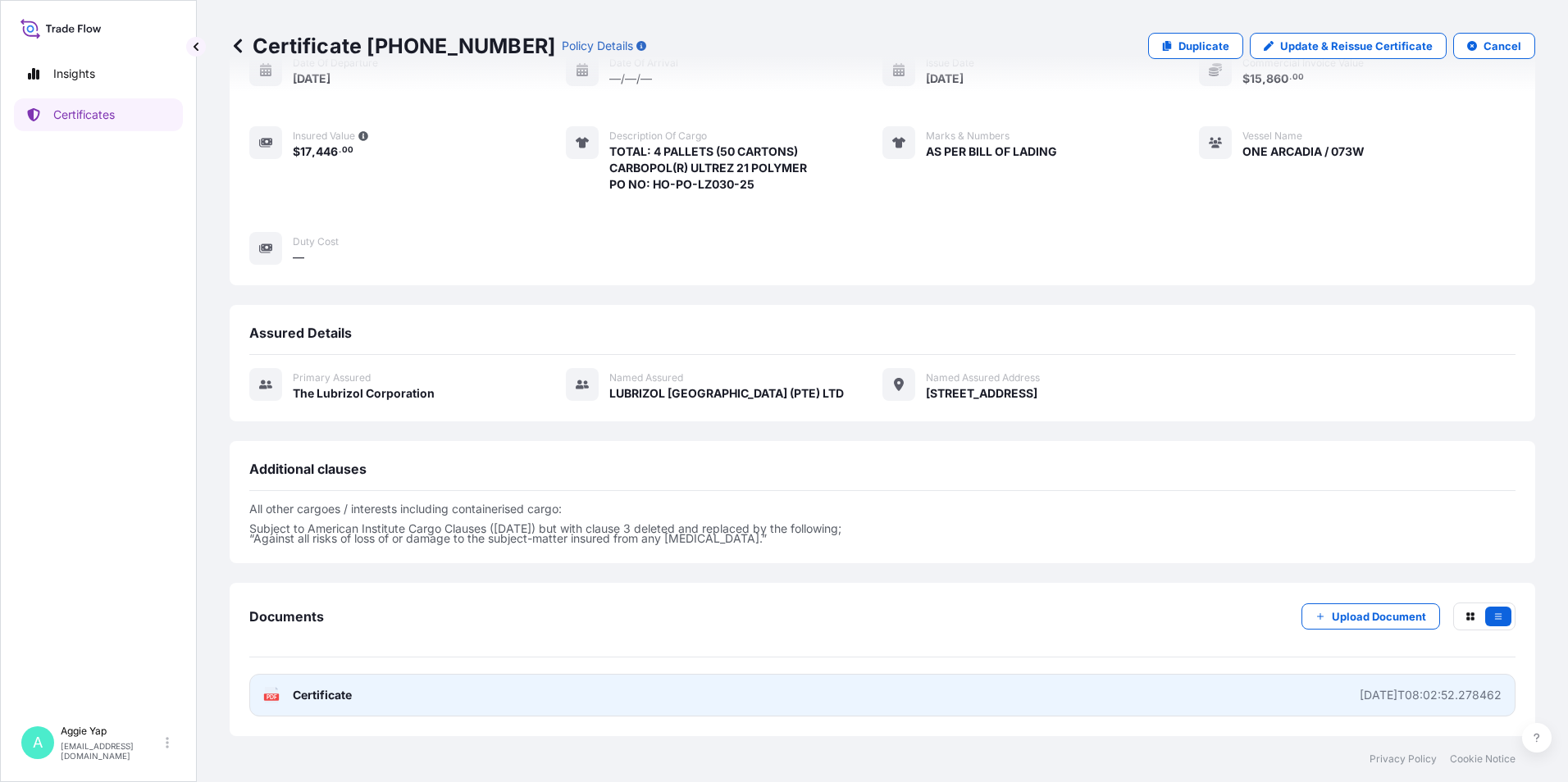
click at [437, 684] on link "PDF Certificate [DATE]T08:02:52.278462" at bounding box center [883, 695] width 1266 height 43
click at [625, 700] on link "PDF Certificate [DATE]T08:02:52.278462" at bounding box center [883, 695] width 1266 height 43
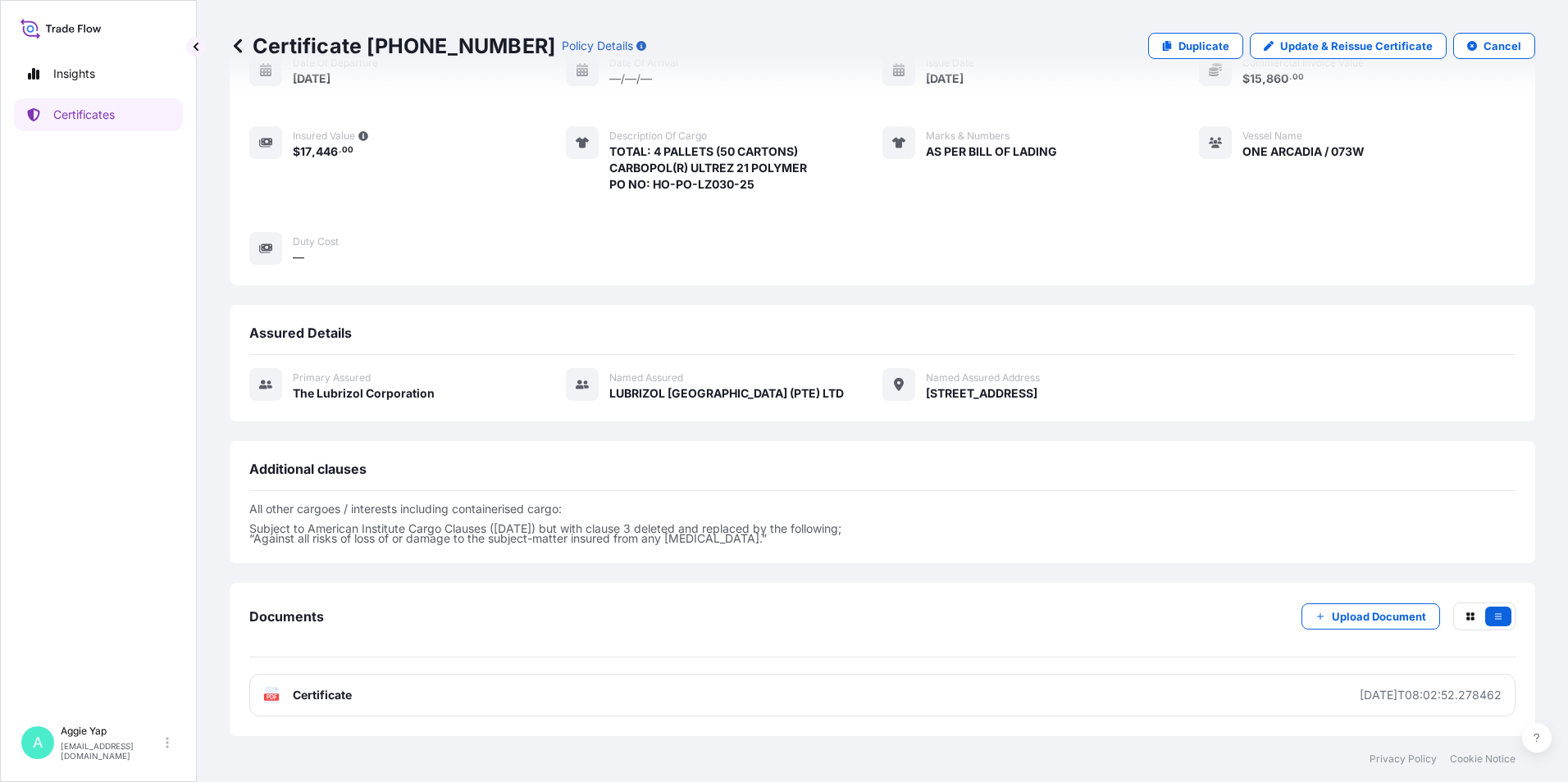
scroll to position [171, 0]
